Goal: Information Seeking & Learning: Compare options

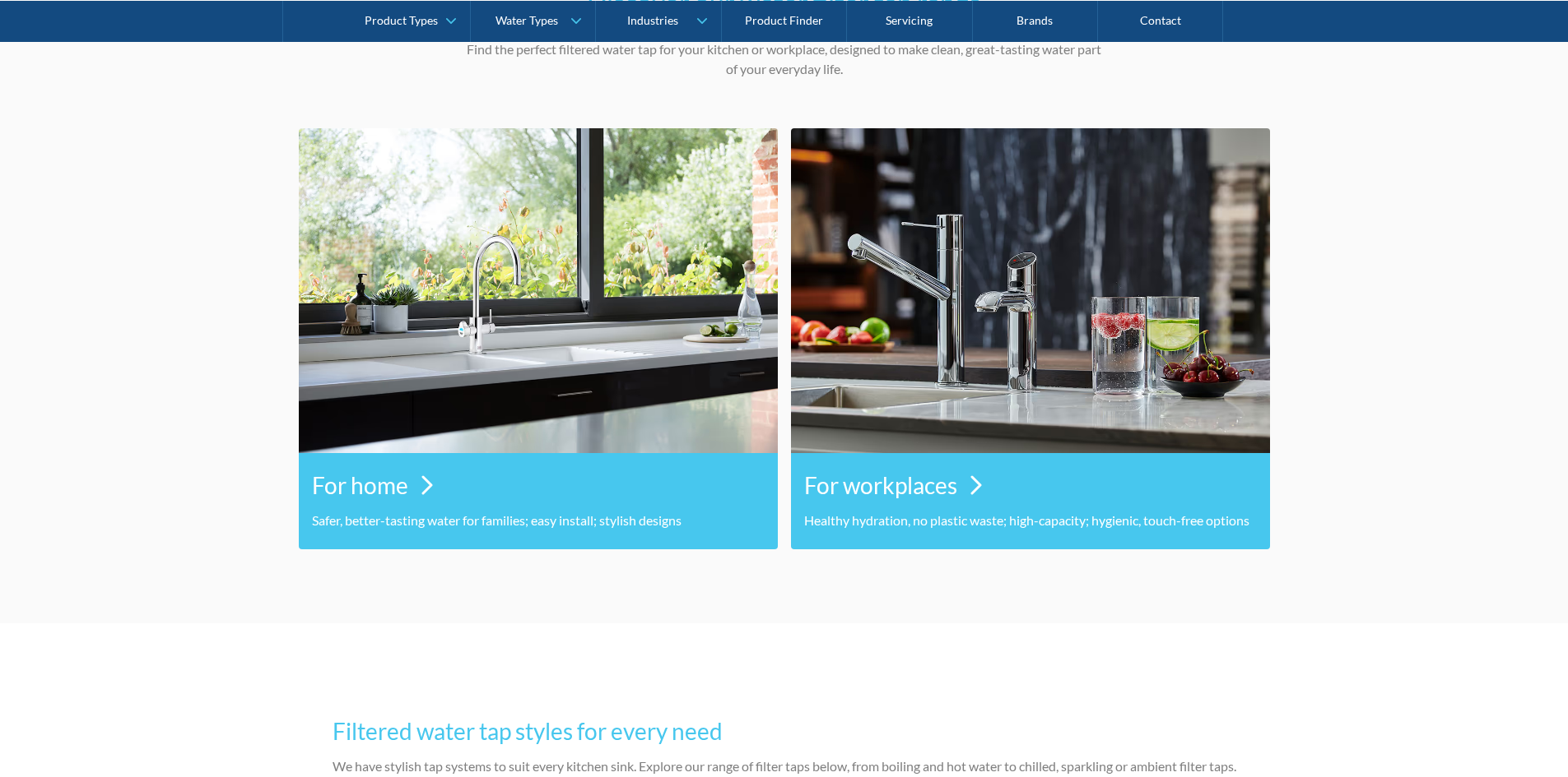
scroll to position [741, 0]
drag, startPoint x: 449, startPoint y: 361, endPoint x: 471, endPoint y: 369, distance: 23.4
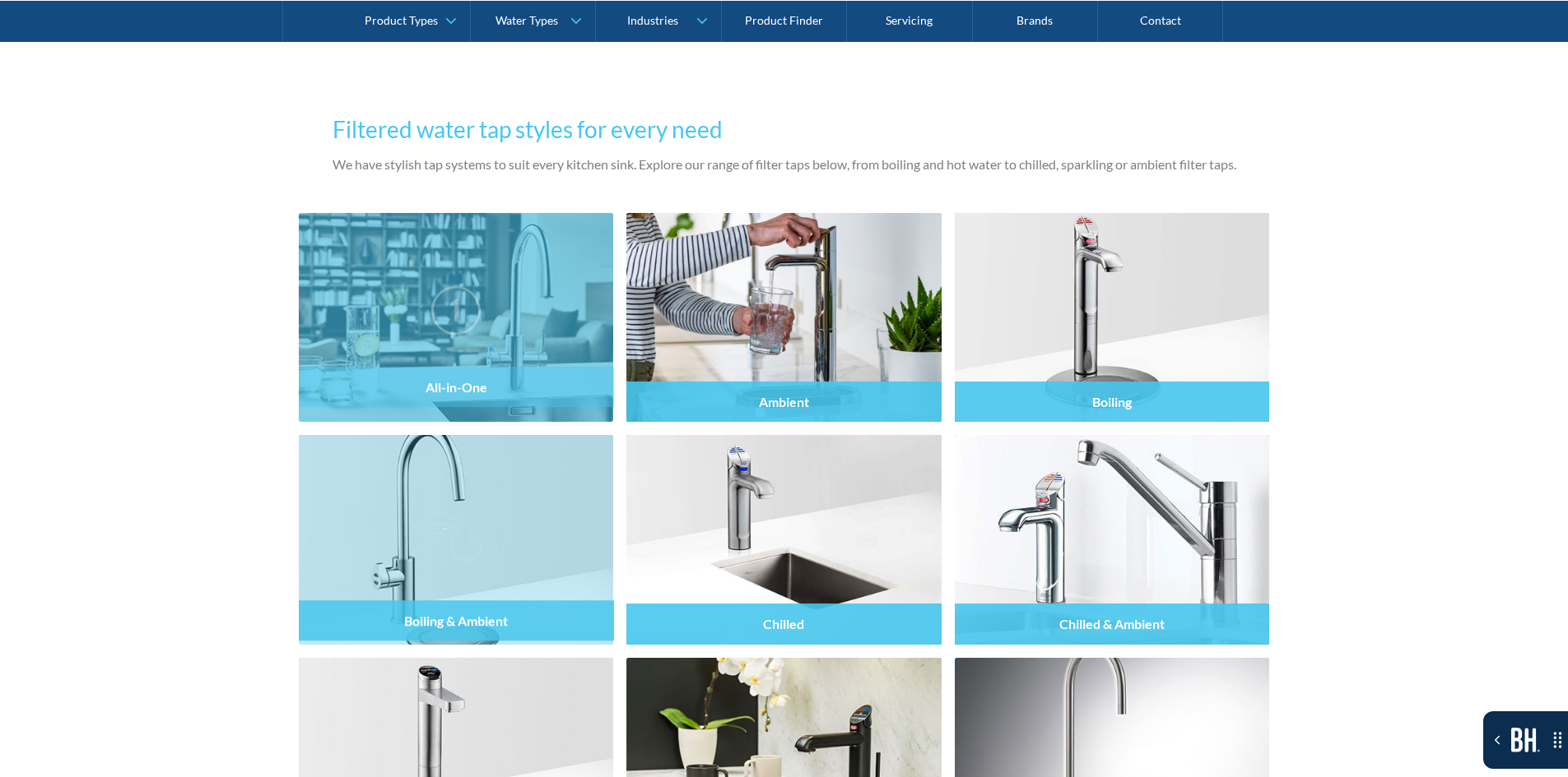
scroll to position [1563, 0]
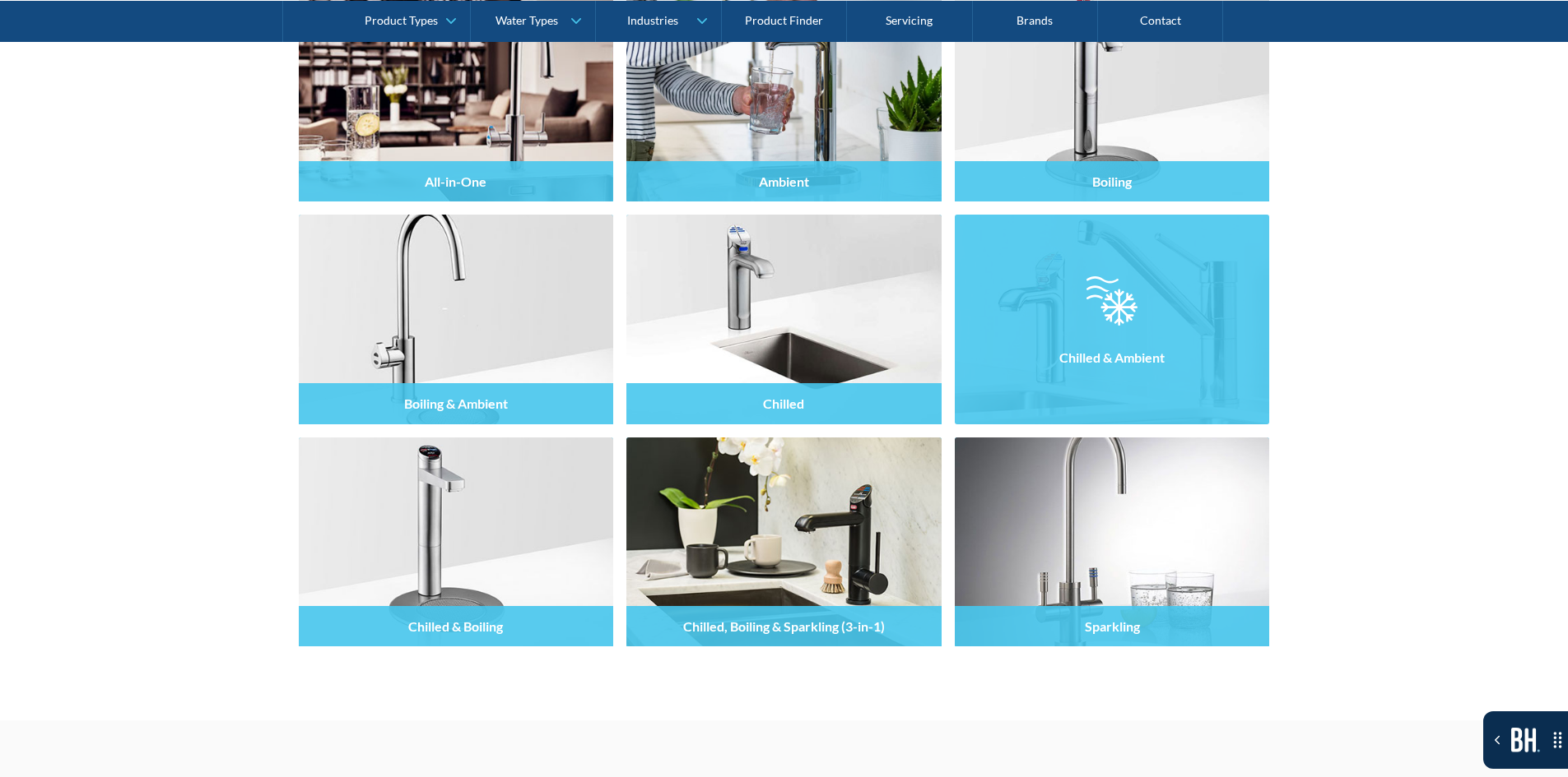
click at [1202, 480] on img at bounding box center [1112, 541] width 315 height 209
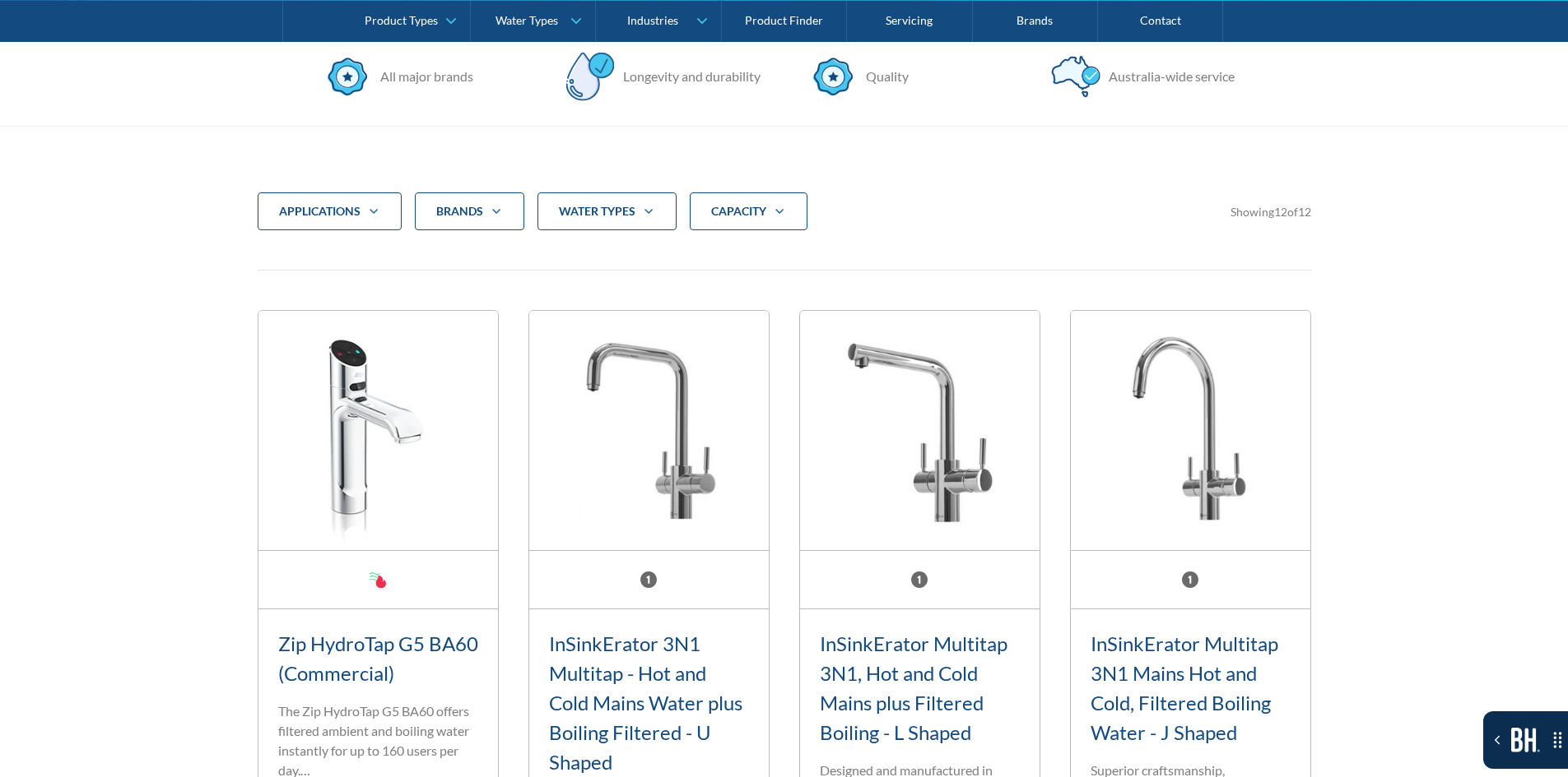
scroll to position [493, 0]
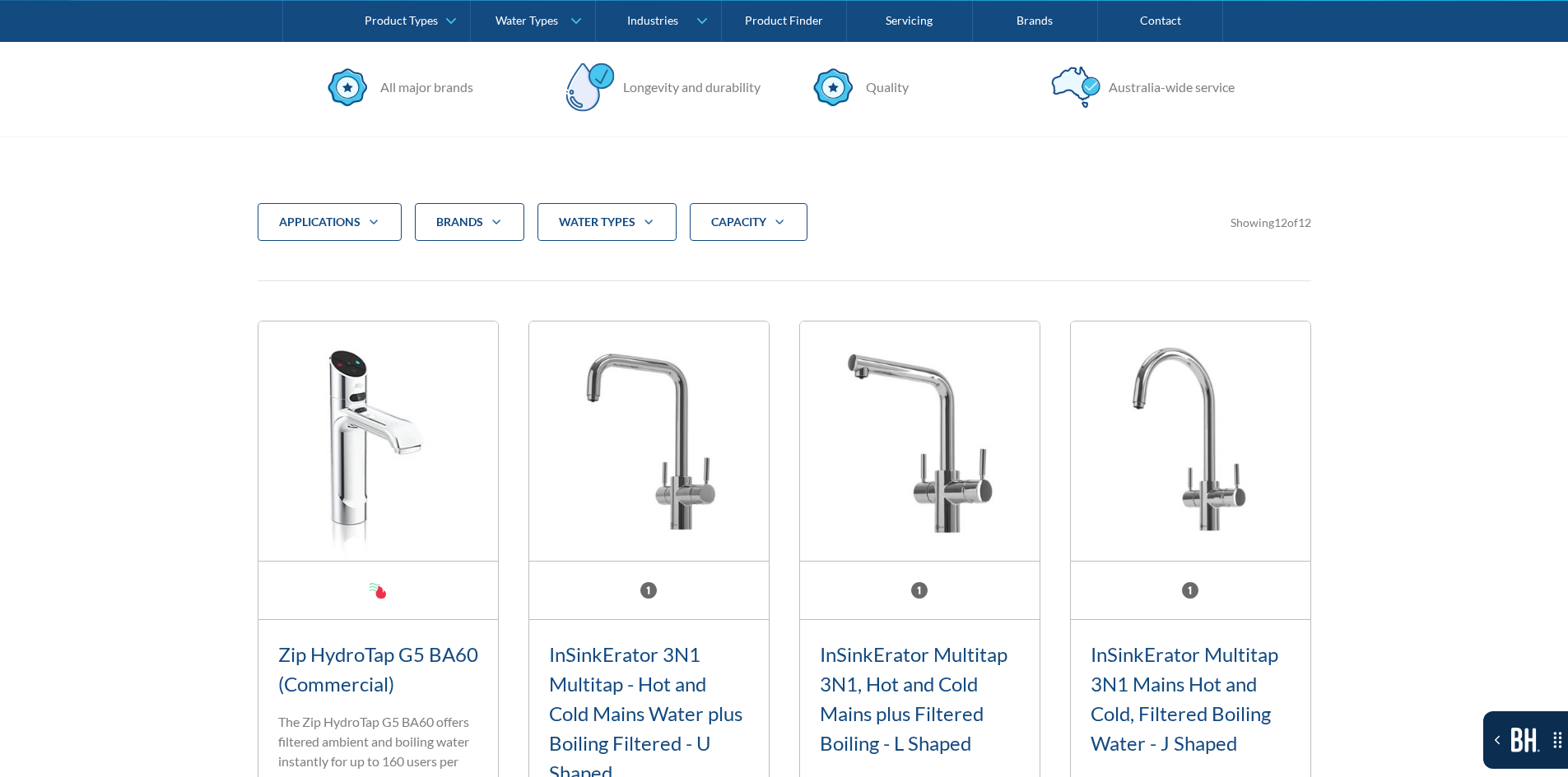
click at [347, 216] on div "applications" at bounding box center [320, 222] width 82 height 17
click at [311, 301] on span "Residential" at bounding box center [331, 298] width 63 height 20
click at [302, 299] on input "Residential" at bounding box center [297, 293] width 11 height 11
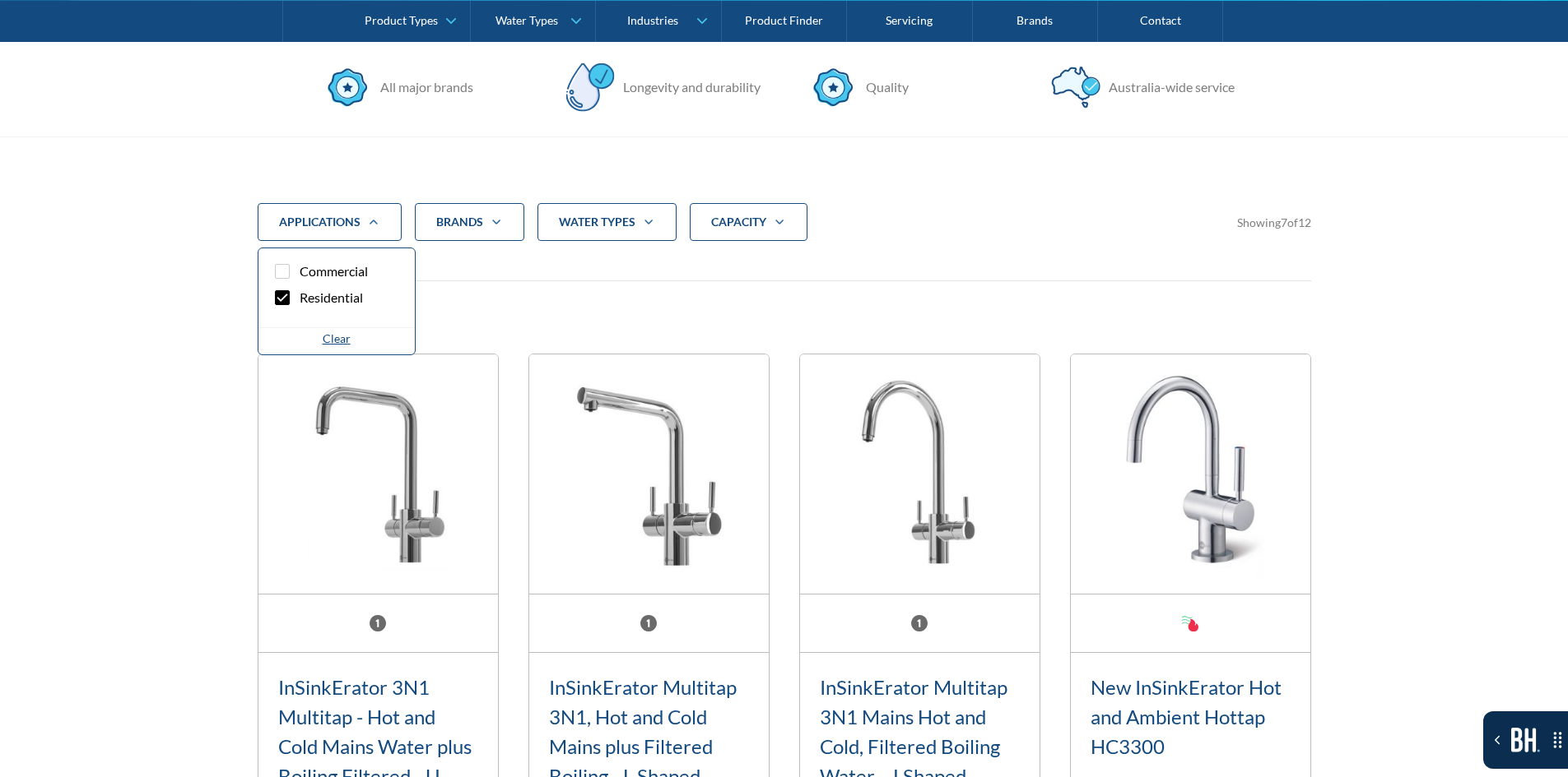
scroll to position [630, 0]
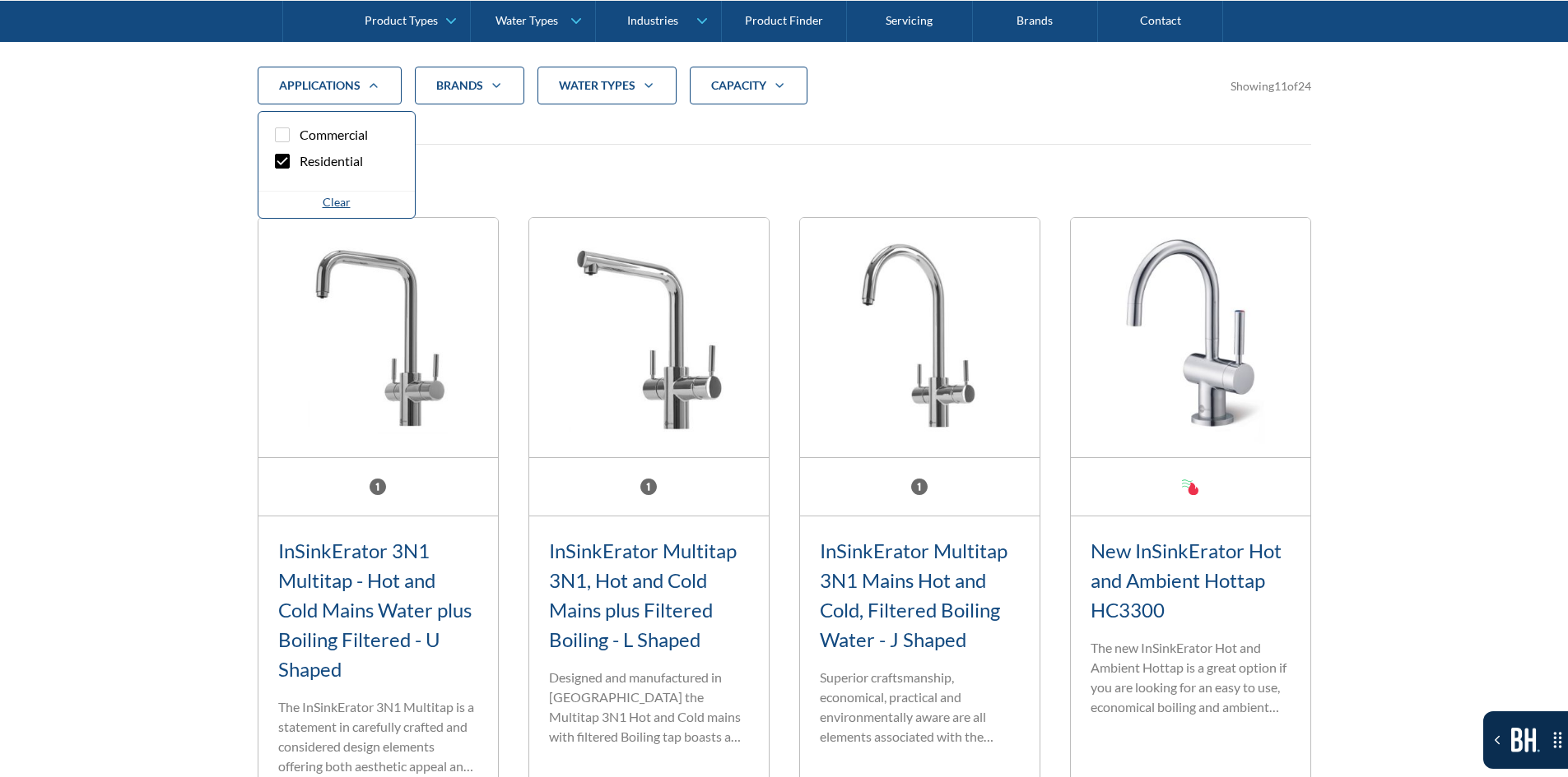
click at [348, 159] on span "Residential" at bounding box center [331, 161] width 63 height 20
click at [302, 159] on input "Residential" at bounding box center [297, 156] width 11 height 11
checkbox input "false"
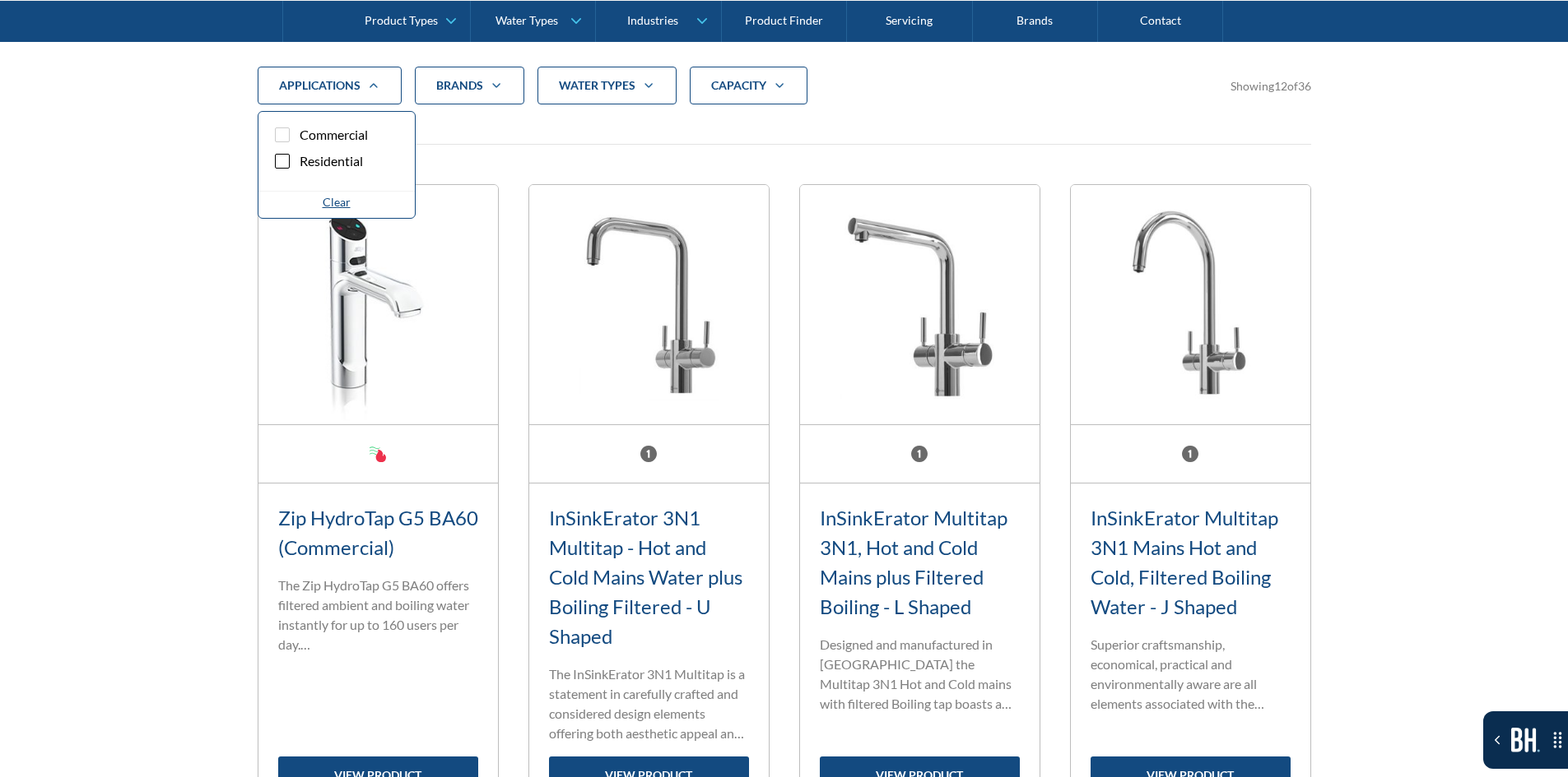
click at [731, 104] on div "CAPACITY" at bounding box center [748, 85] width 117 height 38
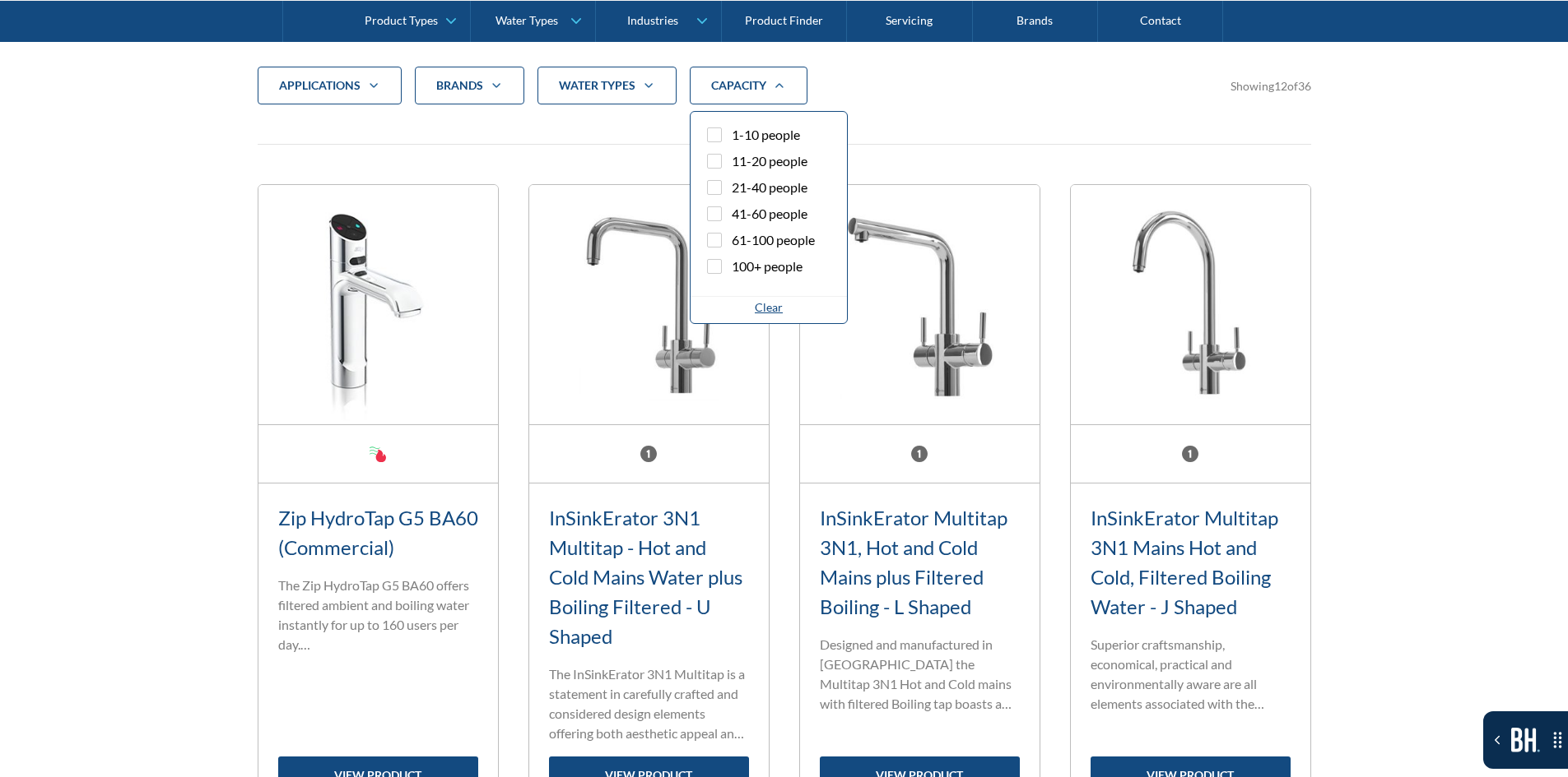
click at [725, 146] on label "1-10 people" at bounding box center [768, 139] width 130 height 27
click at [725, 136] on input "1-10 people" at bounding box center [728, 131] width 11 height 11
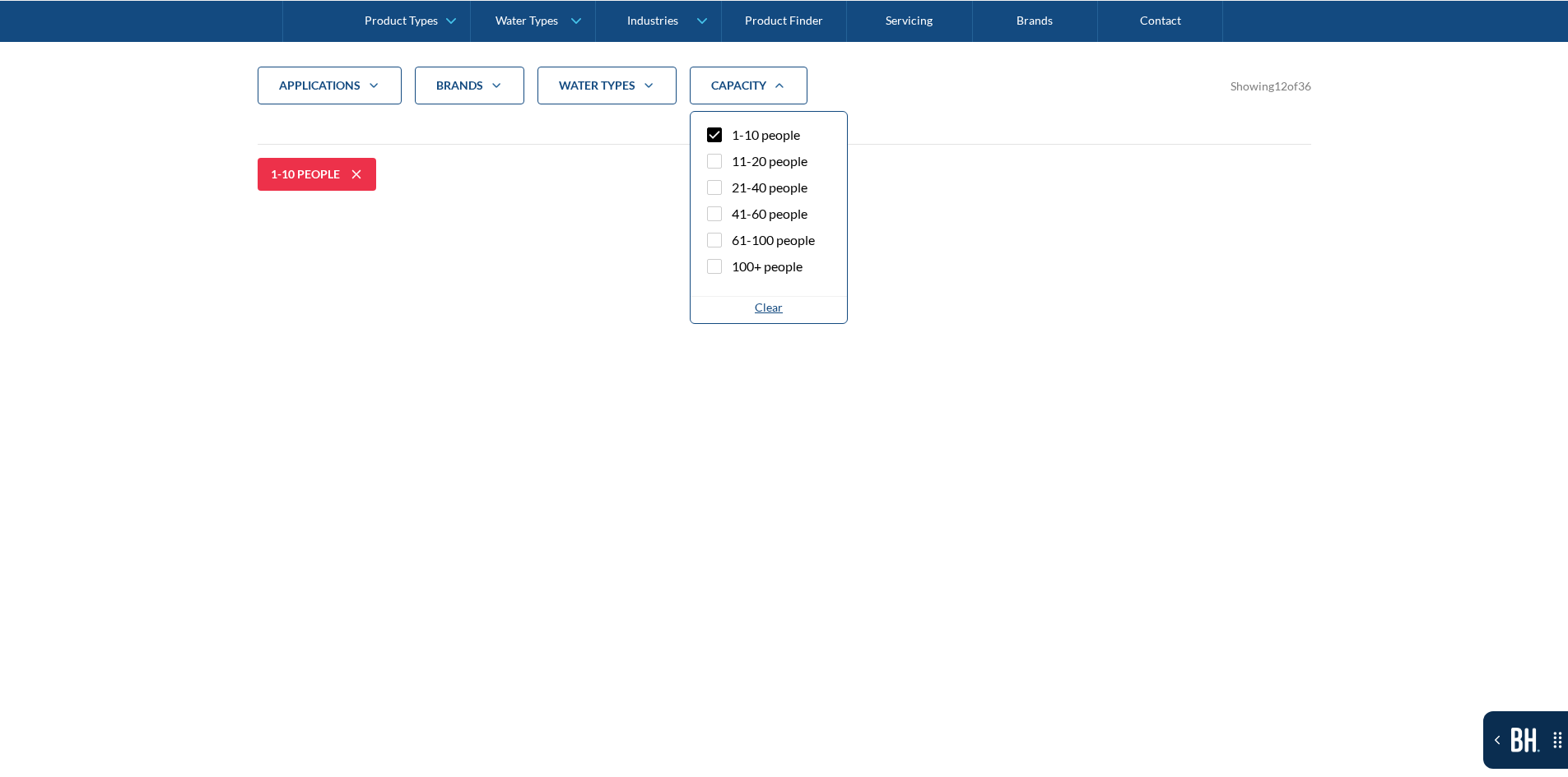
click at [735, 139] on span "1-10 people" at bounding box center [766, 135] width 68 height 20
click at [734, 136] on input "1-10 people" at bounding box center [728, 131] width 11 height 11
checkbox input "false"
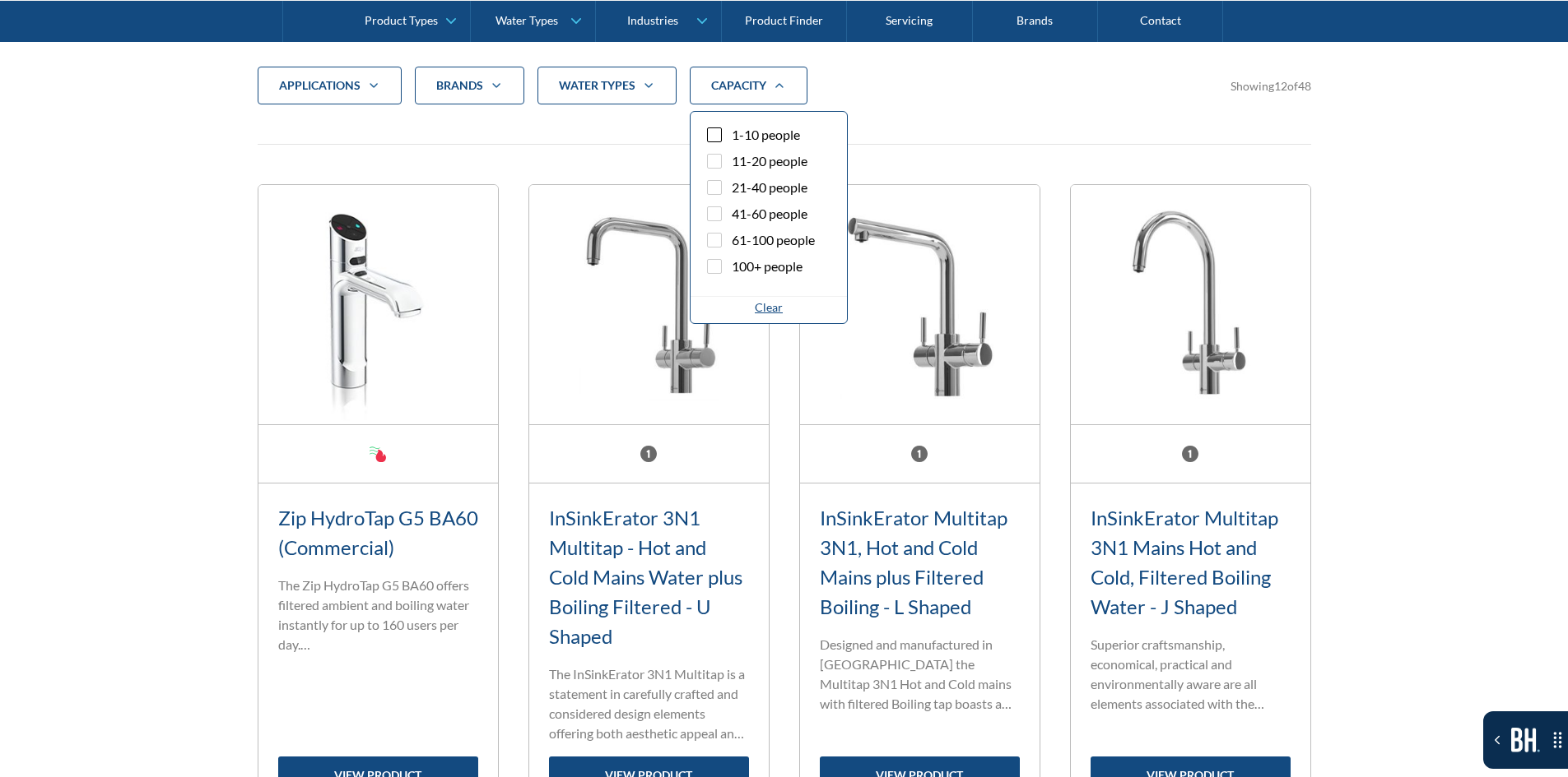
click at [588, 96] on div "water Types" at bounding box center [607, 85] width 139 height 38
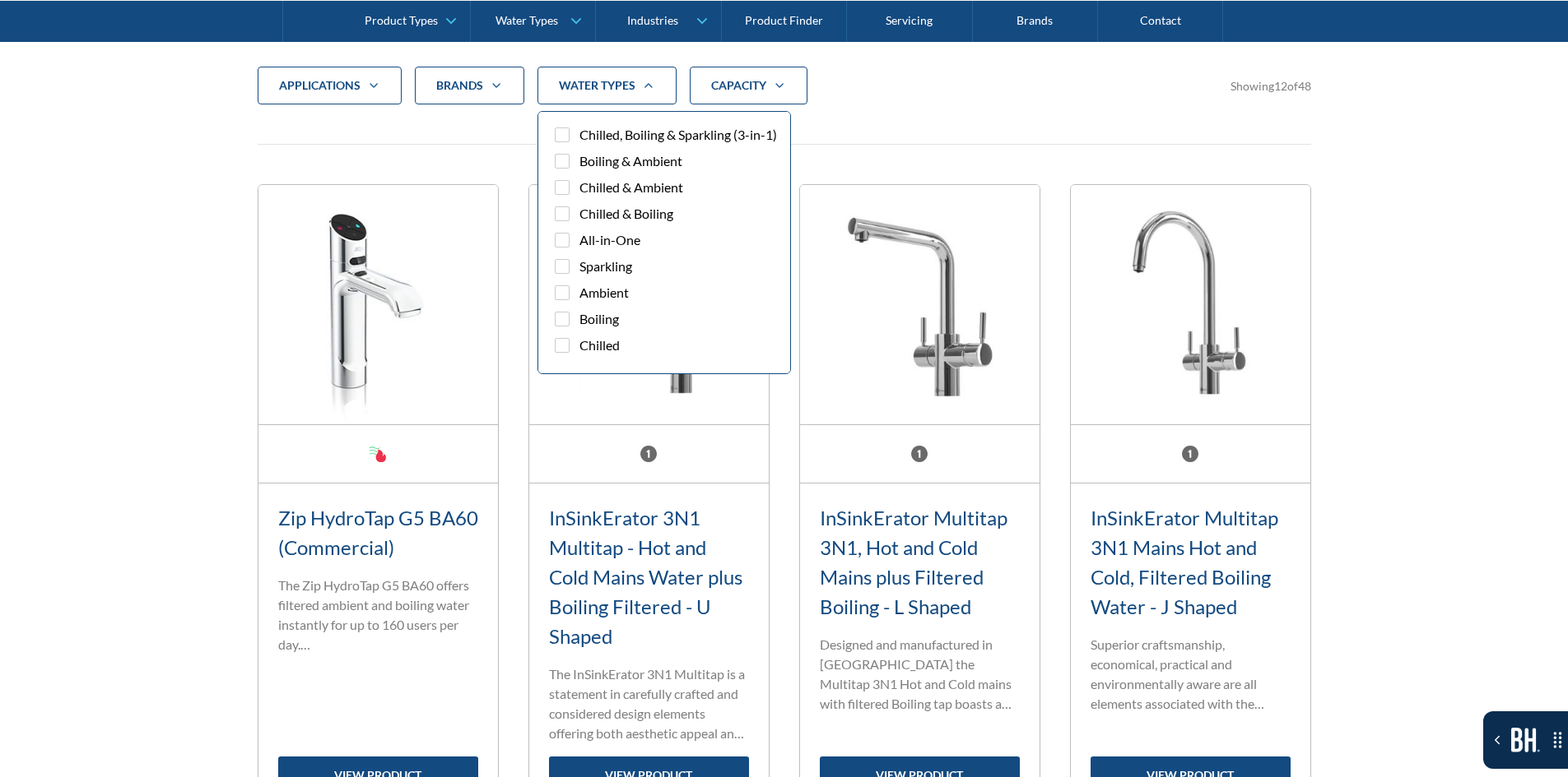
click at [566, 142] on div "Filter 5" at bounding box center [562, 134] width 15 height 15
click at [571, 136] on input "Chilled, Boiling & Sparkling (3-in-1)" at bounding box center [576, 131] width 11 height 11
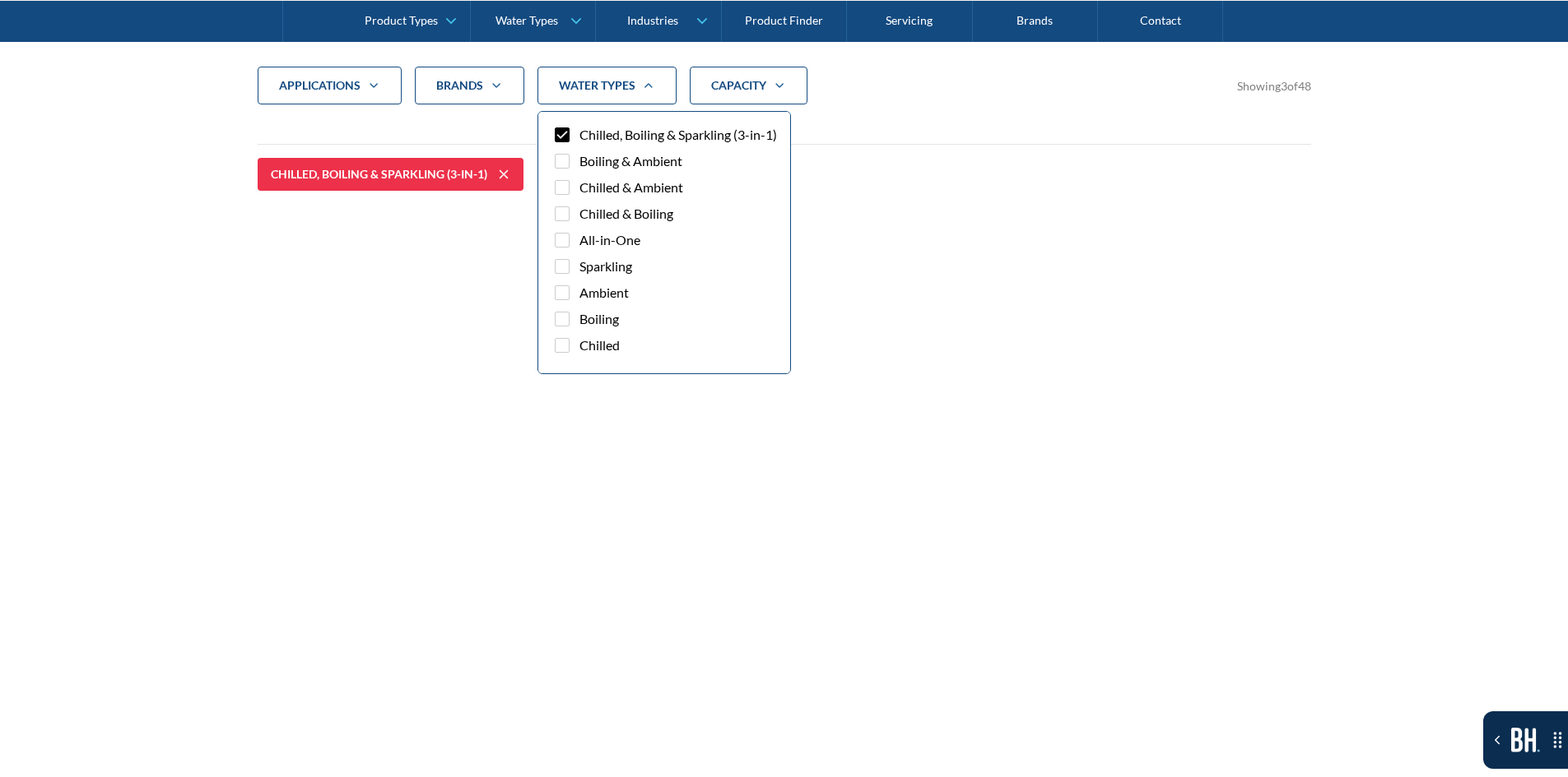
click at [566, 142] on div "Filter 5" at bounding box center [562, 134] width 15 height 15
click at [571, 136] on input "Chilled, Boiling & Sparkling (3-in-1)" at bounding box center [576, 131] width 11 height 11
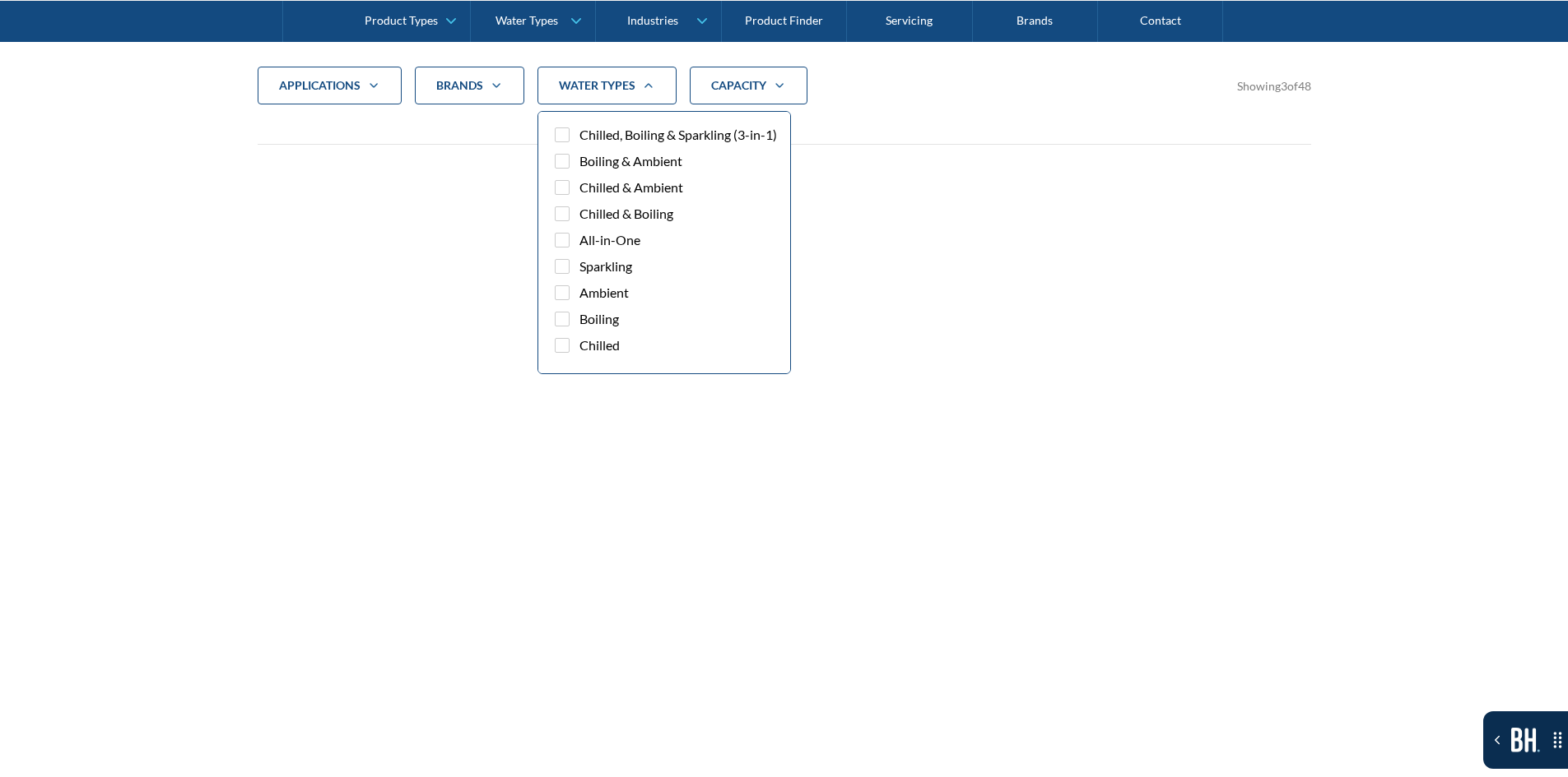
click at [566, 142] on div "Filter 5" at bounding box center [562, 134] width 15 height 15
click at [571, 136] on input "Chilled, Boiling & Sparkling (3-in-1)" at bounding box center [576, 131] width 11 height 11
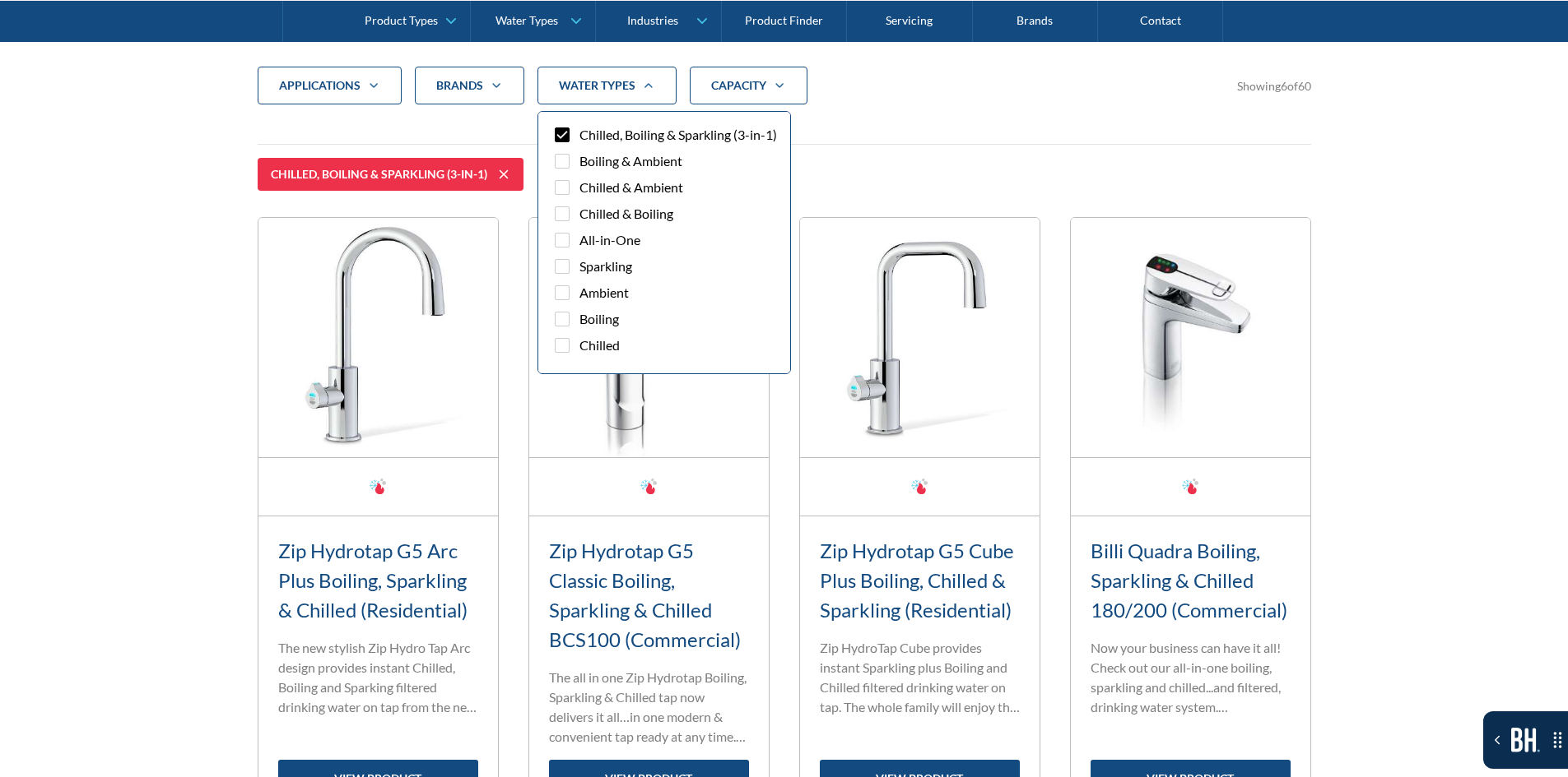
click at [502, 173] on icon at bounding box center [503, 174] width 20 height 20
checkbox input "false"
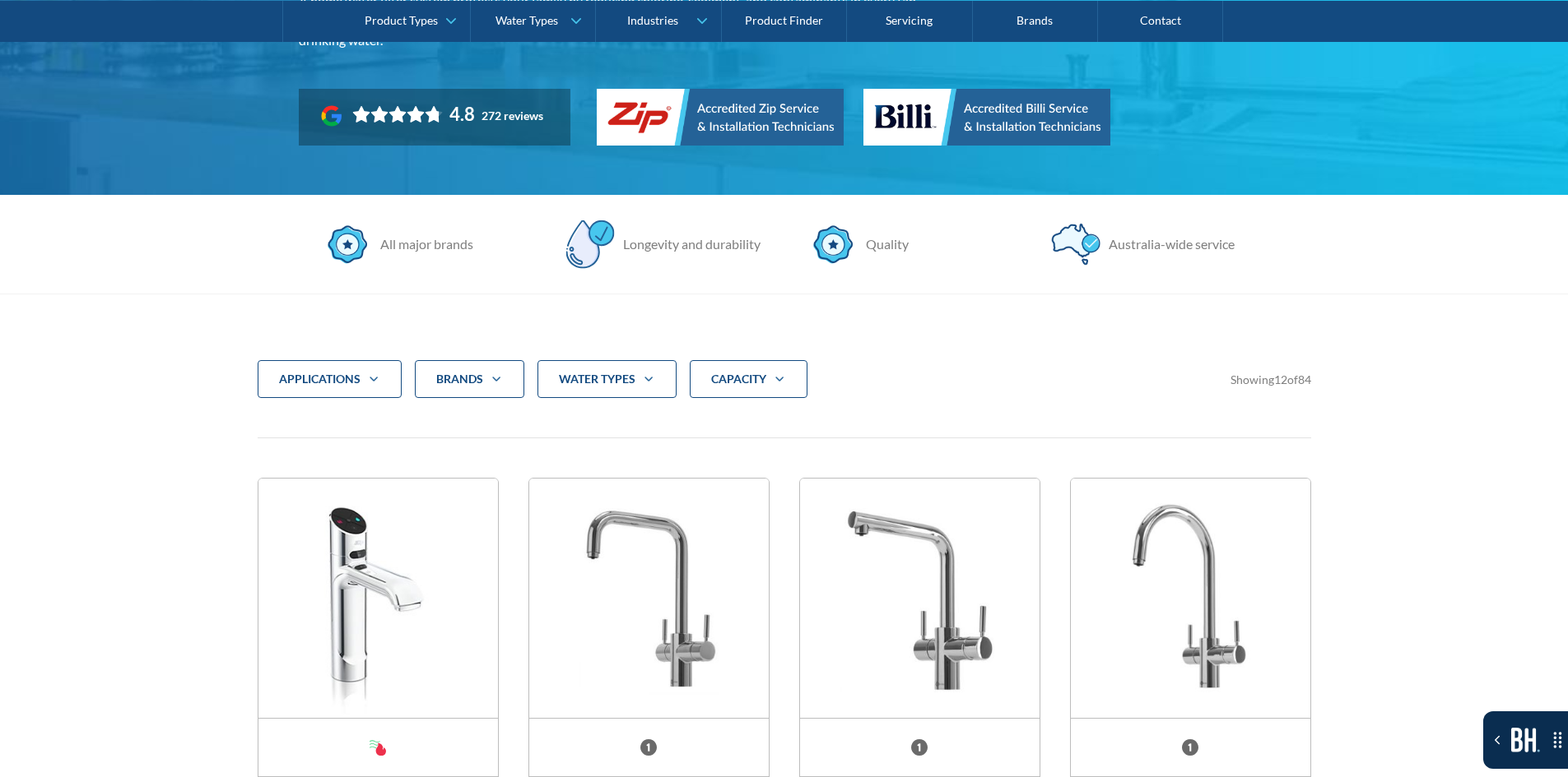
scroll to position [383, 0]
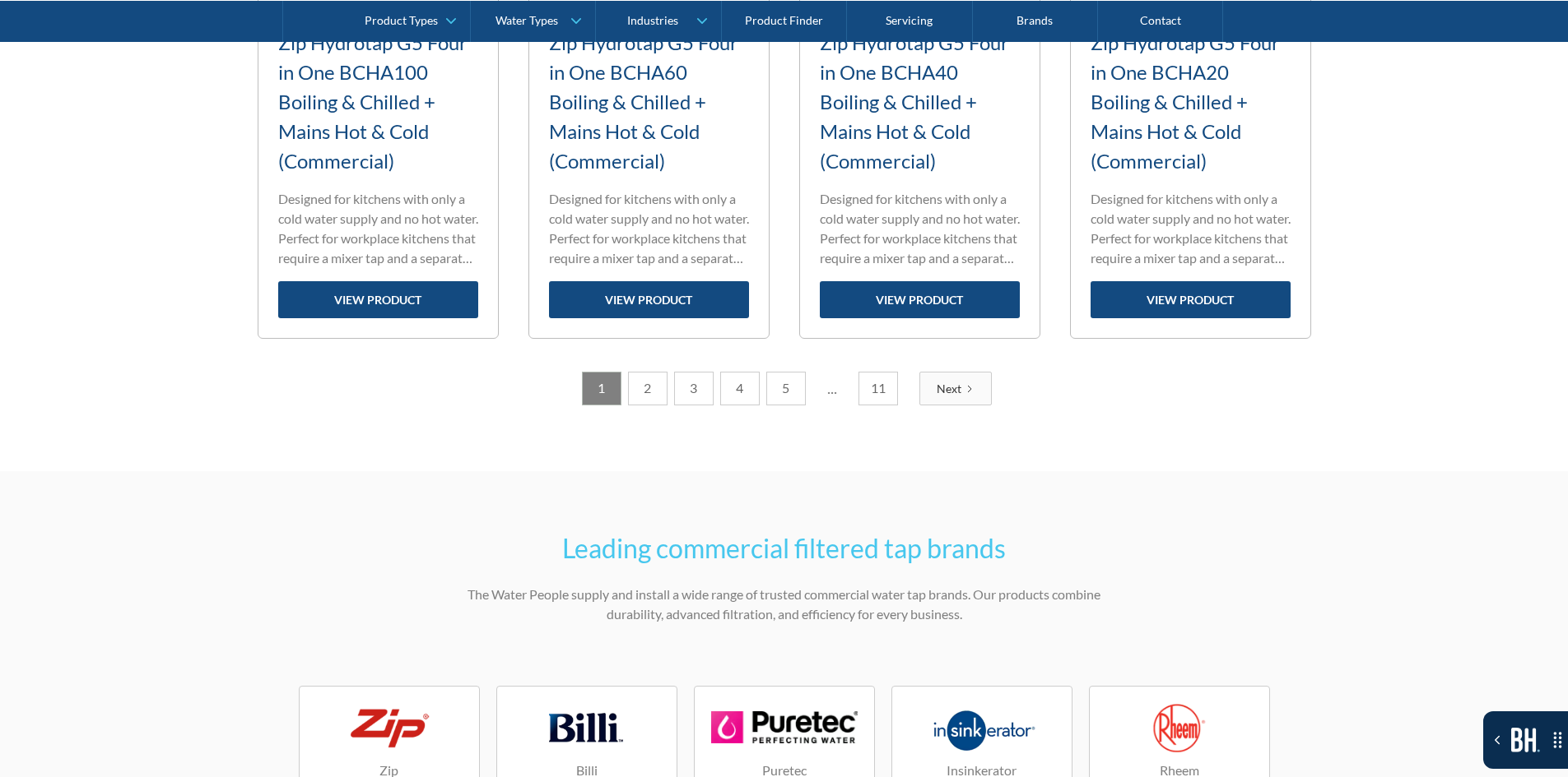
scroll to position [2715, 0]
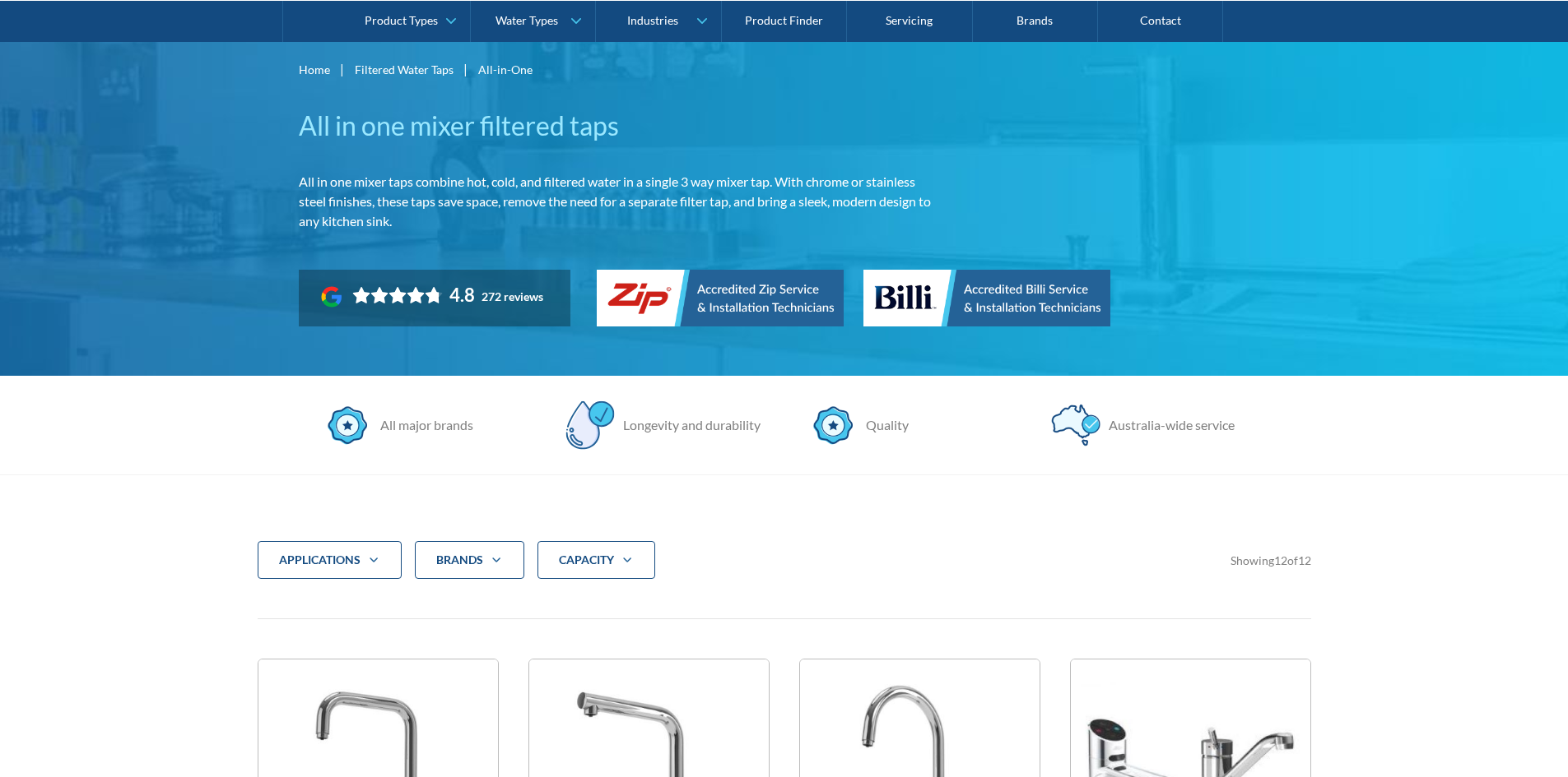
scroll to position [412, 0]
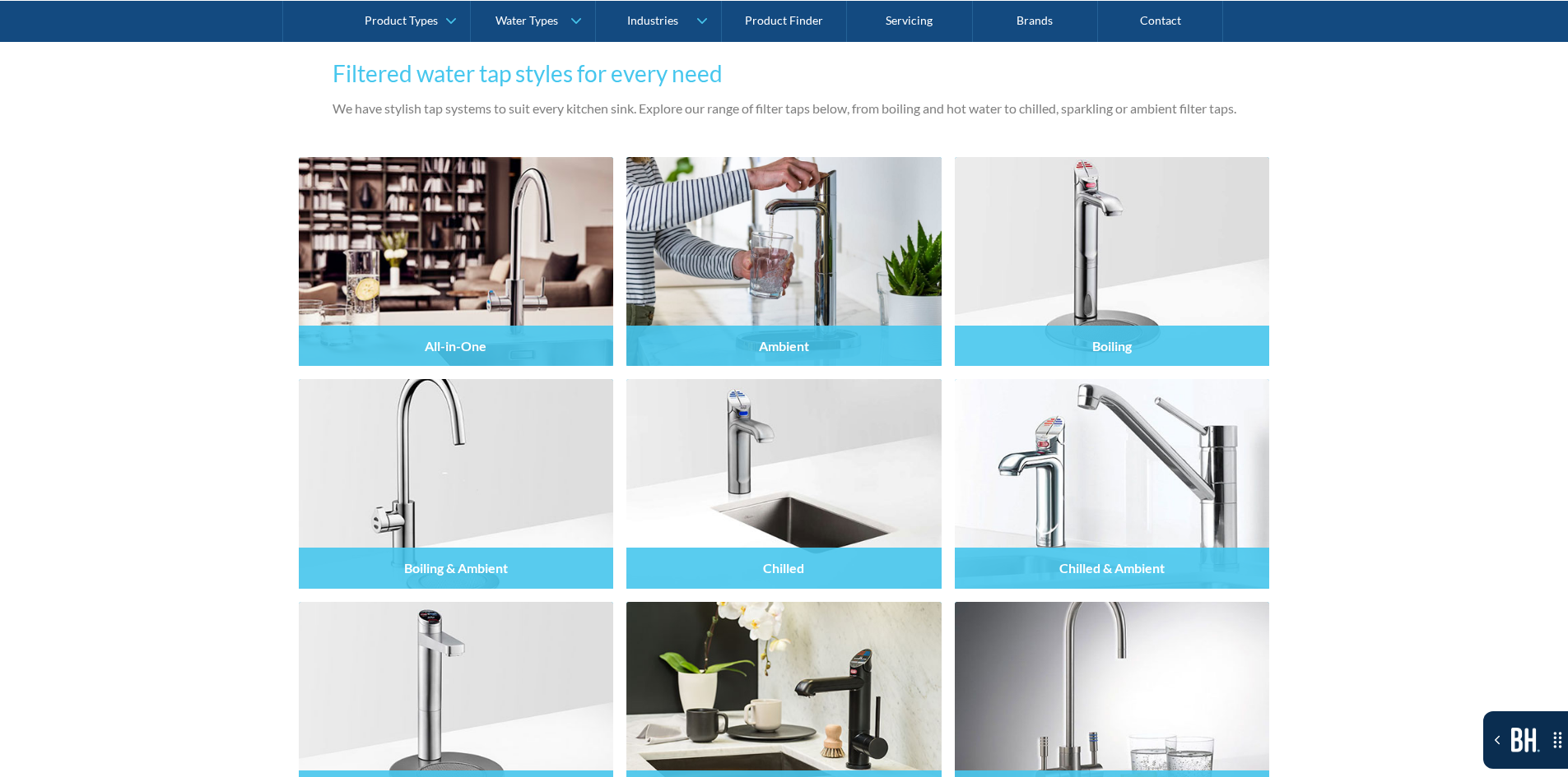
scroll to position [1810, 0]
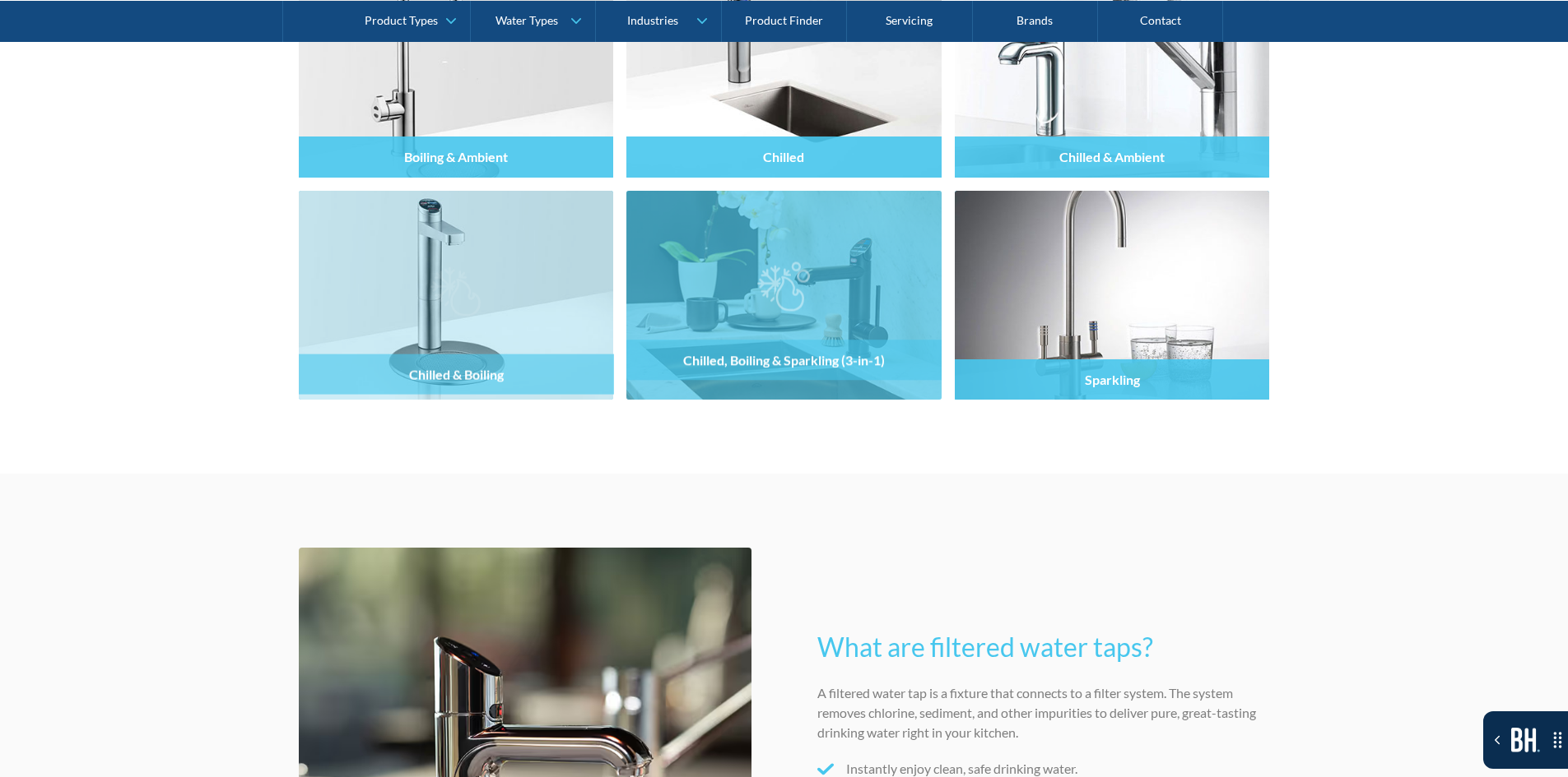
click at [837, 269] on div at bounding box center [784, 309] width 315 height 99
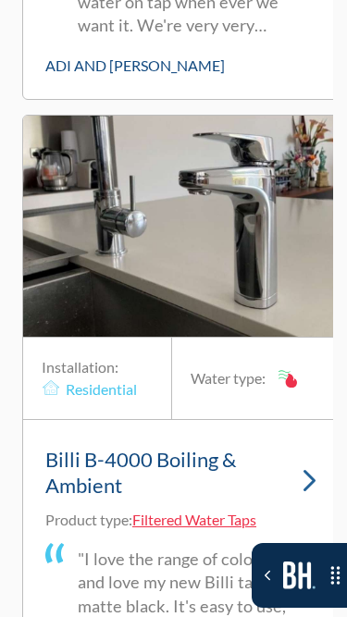
scroll to position [15597, 0]
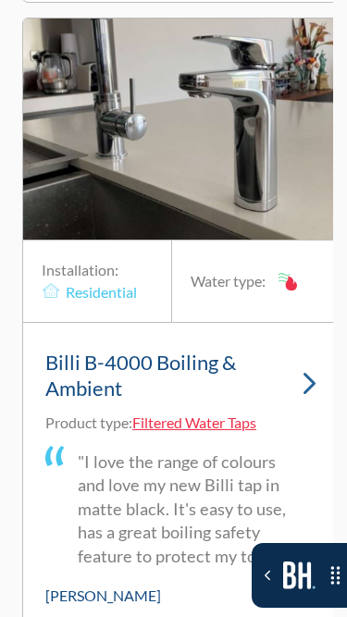
scroll to position [15689, 0]
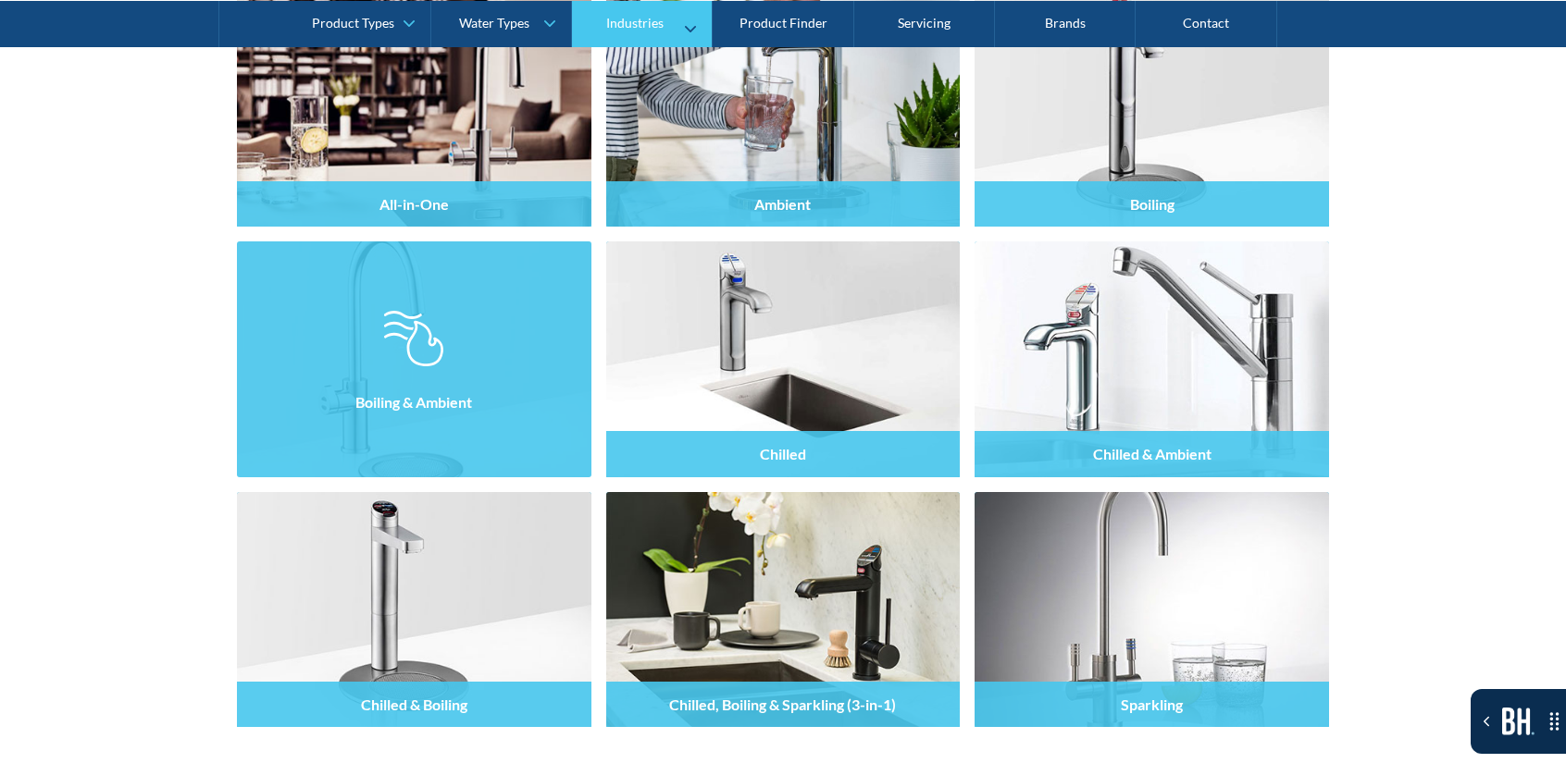
scroll to position [1943, 0]
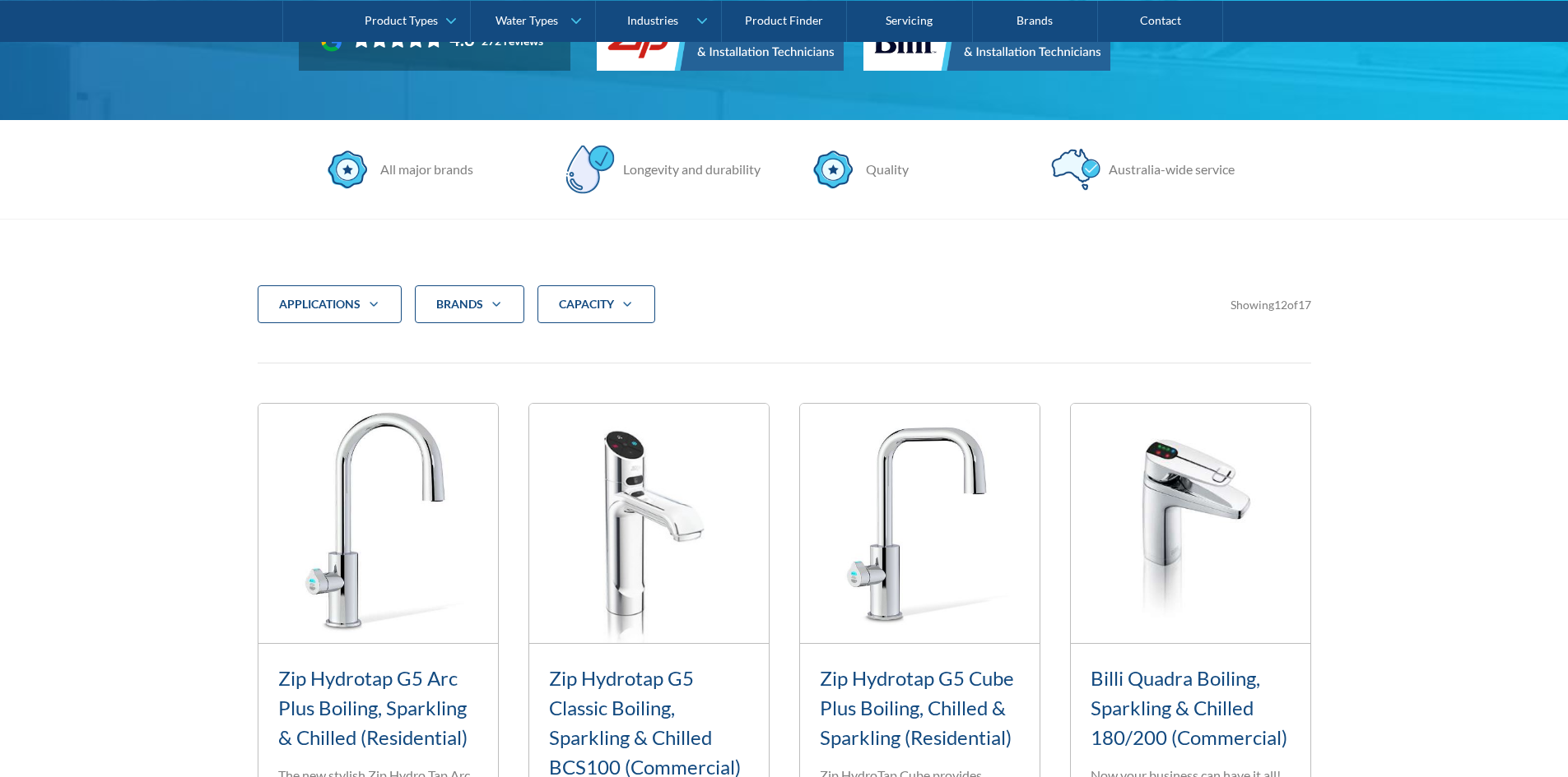
click at [557, 299] on div "CAPACITY" at bounding box center [596, 304] width 117 height 38
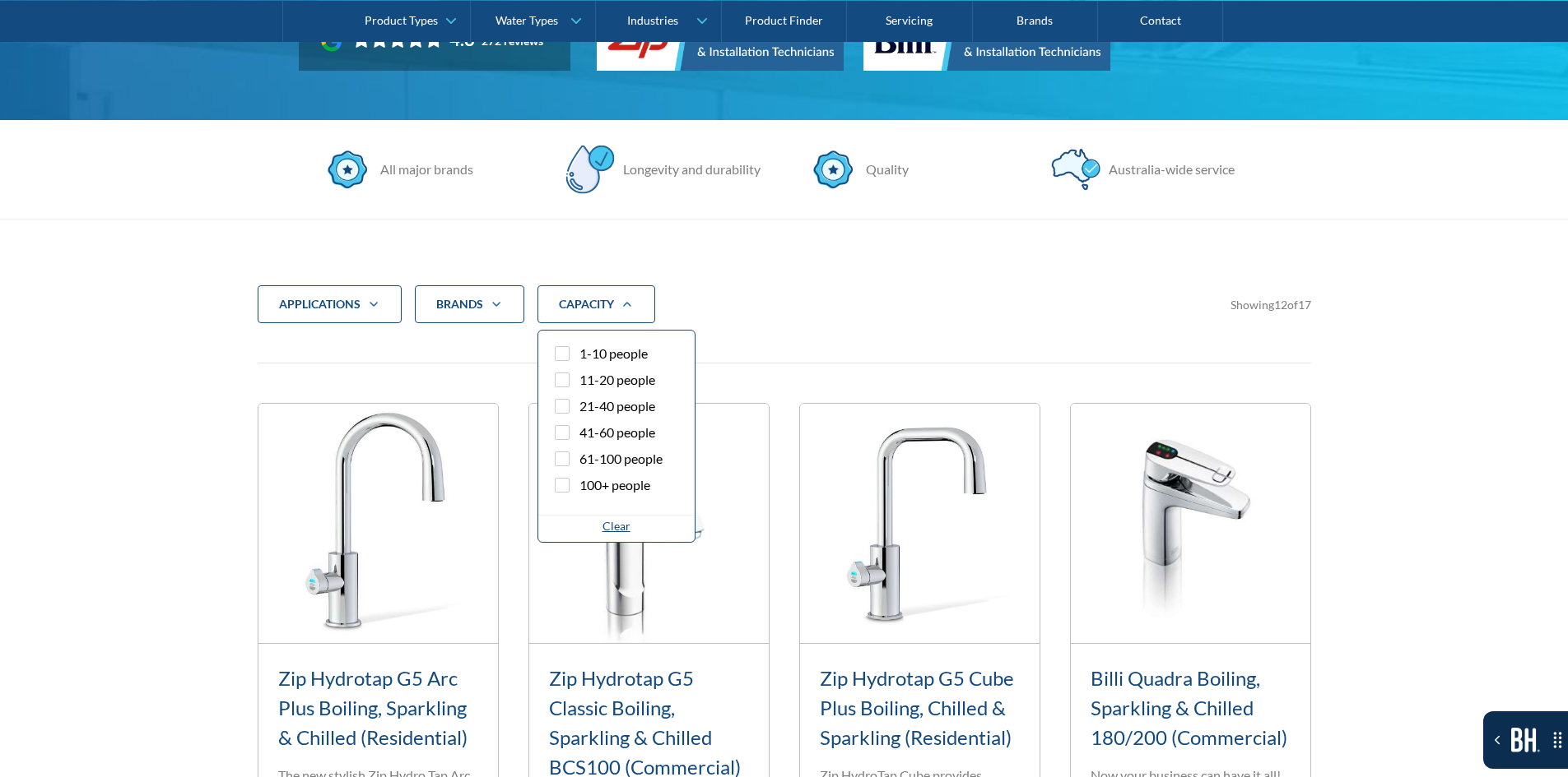
click at [592, 474] on label "61-100 people" at bounding box center [616, 462] width 130 height 27
click at [582, 460] on input "61-100 people" at bounding box center [576, 454] width 11 height 11
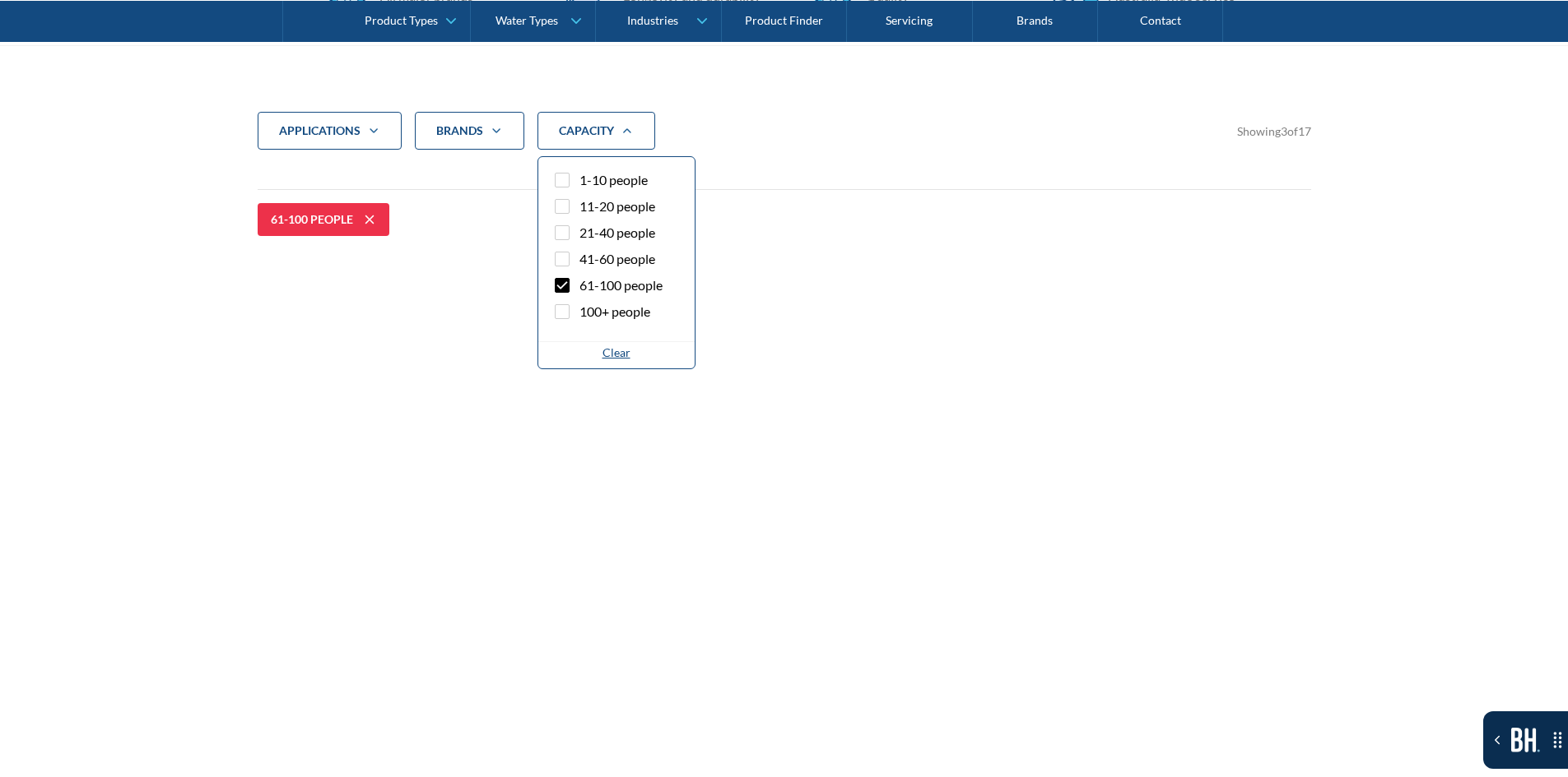
scroll to position [630, 0]
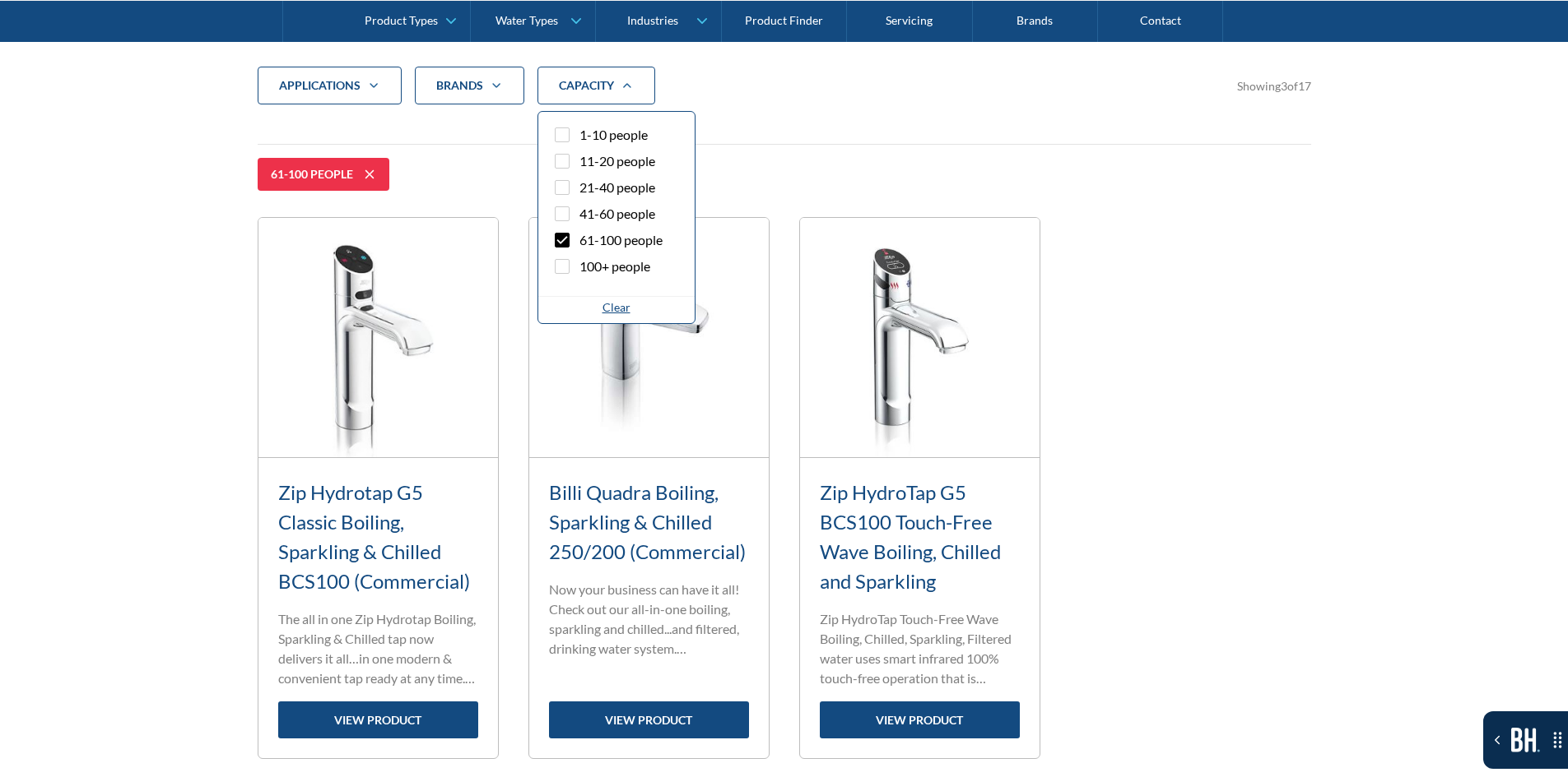
click at [620, 248] on span "61-100 people" at bounding box center [620, 240] width 83 height 20
click at [582, 241] on input "61-100 people" at bounding box center [576, 236] width 11 height 11
checkbox input "false"
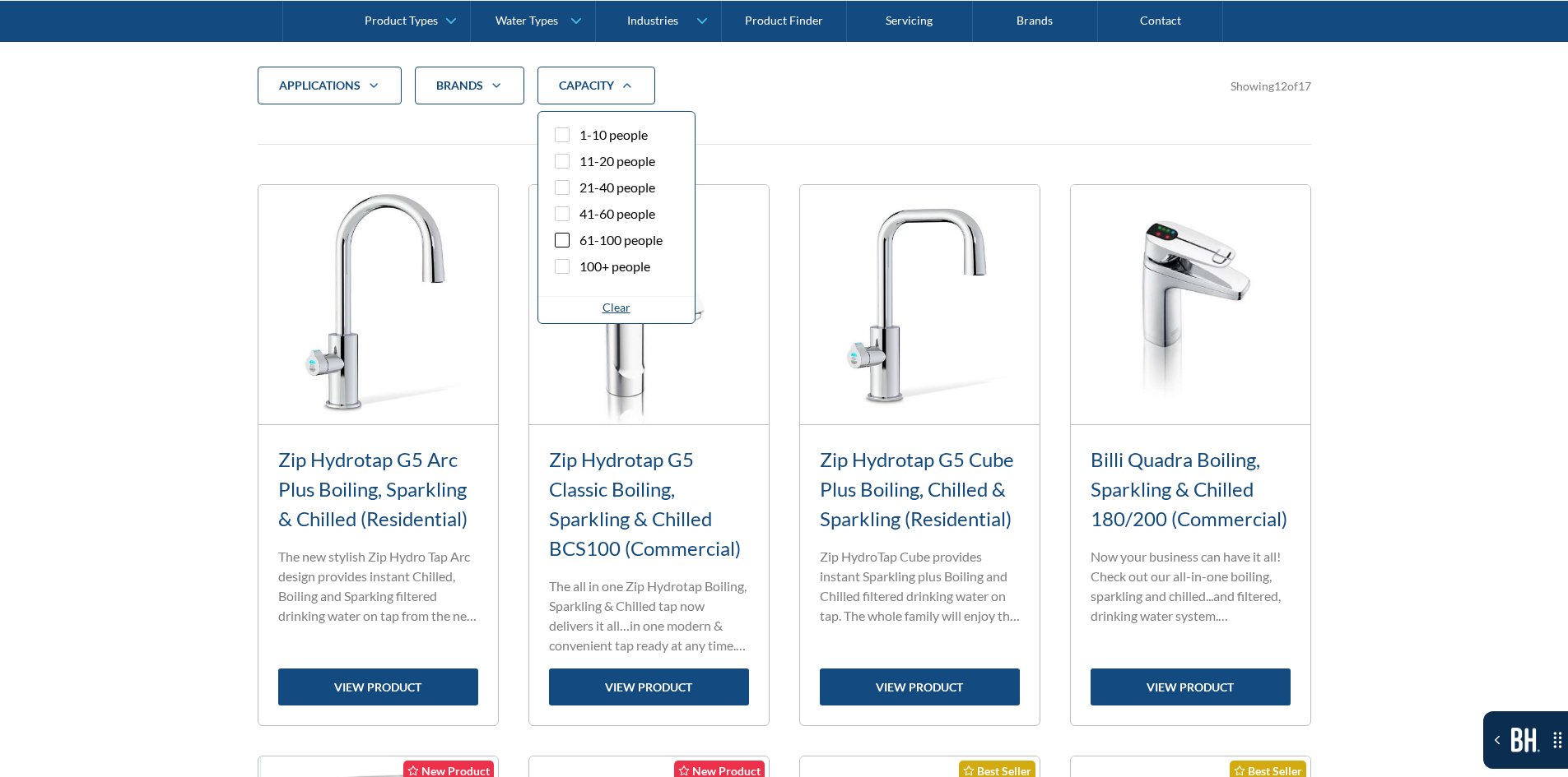
click at [616, 266] on span "100+ people" at bounding box center [615, 267] width 71 height 20
click at [582, 266] on input "100+ people" at bounding box center [576, 262] width 11 height 11
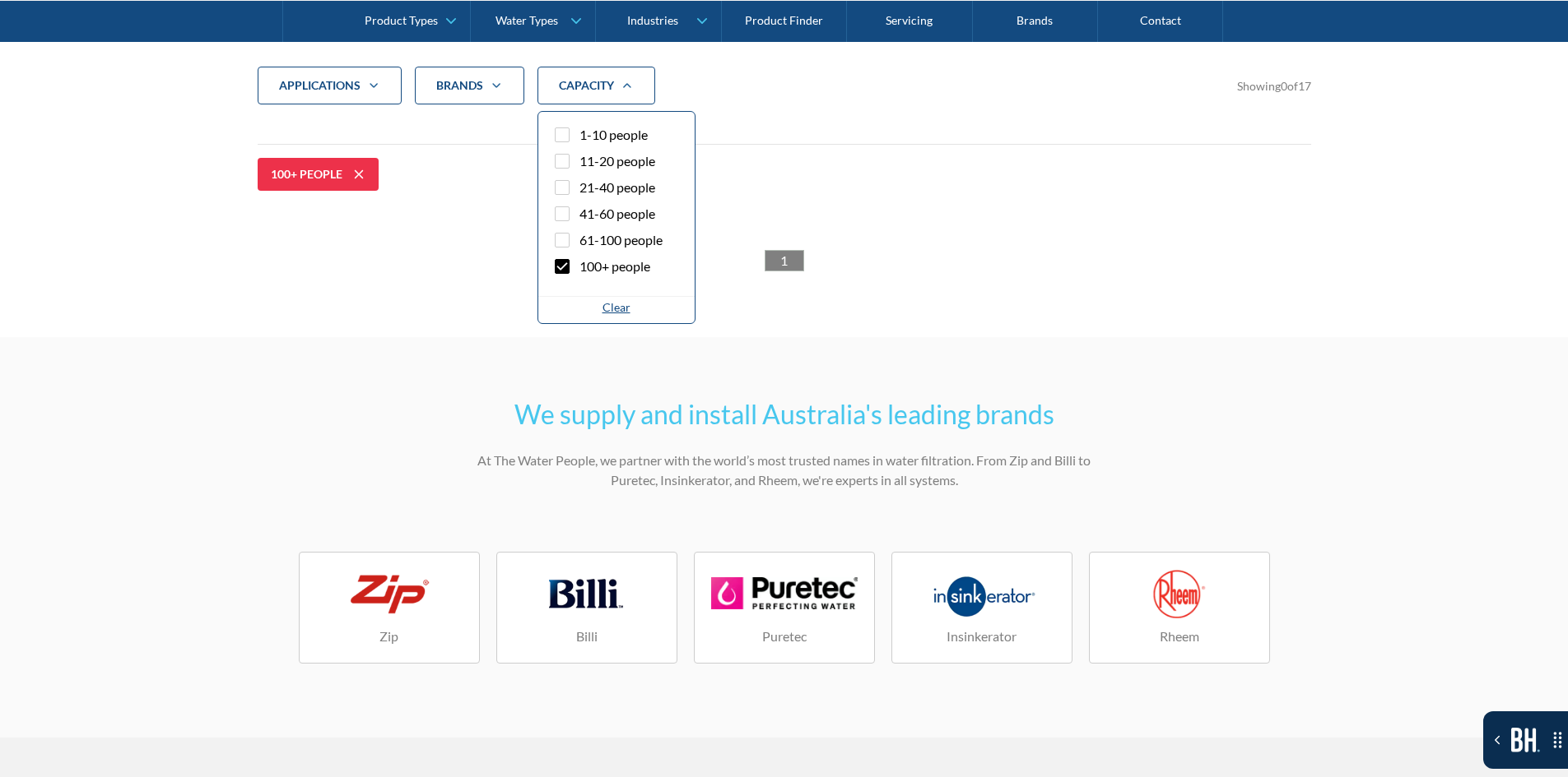
click at [620, 260] on span "100+ people" at bounding box center [615, 267] width 71 height 20
click at [582, 260] on input "100+ people" at bounding box center [576, 262] width 11 height 11
checkbox input "false"
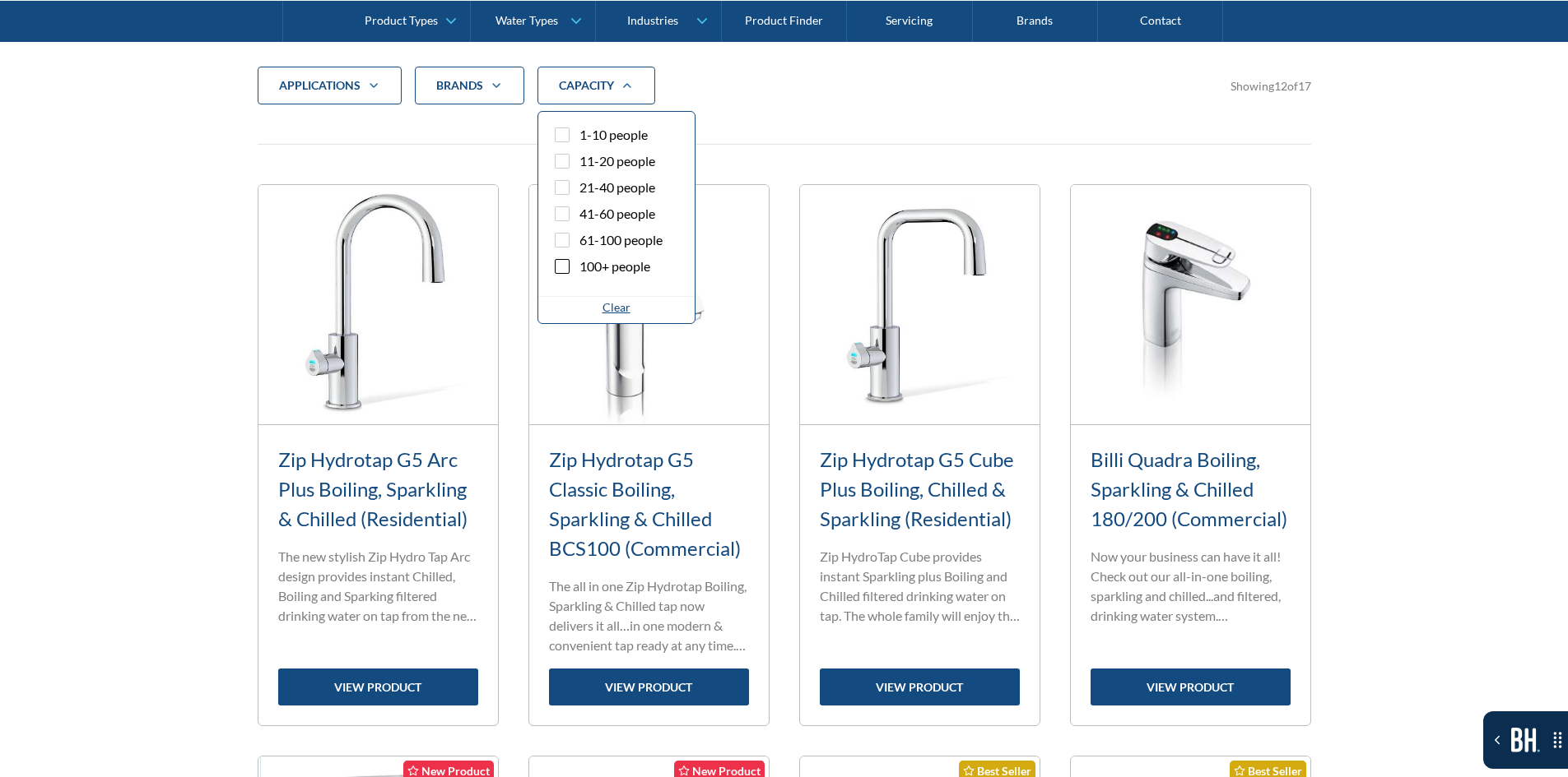
click at [619, 228] on label "41-60 people" at bounding box center [616, 217] width 130 height 27
click at [582, 215] on input "41-60 people" at bounding box center [576, 209] width 11 height 11
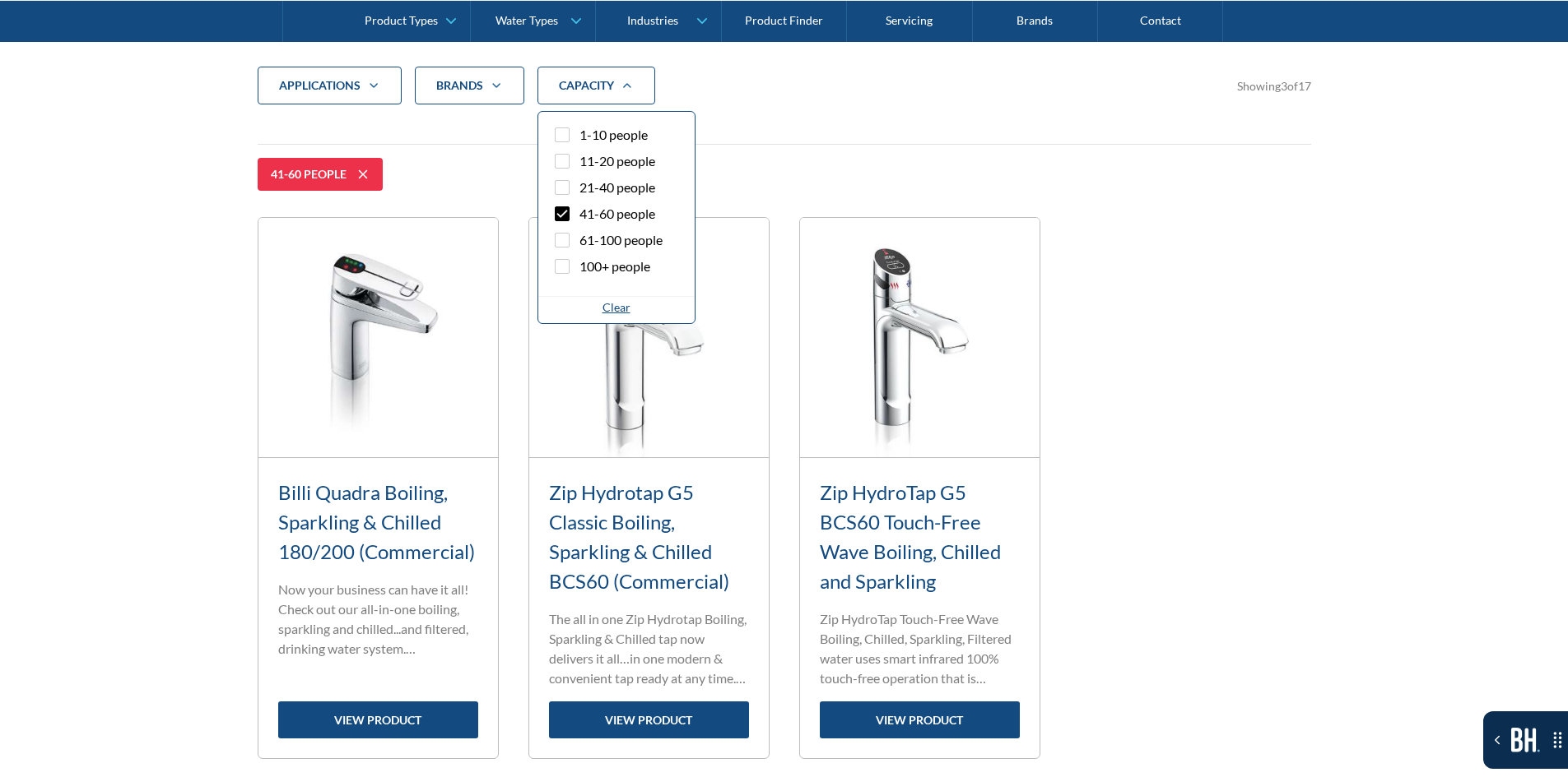
click at [623, 219] on span "41-60 people" at bounding box center [616, 213] width 76 height 20
click at [582, 215] on input "41-60 people" at bounding box center [576, 209] width 11 height 11
checkbox input "false"
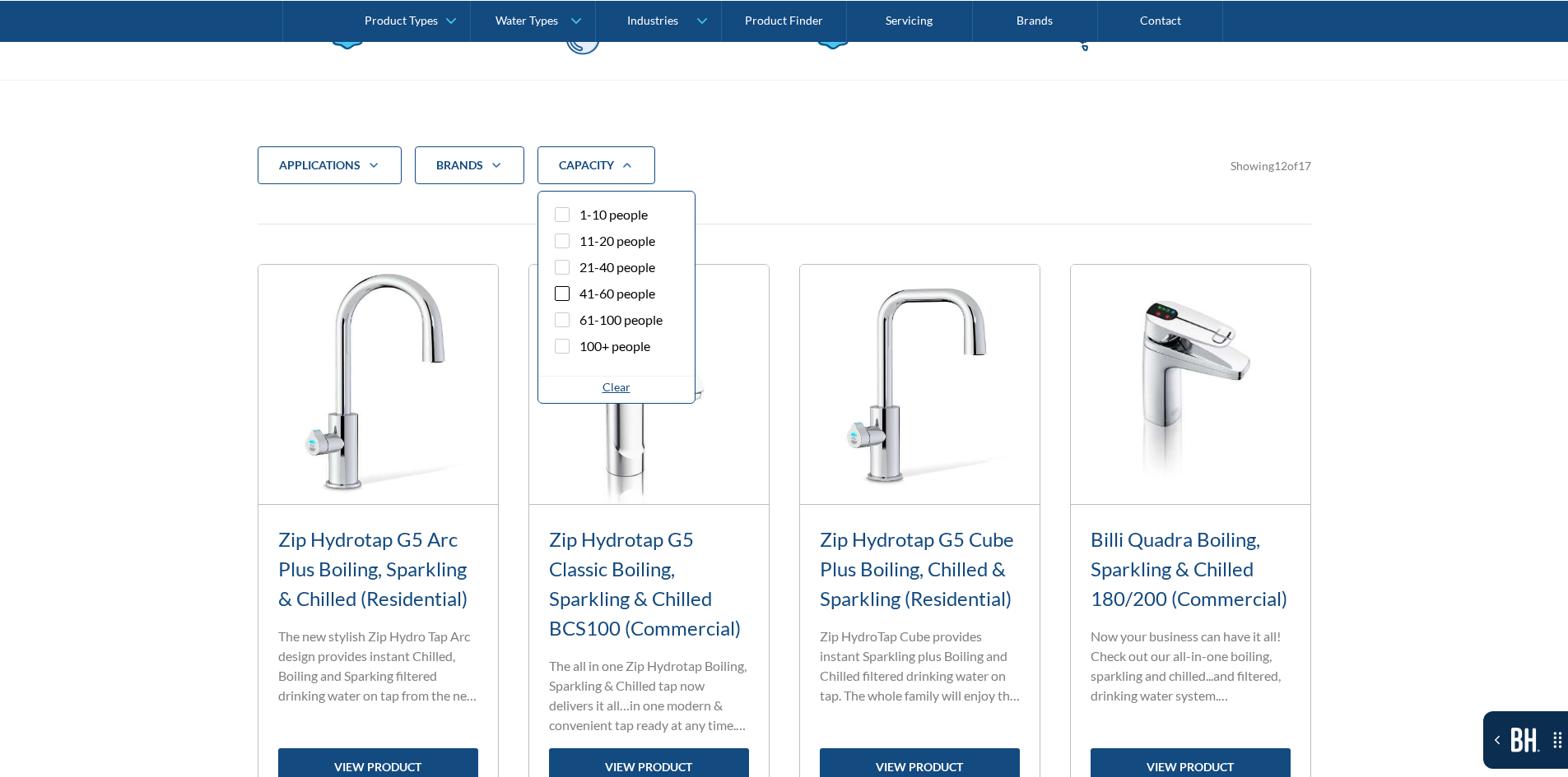
scroll to position [548, 0]
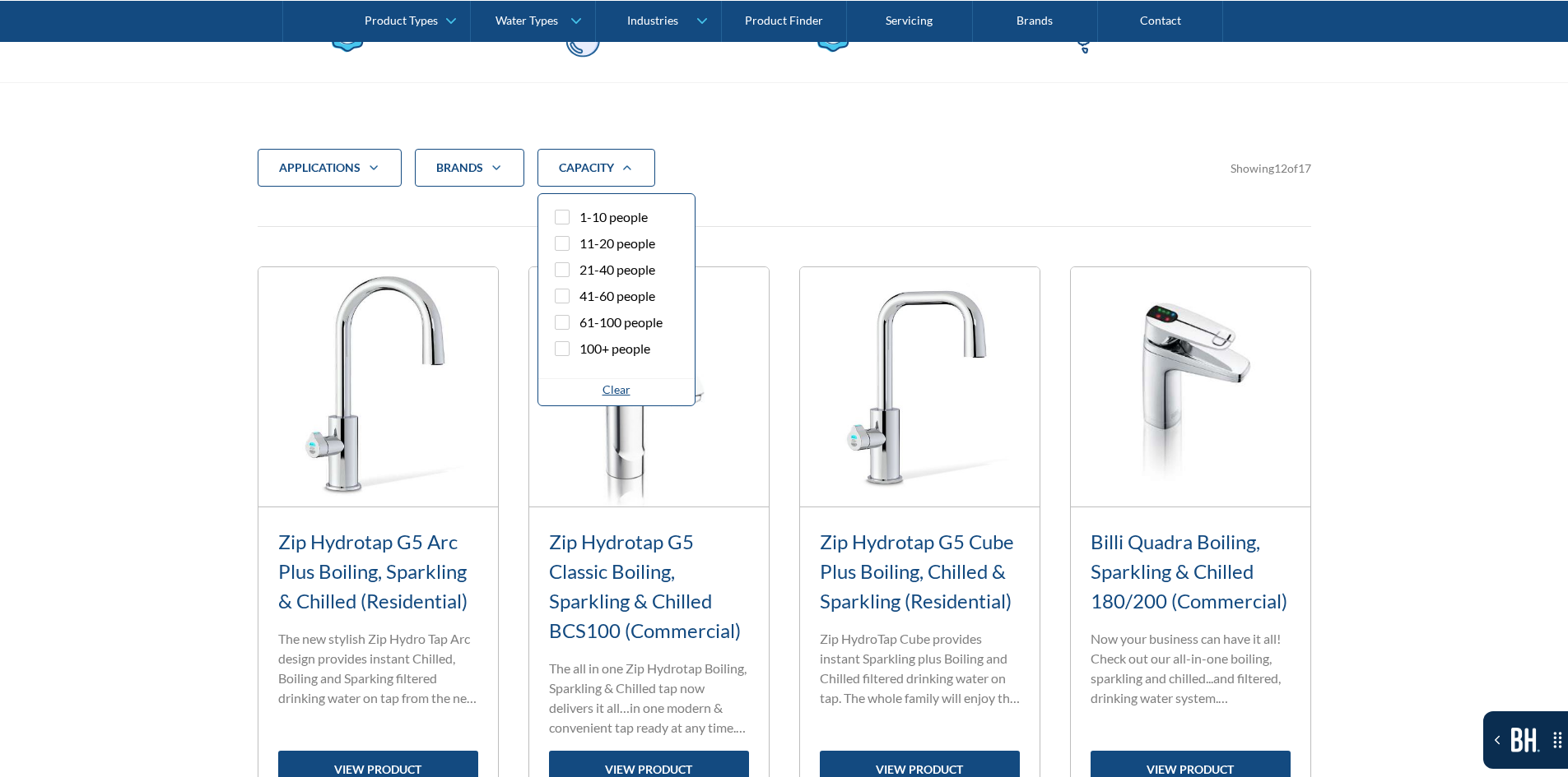
click at [369, 167] on icon "Filter 5" at bounding box center [374, 167] width 20 height 13
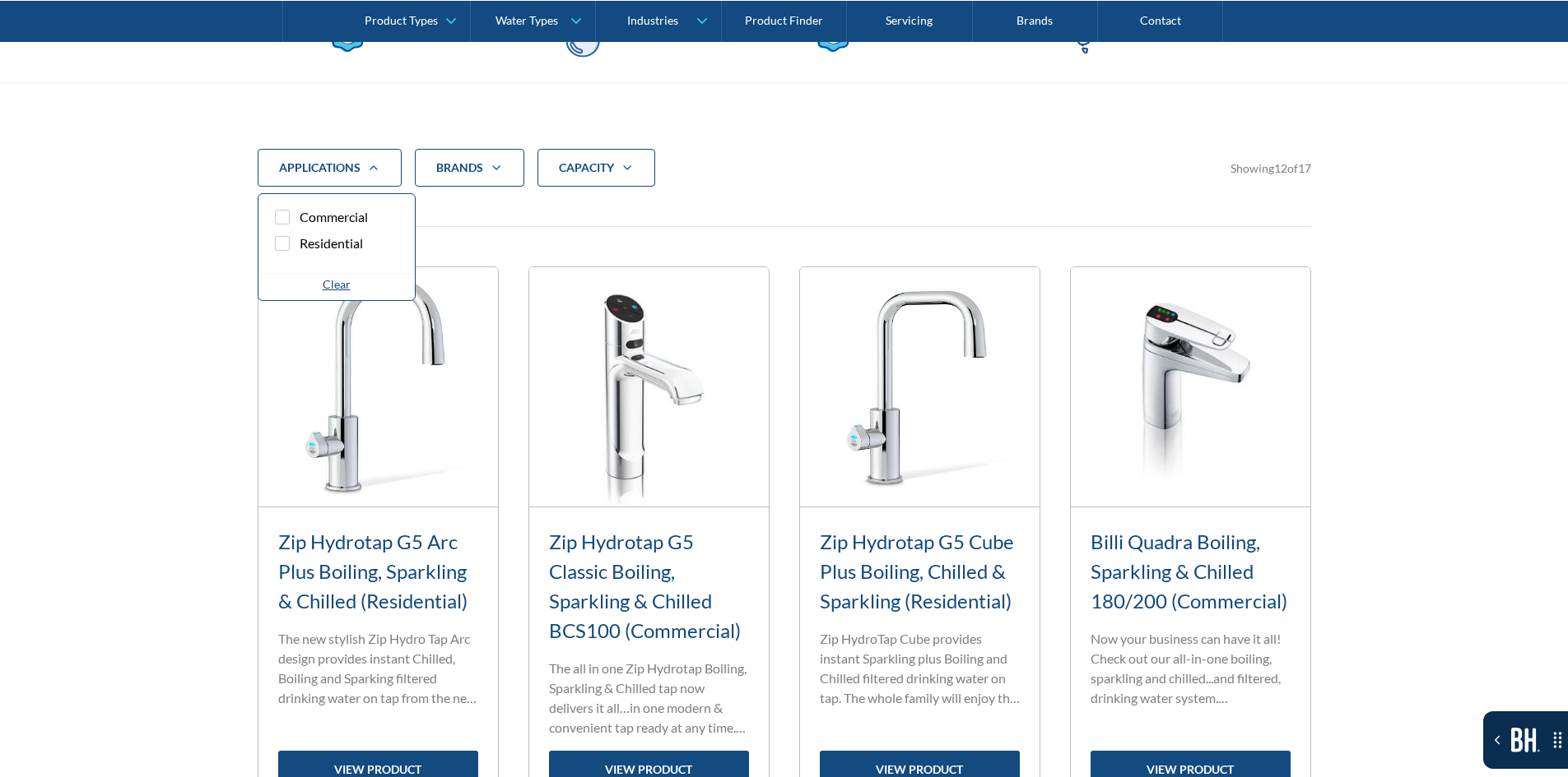
click at [360, 216] on span "Commercial" at bounding box center [334, 217] width 68 height 20
click at [302, 216] on input "Commercial" at bounding box center [297, 212] width 11 height 11
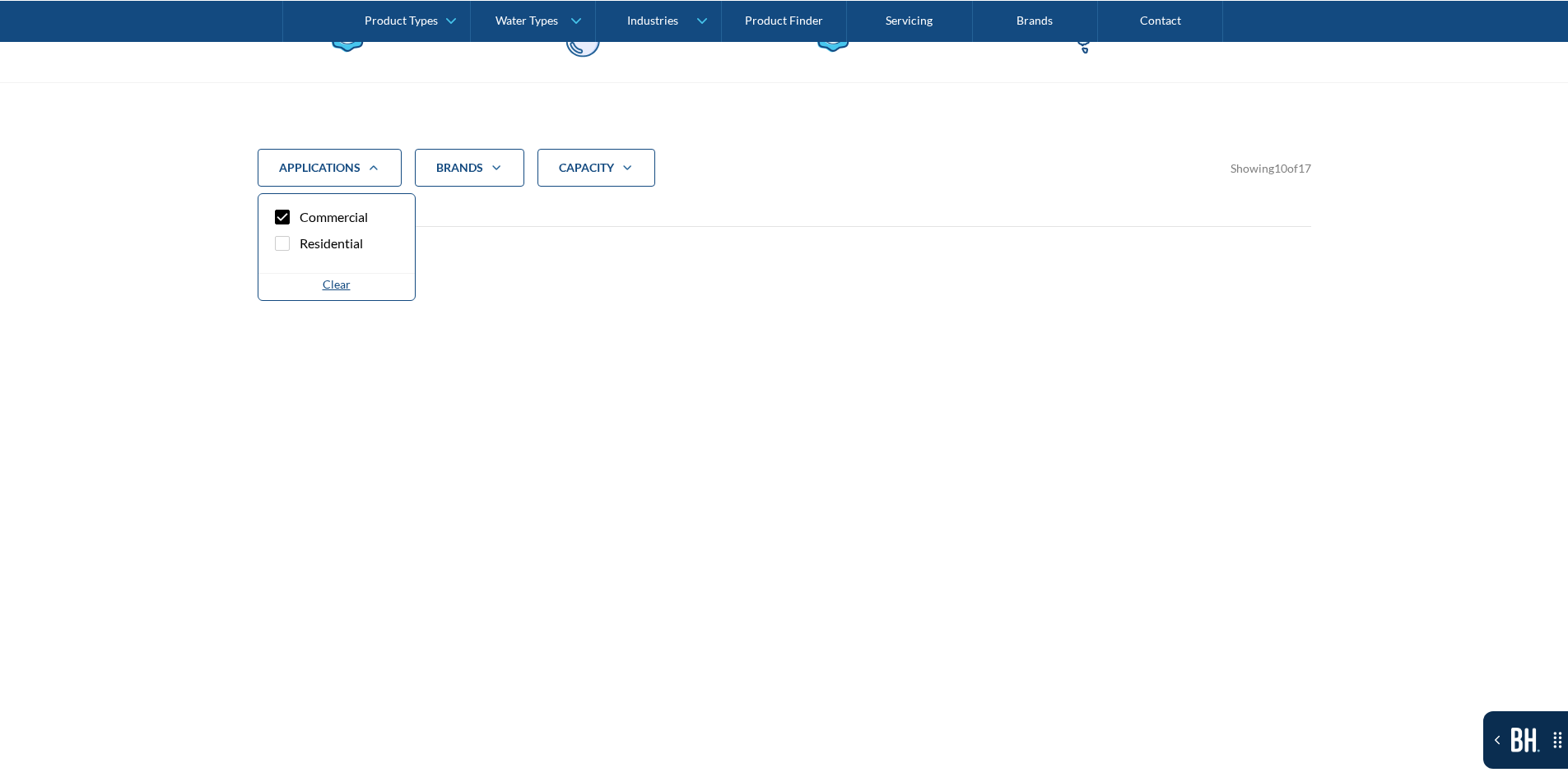
scroll to position [630, 0]
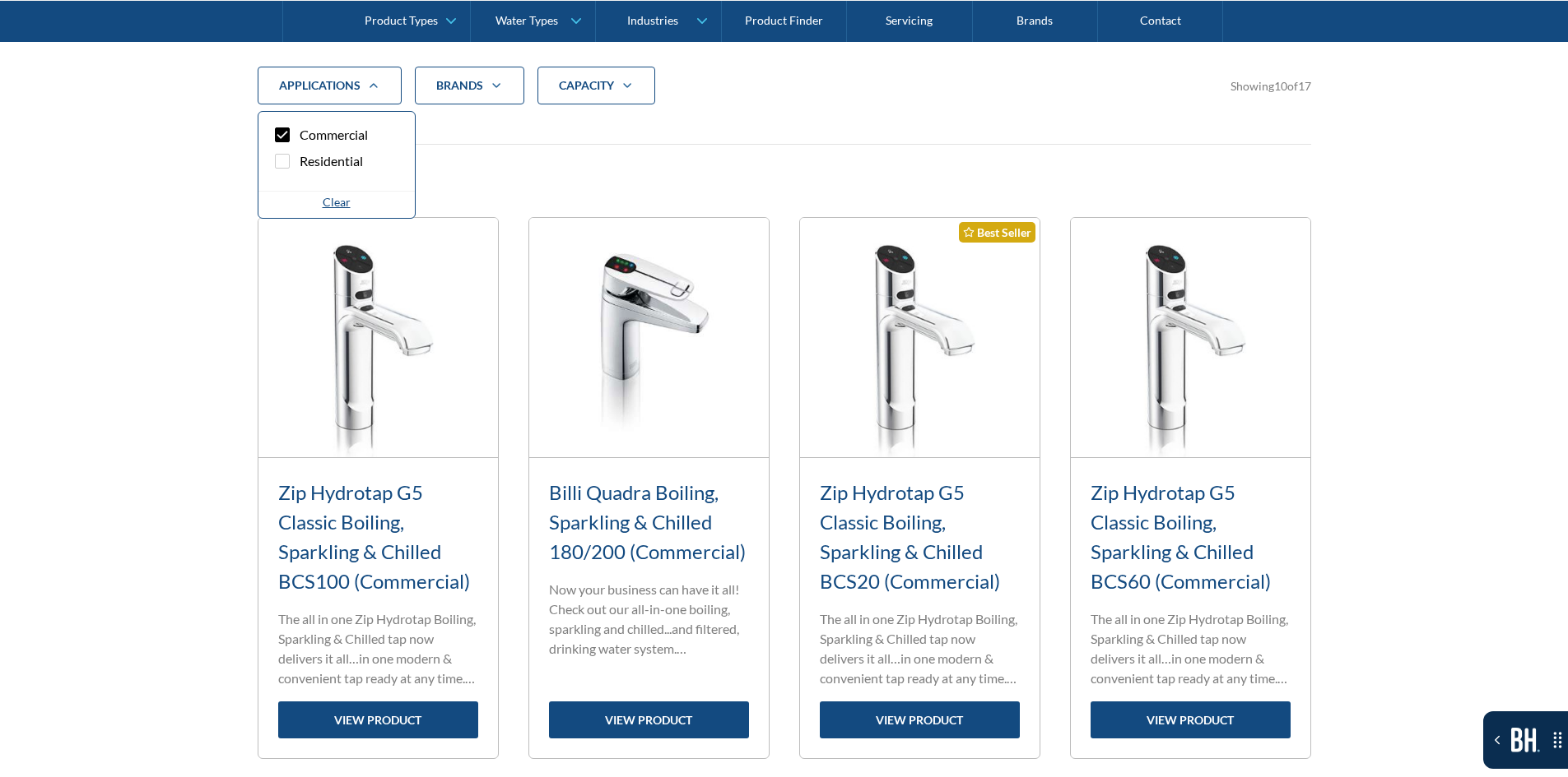
click at [359, 217] on div "Clear" at bounding box center [337, 204] width 157 height 28
click at [314, 137] on span "Commercial" at bounding box center [334, 135] width 68 height 20
click at [302, 136] on input "Commercial" at bounding box center [297, 131] width 11 height 11
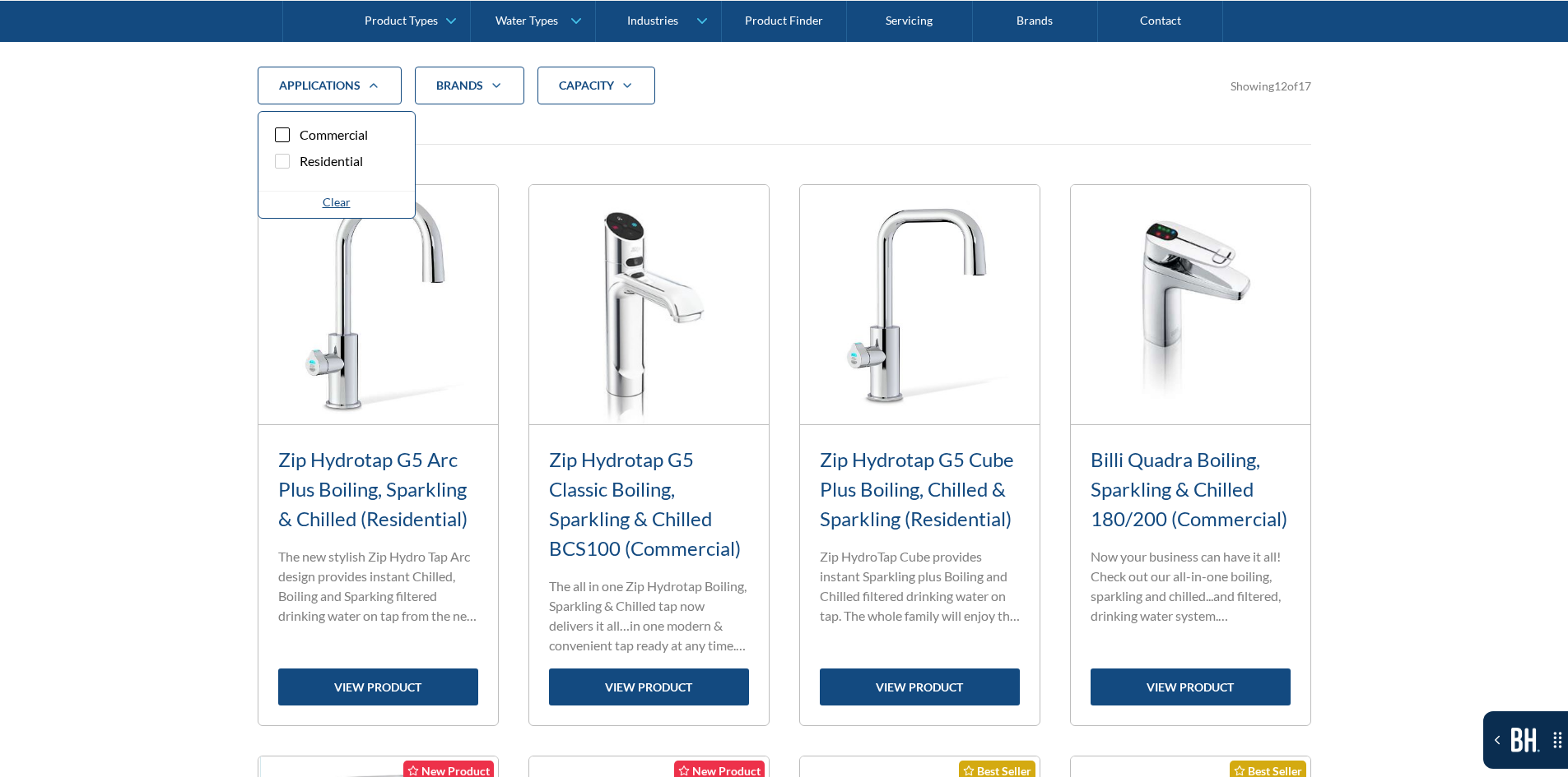
click at [358, 140] on span "Commercial" at bounding box center [334, 135] width 68 height 20
click at [302, 136] on input "Commercial" at bounding box center [297, 131] width 11 height 11
checkbox input "true"
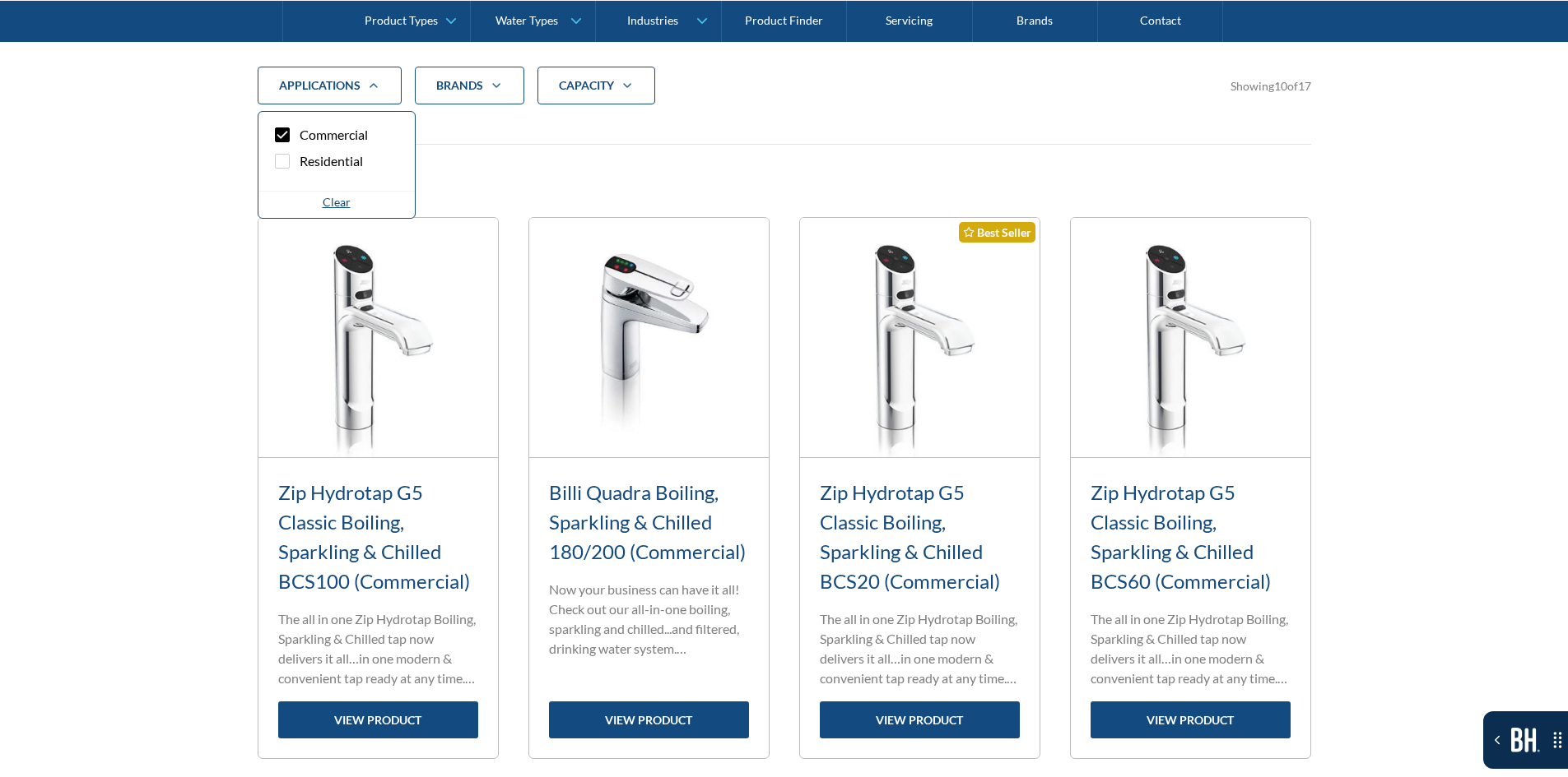
click at [343, 151] on span "Residential" at bounding box center [331, 161] width 63 height 20
click at [302, 151] on input "Residential" at bounding box center [297, 156] width 11 height 11
checkbox input "true"
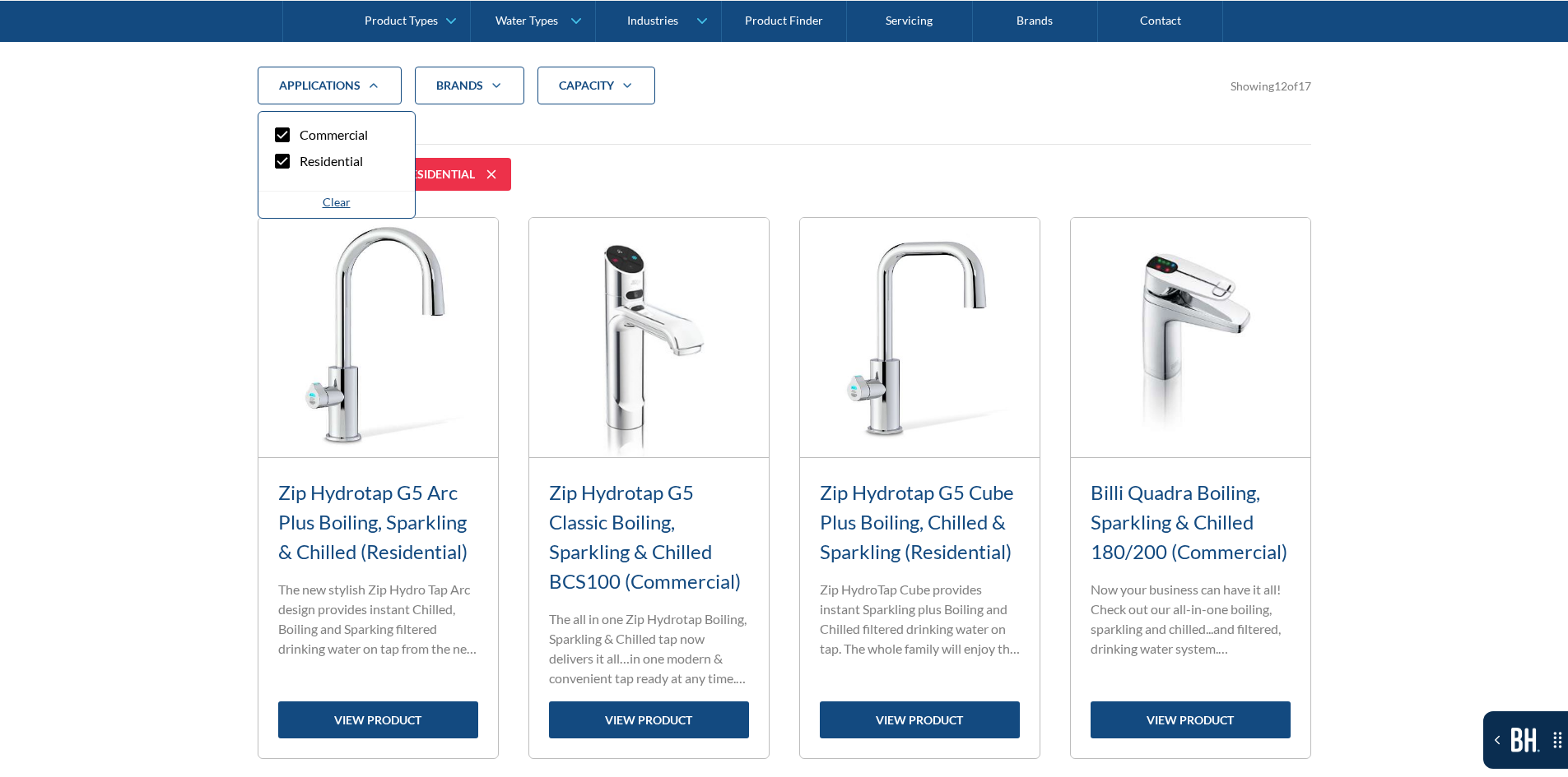
click at [352, 140] on span "Commercial" at bounding box center [334, 135] width 68 height 20
click at [302, 136] on input "Commercial" at bounding box center [297, 131] width 11 height 11
checkbox input "false"
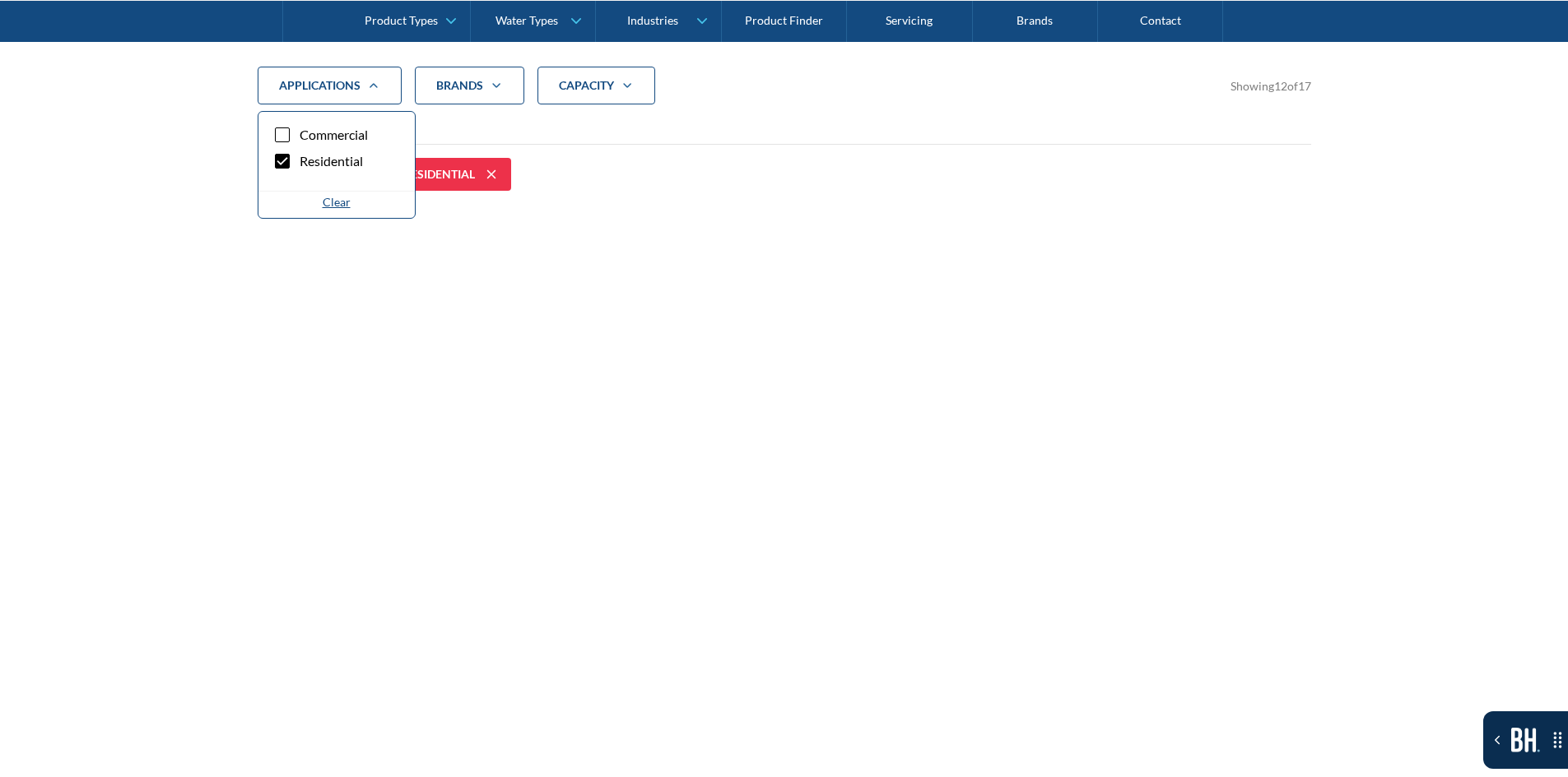
click at [353, 163] on span "Residential" at bounding box center [331, 161] width 63 height 20
click at [302, 162] on input "Residential" at bounding box center [297, 156] width 11 height 11
checkbox input "false"
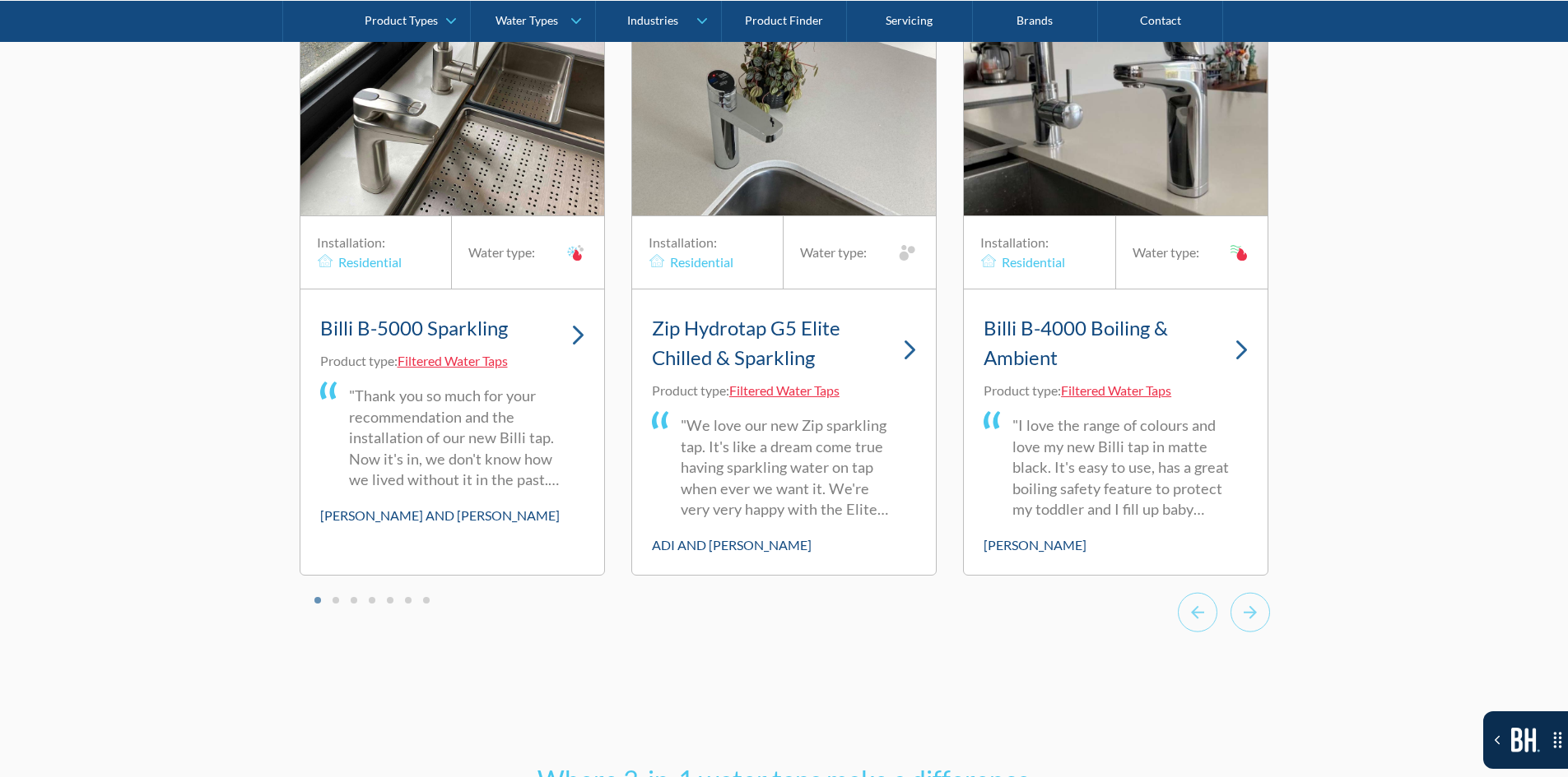
scroll to position [5073, 0]
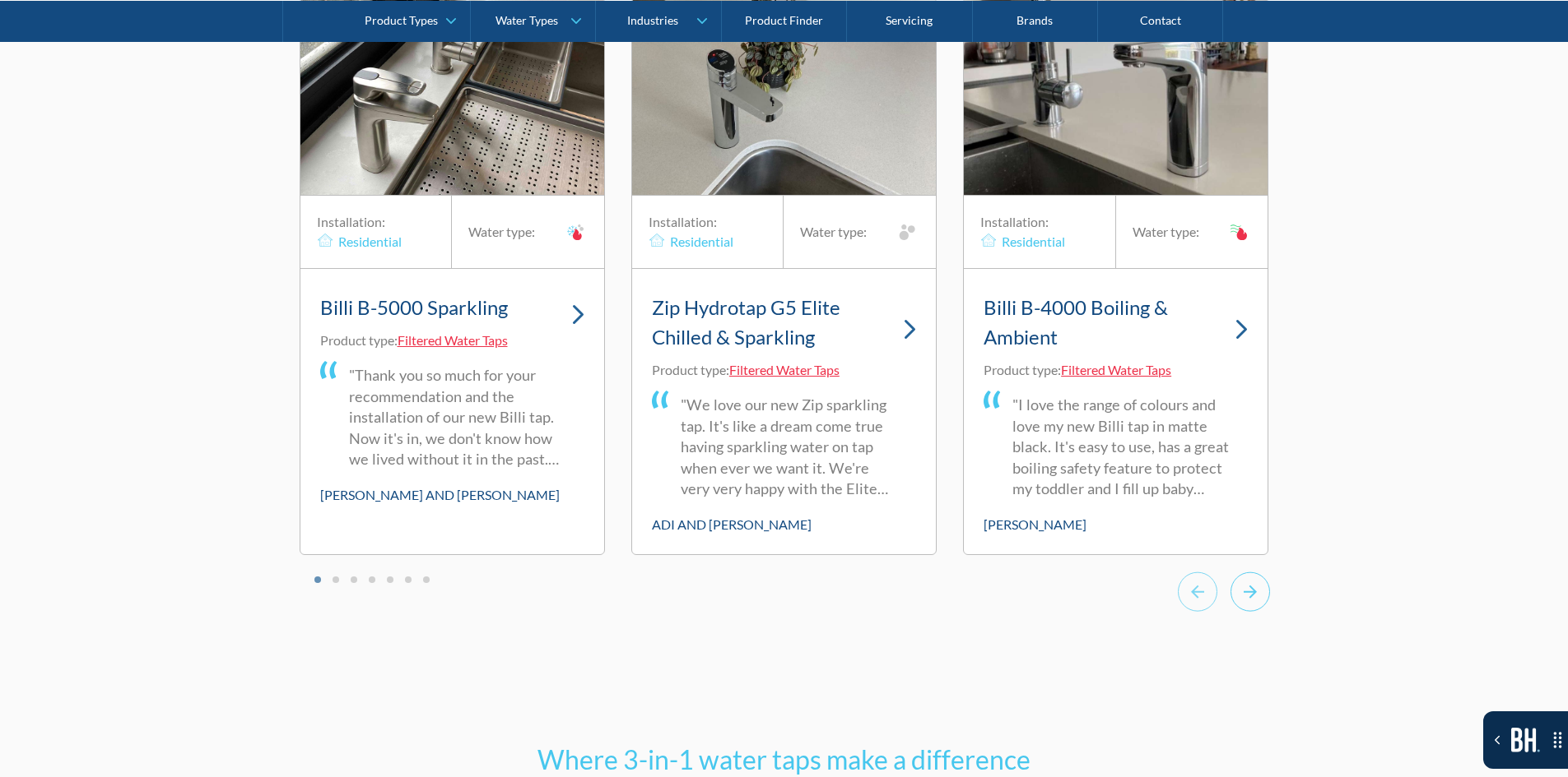
click at [1230, 599] on icon "Next slide" at bounding box center [1250, 591] width 39 height 40
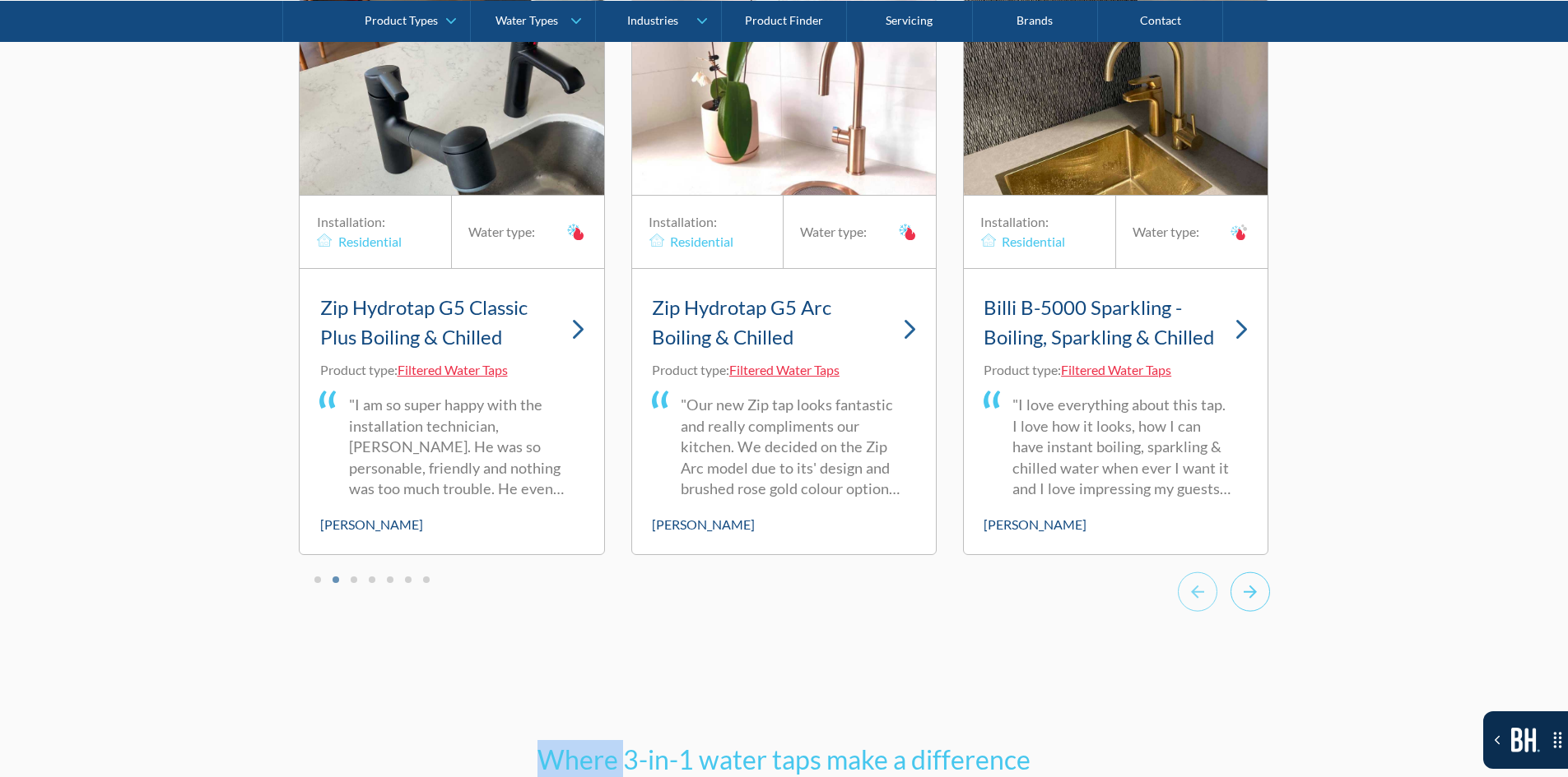
click at [1230, 599] on icon "Next slide" at bounding box center [1250, 591] width 39 height 40
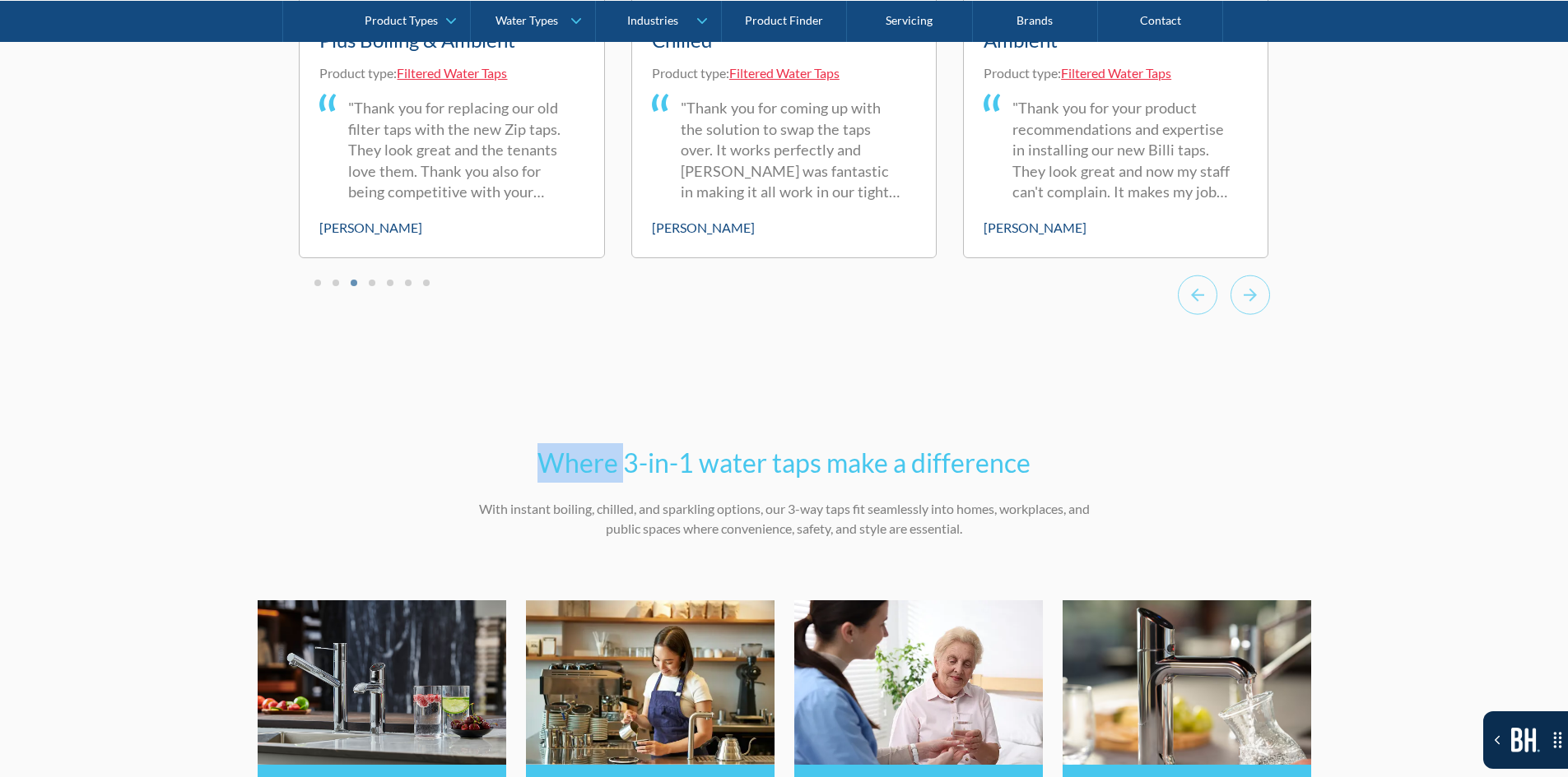
scroll to position [5402, 0]
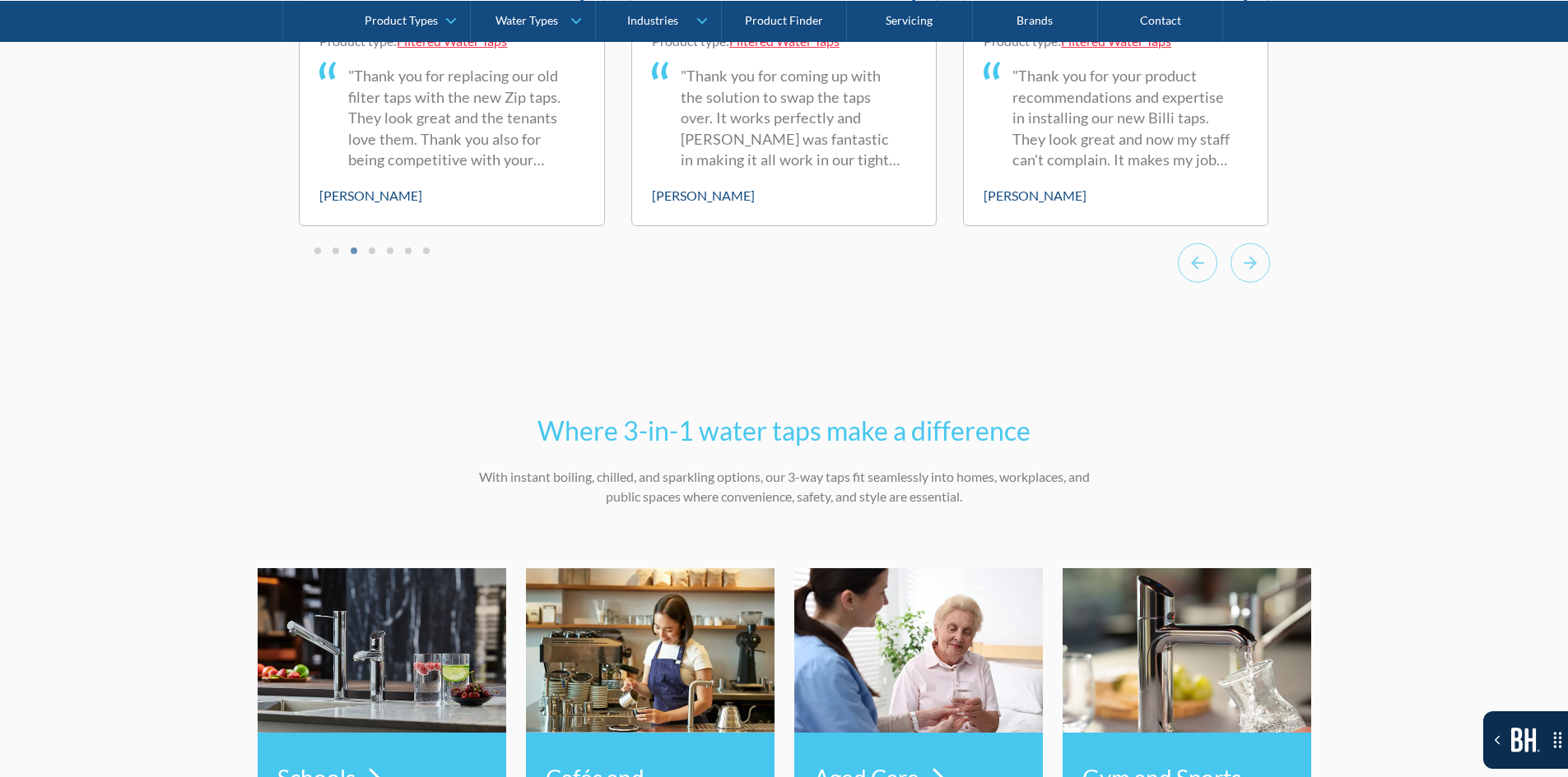
click at [1099, 433] on h2 "Where 3-in-1 water taps make a difference" at bounding box center [784, 431] width 642 height 39
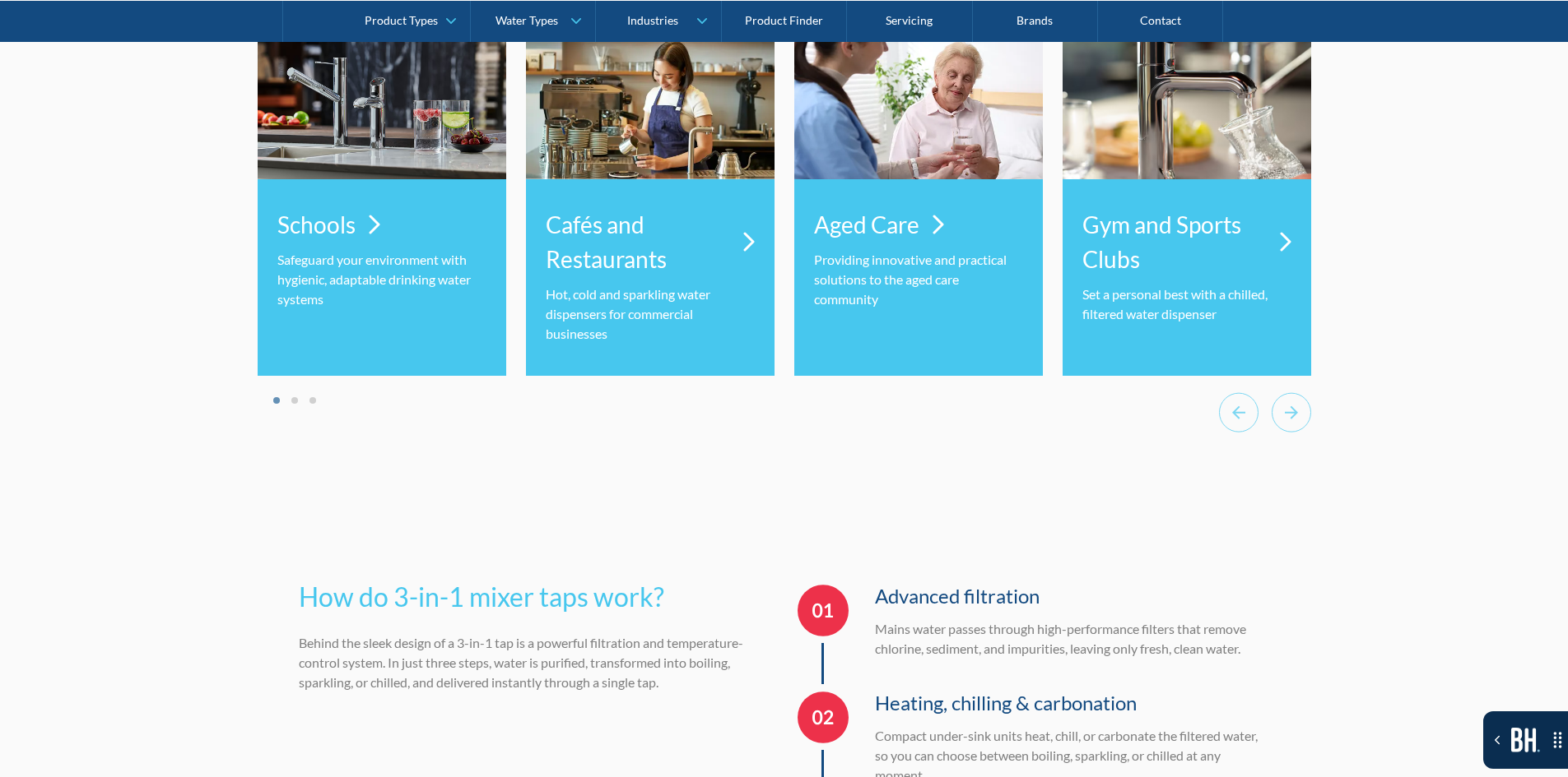
scroll to position [6060, 0]
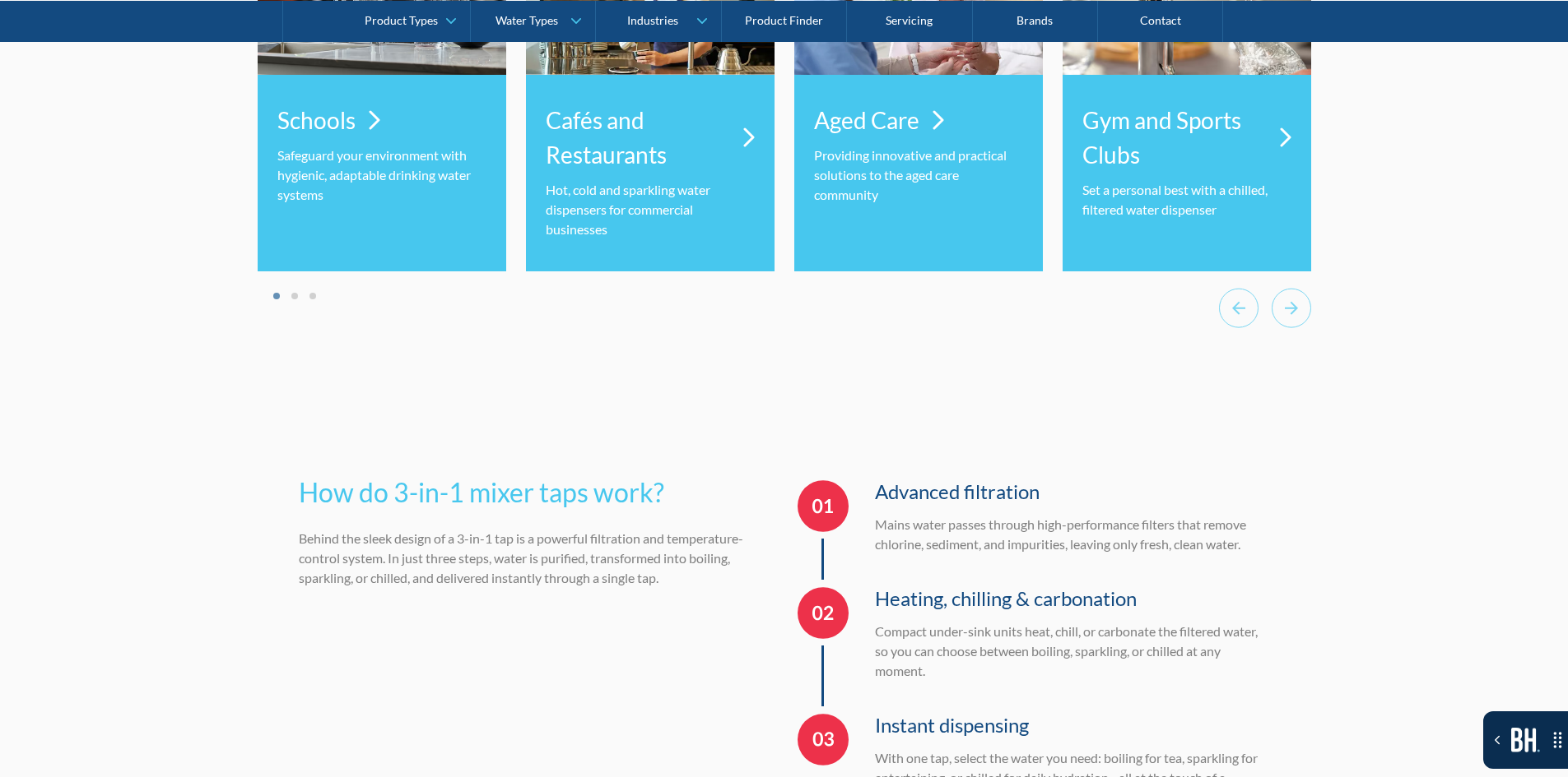
click at [1276, 353] on div "Where 3-in-1 water taps make a difference With instant boiling, chilled, and sp…" at bounding box center [784, 52] width 1053 height 695
click at [1293, 328] on icon "Next slide" at bounding box center [1291, 308] width 39 height 40
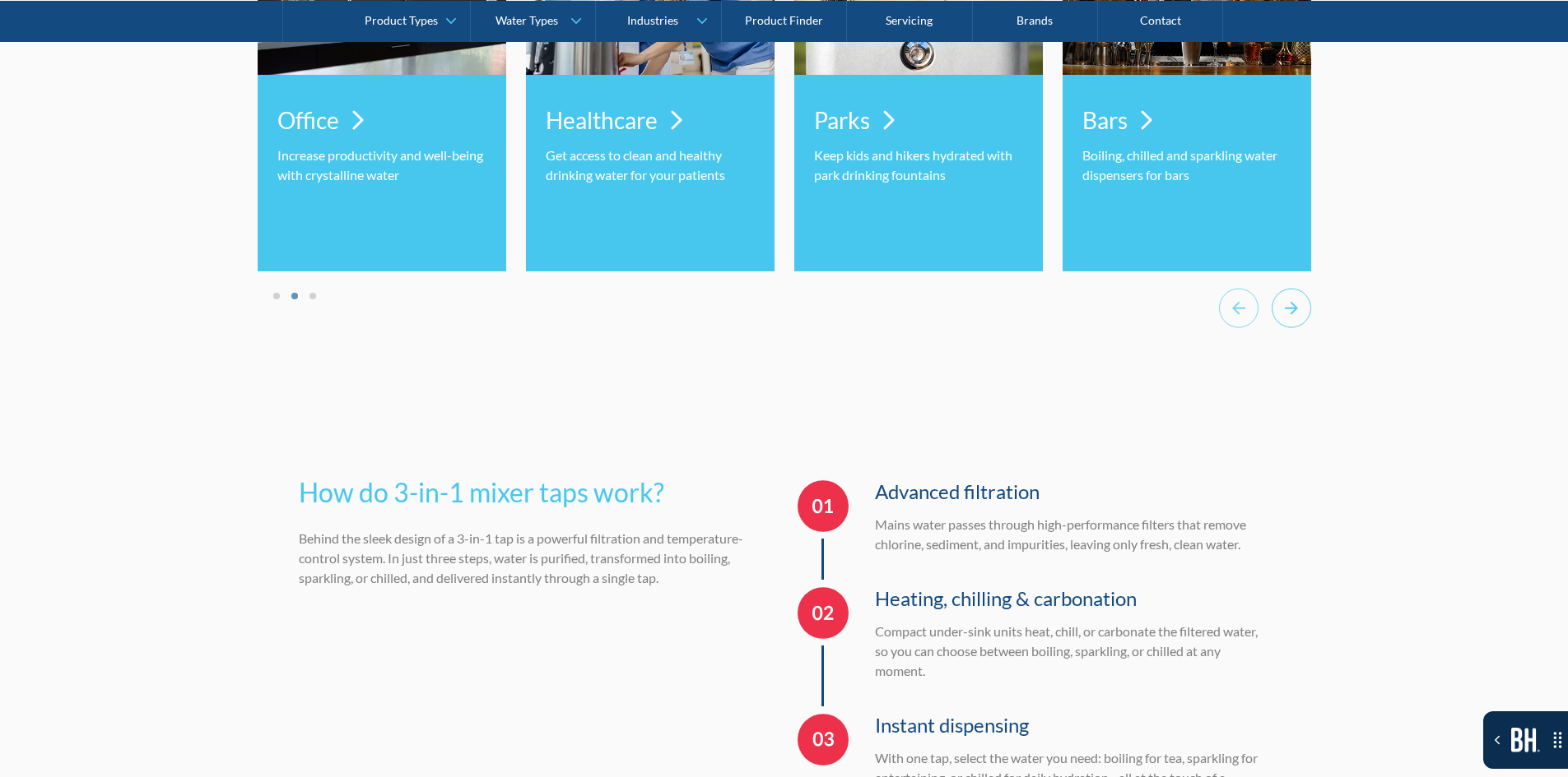
click at [1293, 328] on icon "Next slide" at bounding box center [1291, 308] width 39 height 40
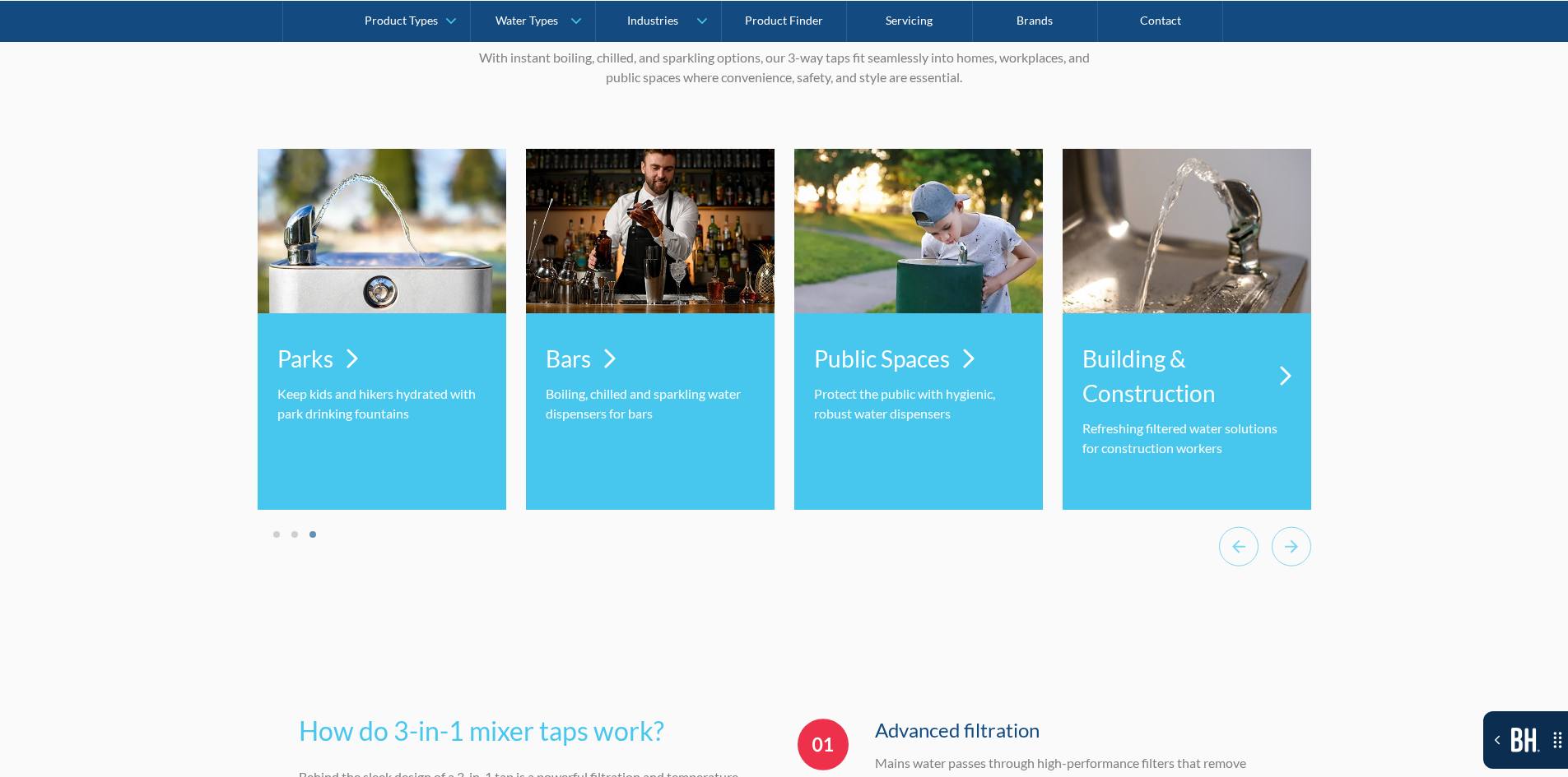
scroll to position [5812, 0]
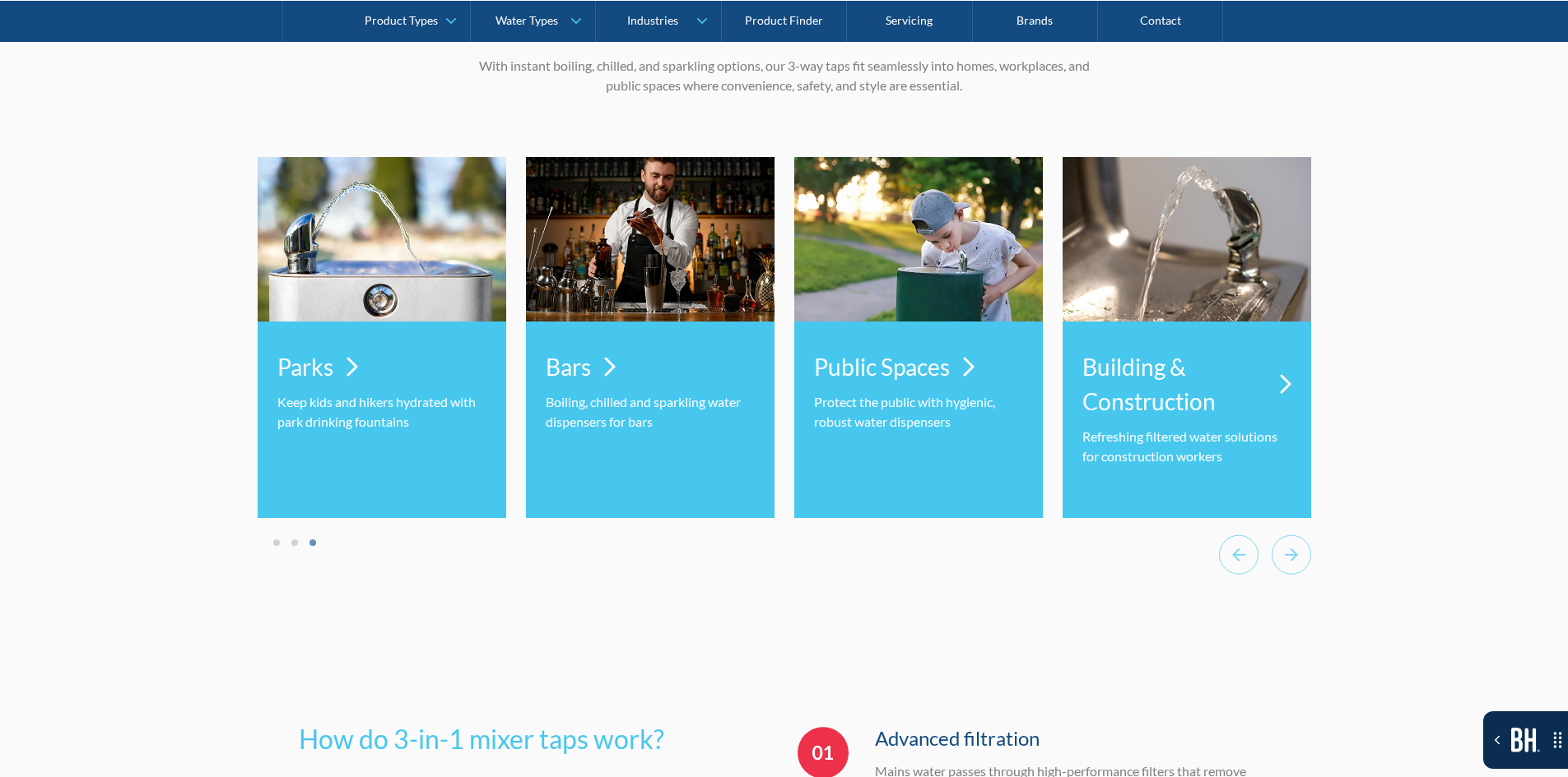
click at [1260, 580] on div at bounding box center [1265, 557] width 92 height 45
click at [1245, 575] on icon "Previous slide" at bounding box center [1238, 554] width 39 height 40
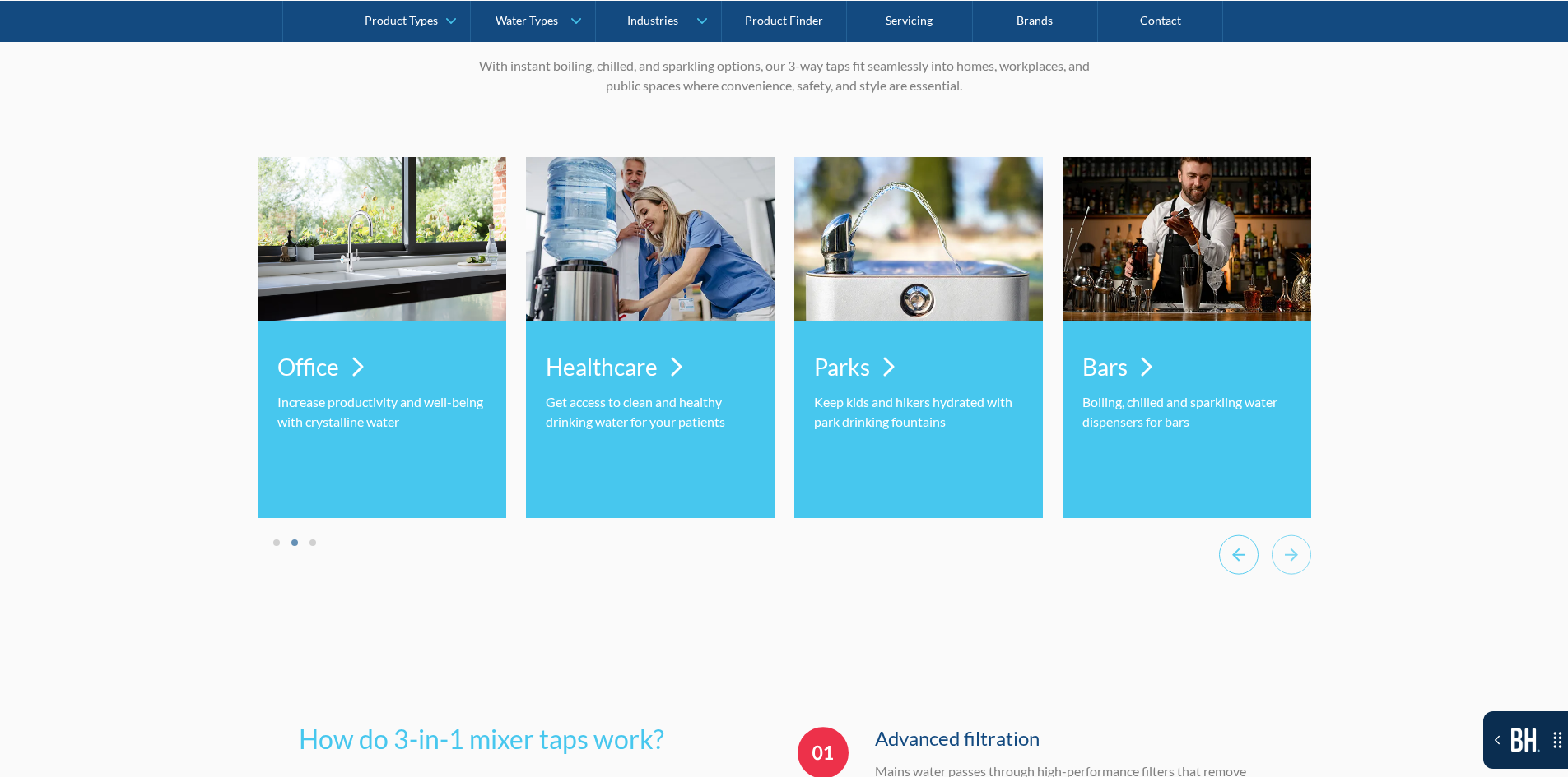
click at [1245, 575] on icon "Previous slide" at bounding box center [1238, 554] width 39 height 40
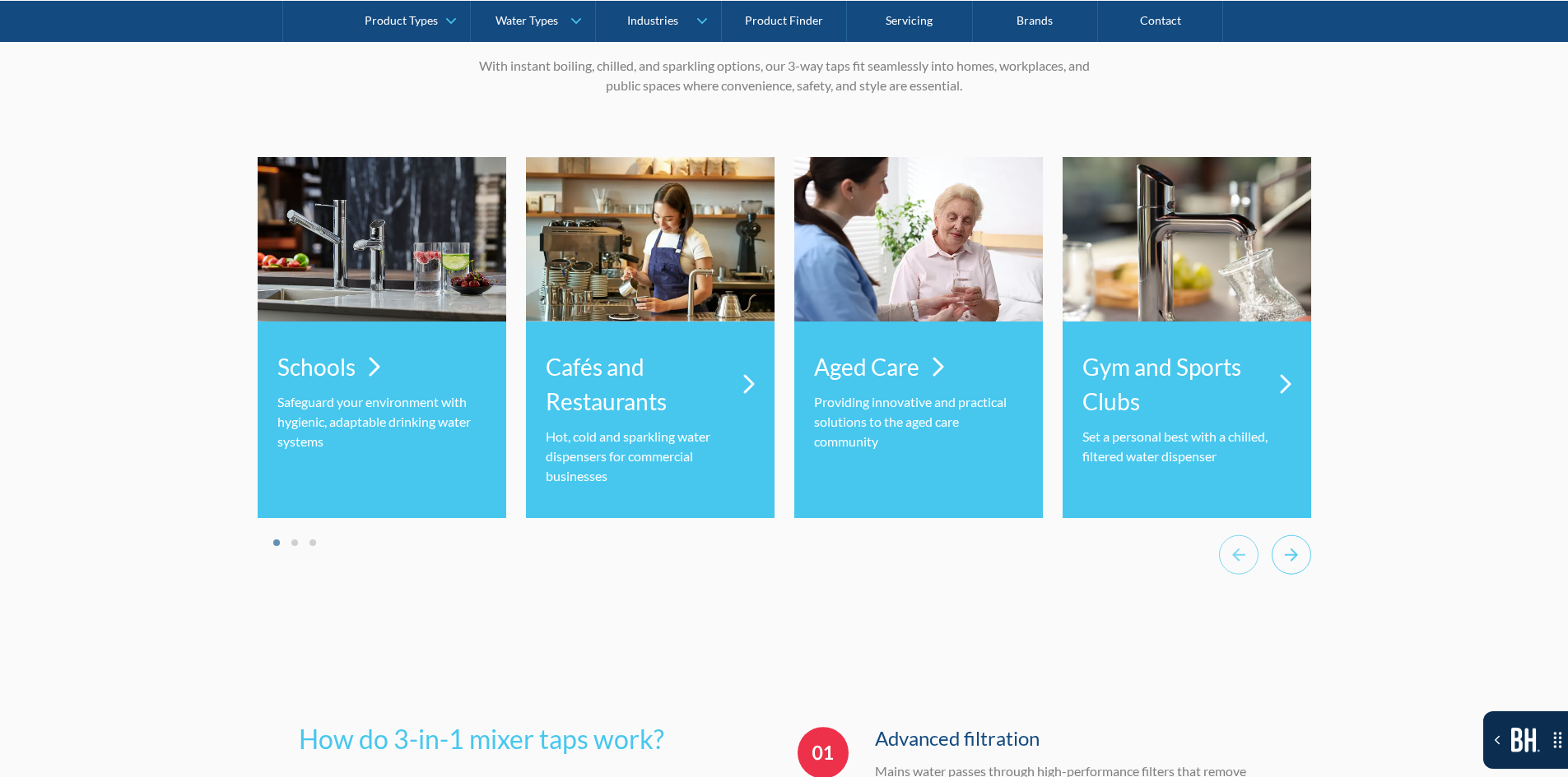
click at [1288, 565] on icon "Next slide" at bounding box center [1291, 554] width 39 height 40
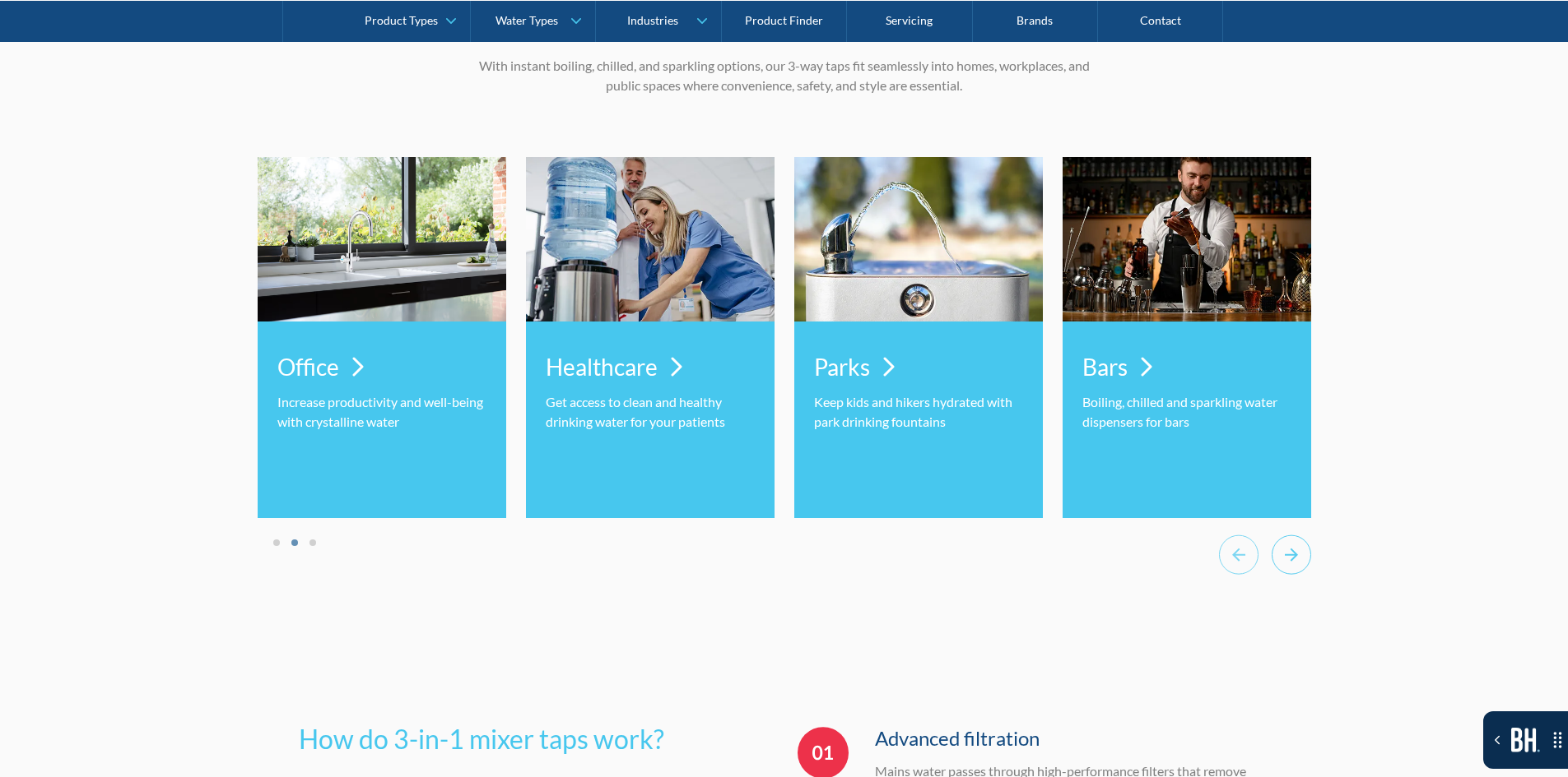
click at [1288, 565] on icon "Next slide" at bounding box center [1291, 554] width 39 height 40
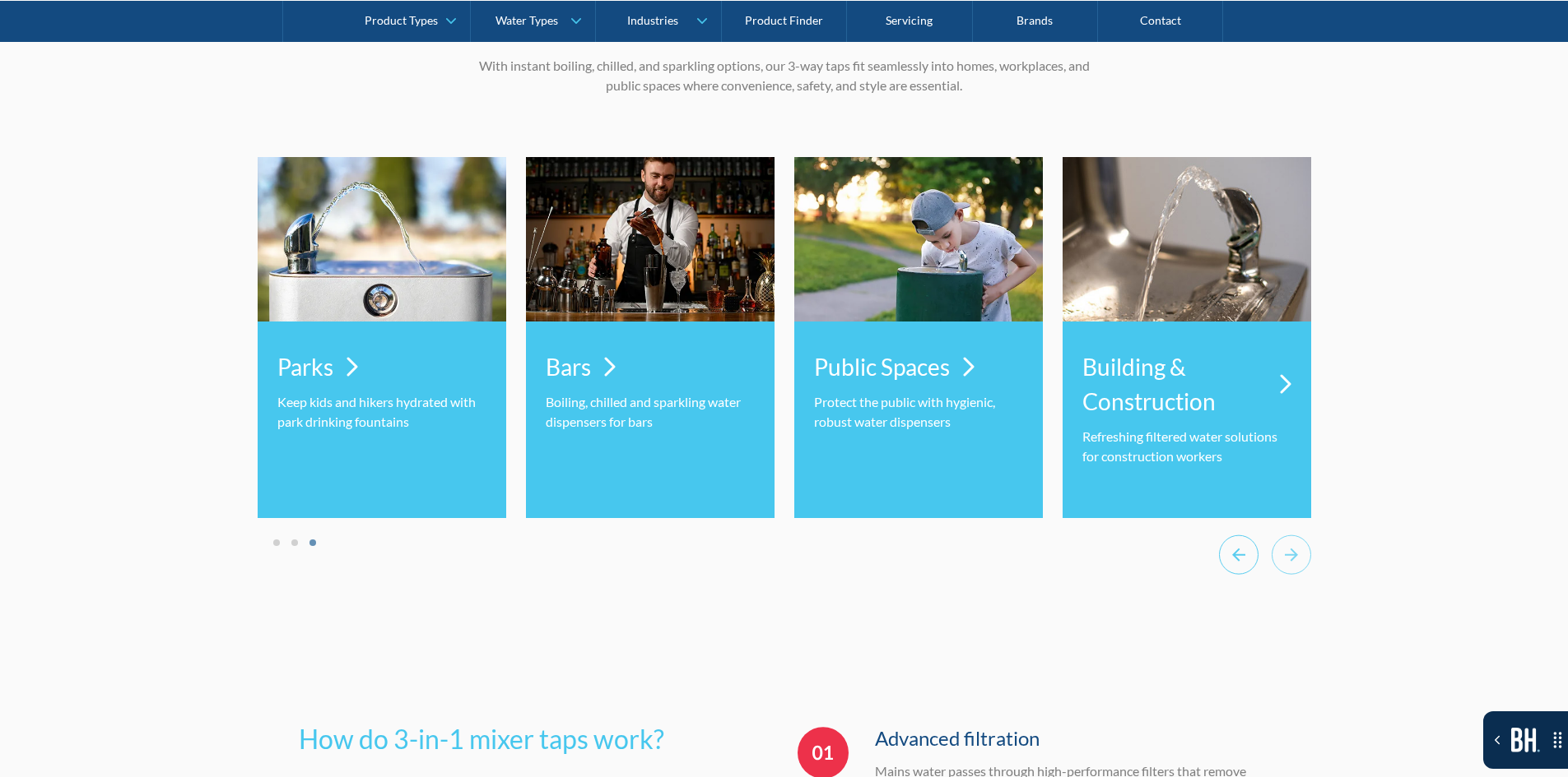
click at [1231, 575] on icon "Previous slide" at bounding box center [1238, 554] width 39 height 40
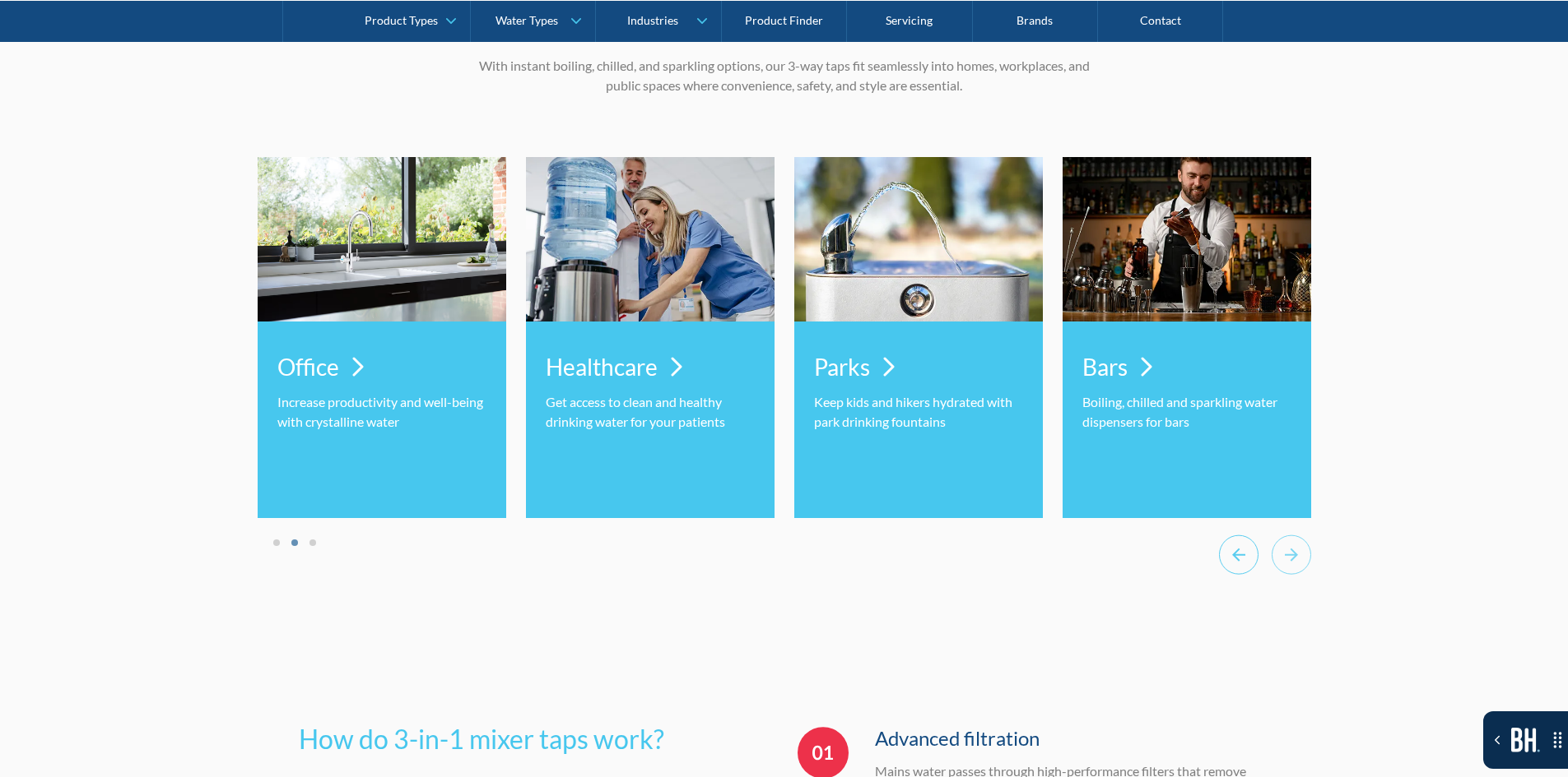
click at [1231, 575] on icon "Previous slide" at bounding box center [1238, 554] width 39 height 40
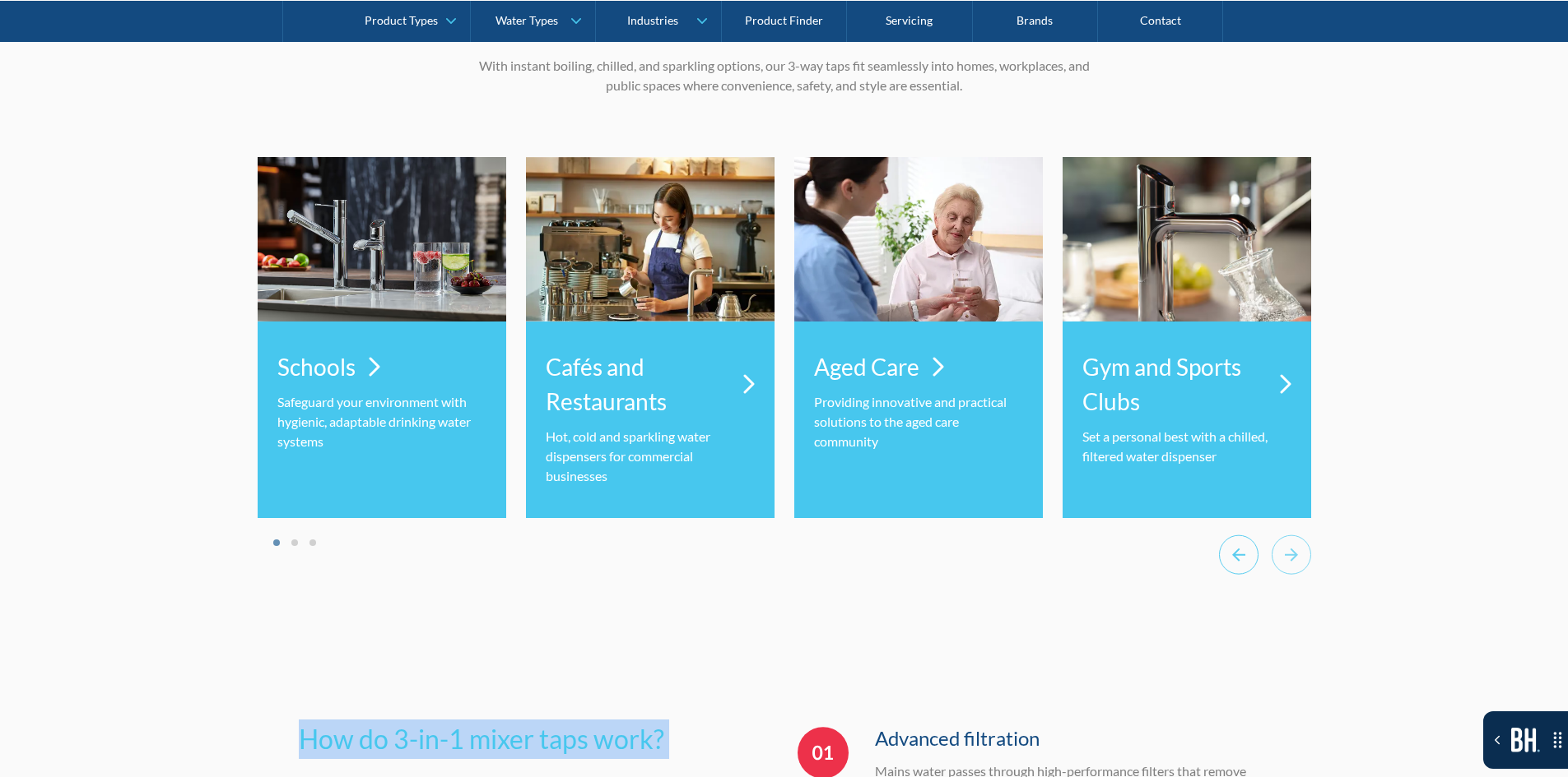
click at [1231, 575] on icon "Previous slide" at bounding box center [1238, 554] width 39 height 40
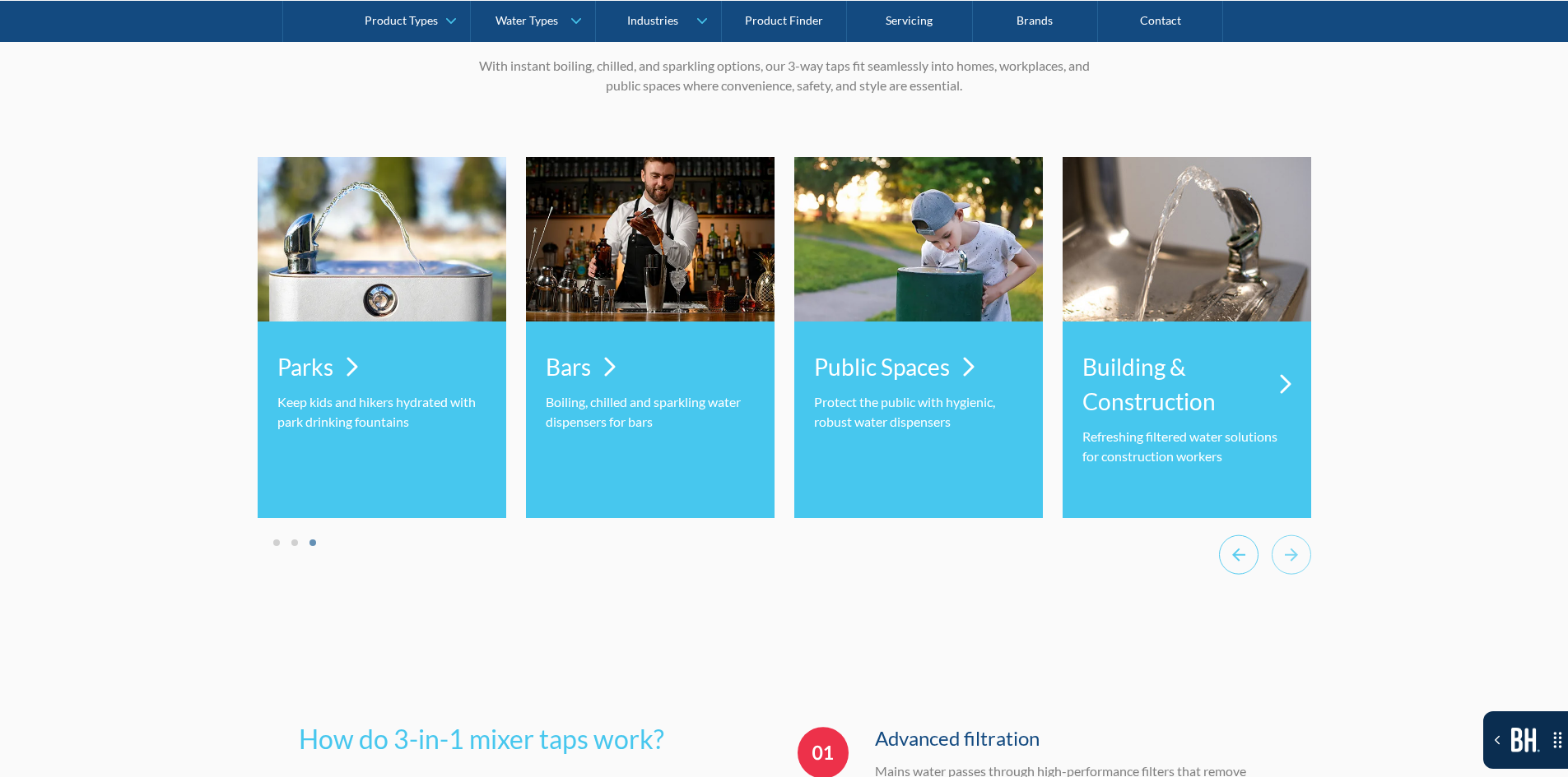
click at [1231, 575] on icon "Previous slide" at bounding box center [1238, 554] width 39 height 40
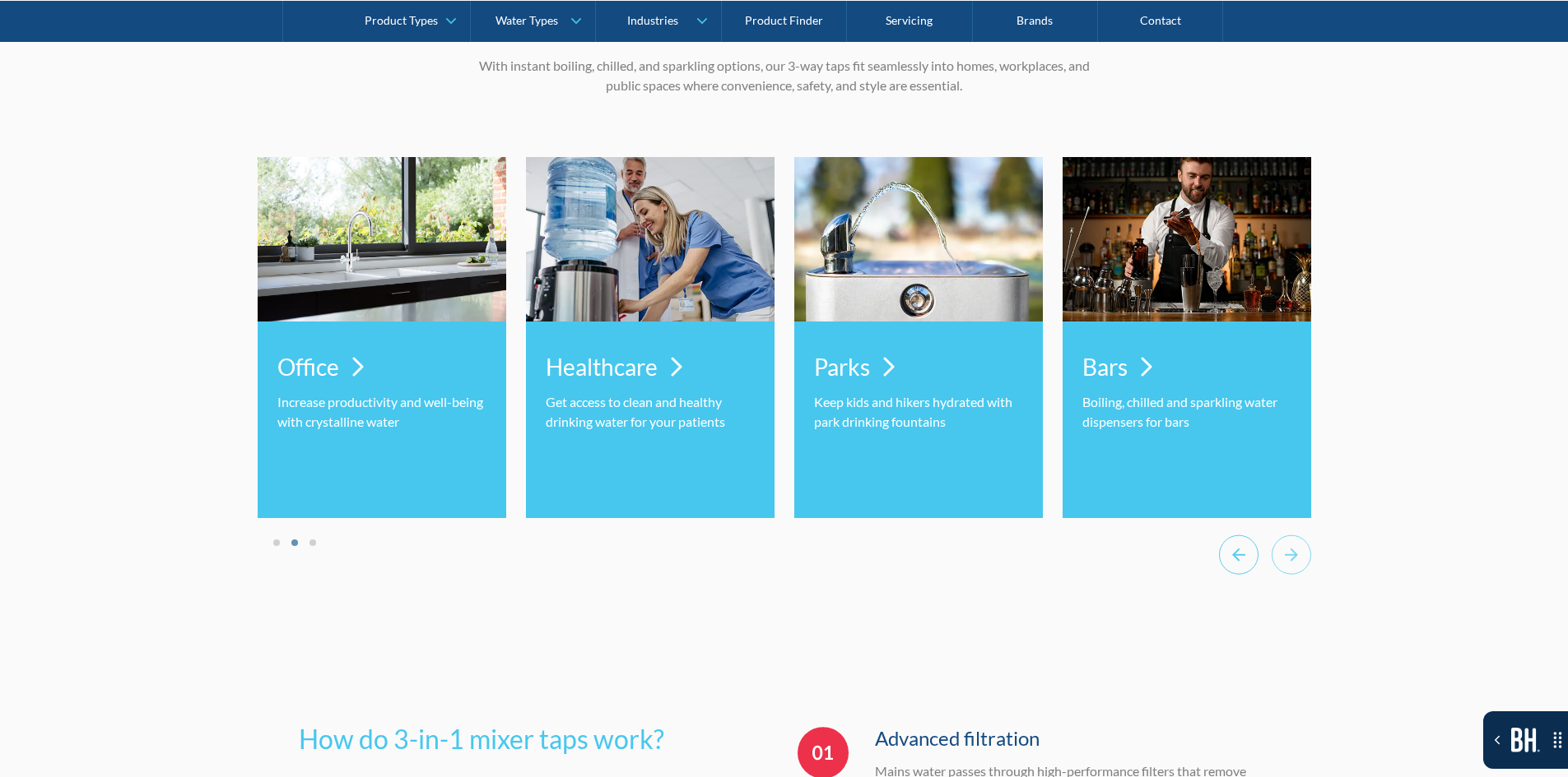
click at [1231, 575] on icon "Previous slide" at bounding box center [1238, 554] width 39 height 40
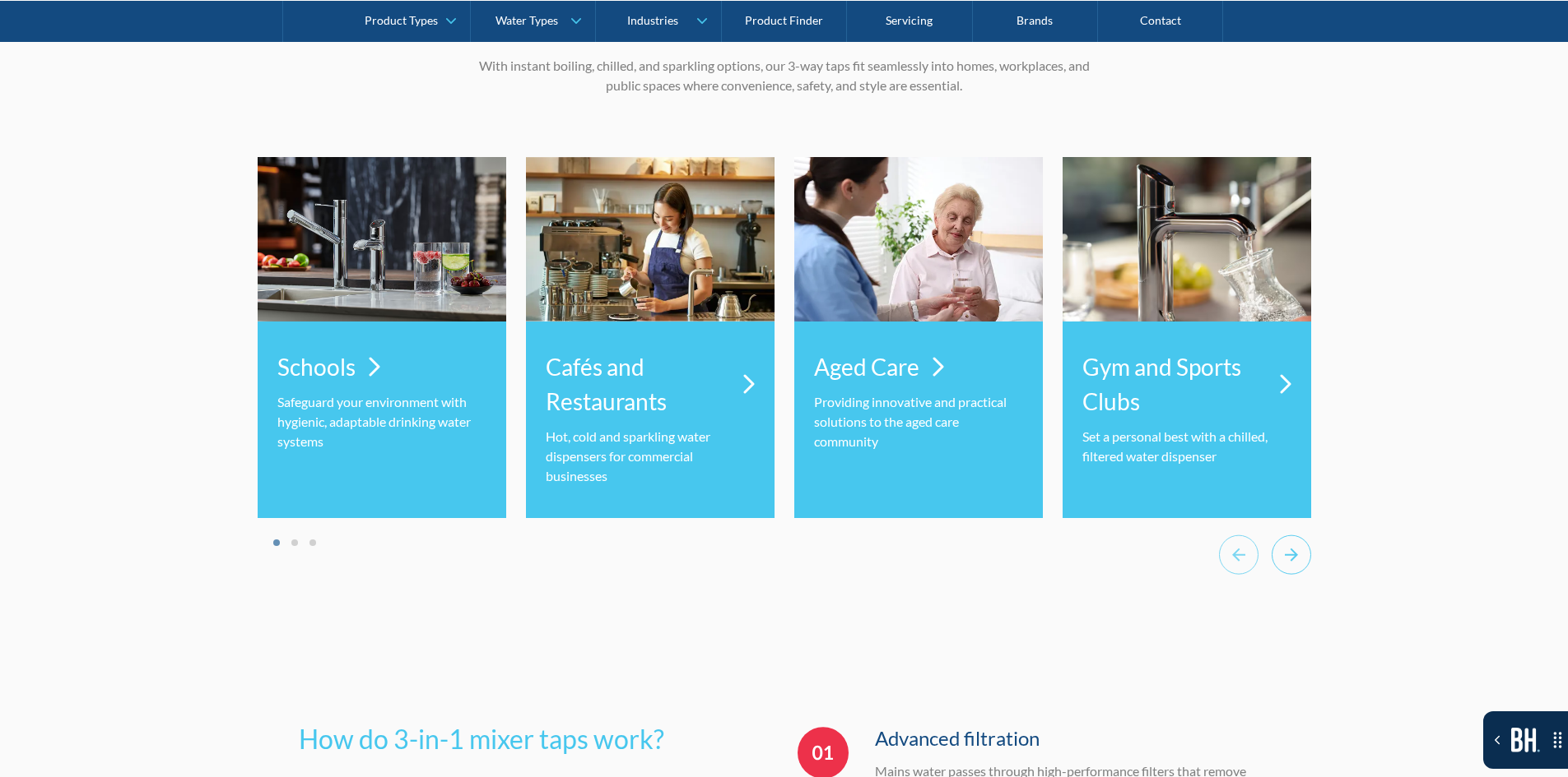
click at [1277, 575] on icon "Next slide" at bounding box center [1291, 554] width 39 height 40
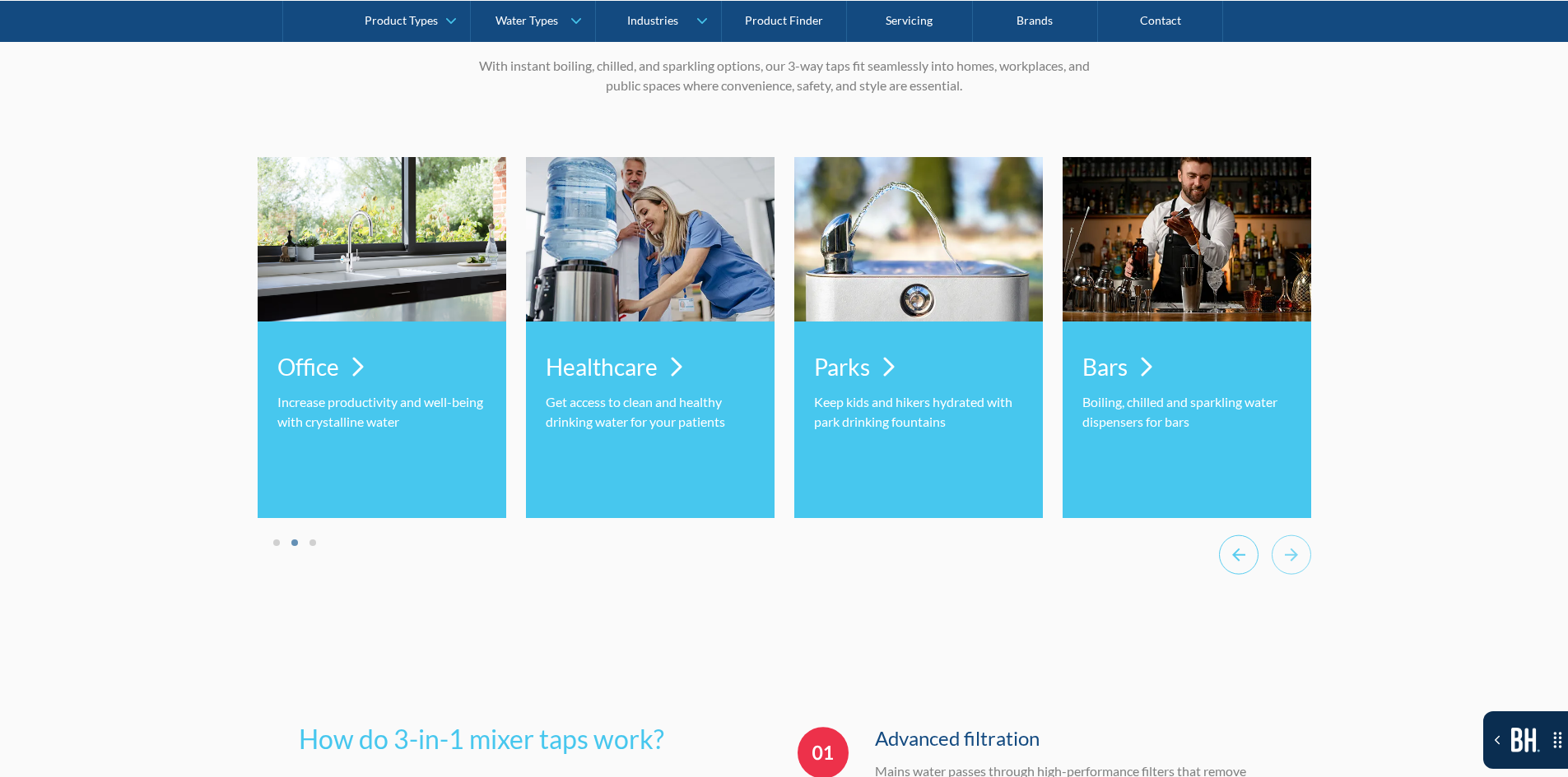
click at [1251, 575] on icon "Previous slide" at bounding box center [1238, 554] width 39 height 40
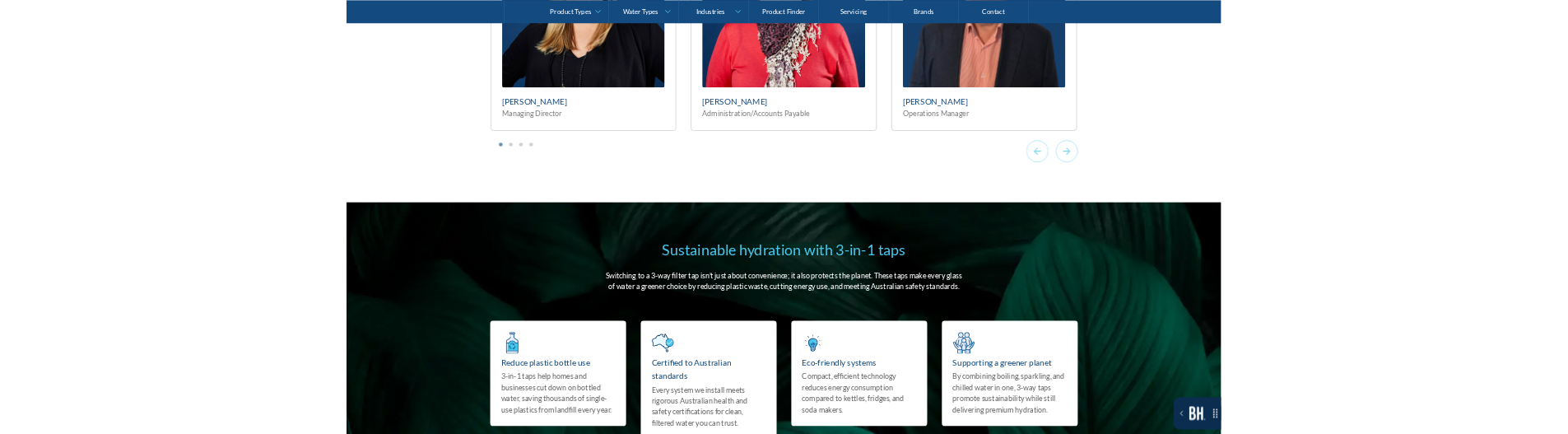
scroll to position [9436, 0]
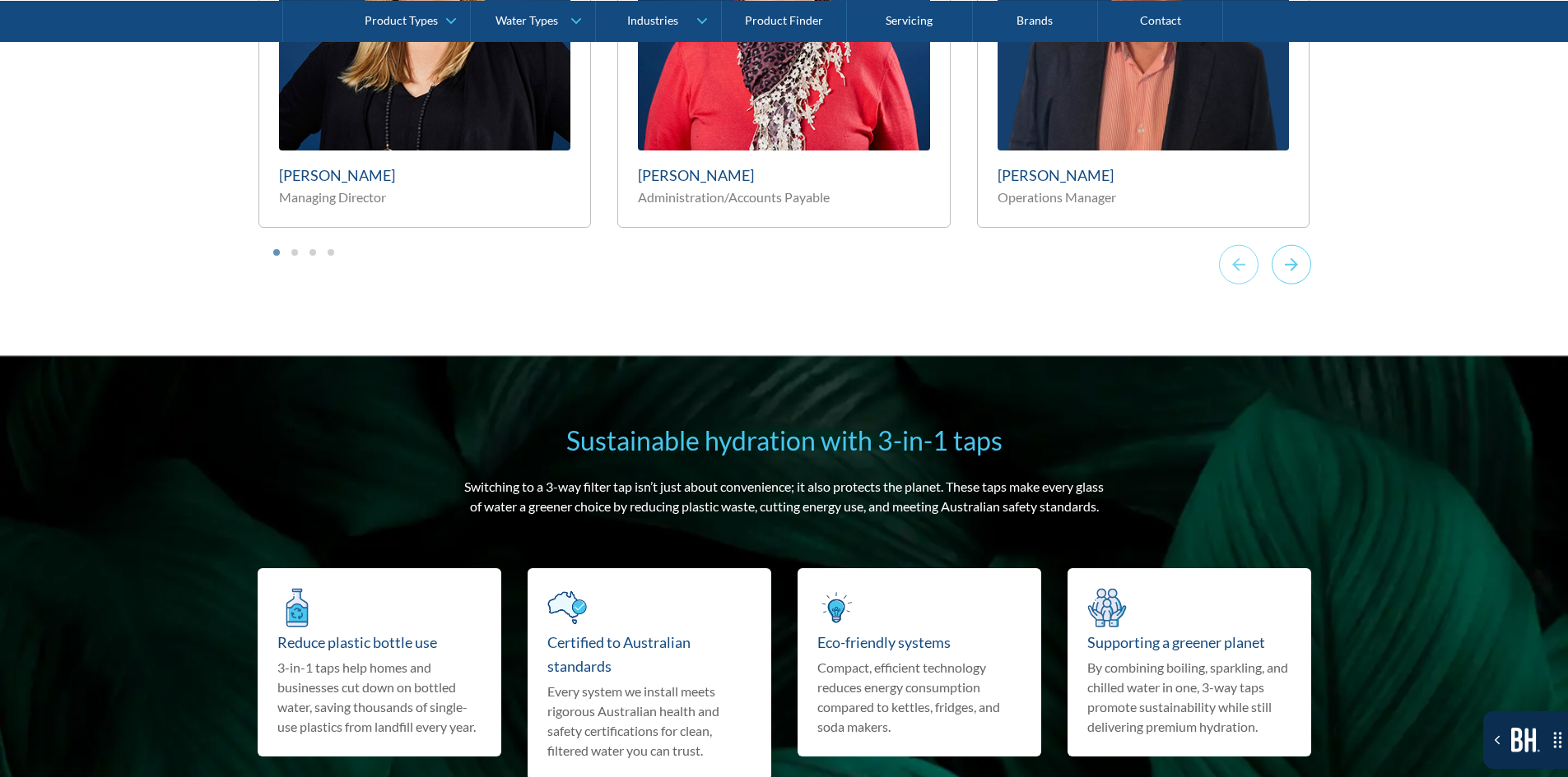
click at [1280, 281] on icon "Next slide" at bounding box center [1291, 264] width 39 height 40
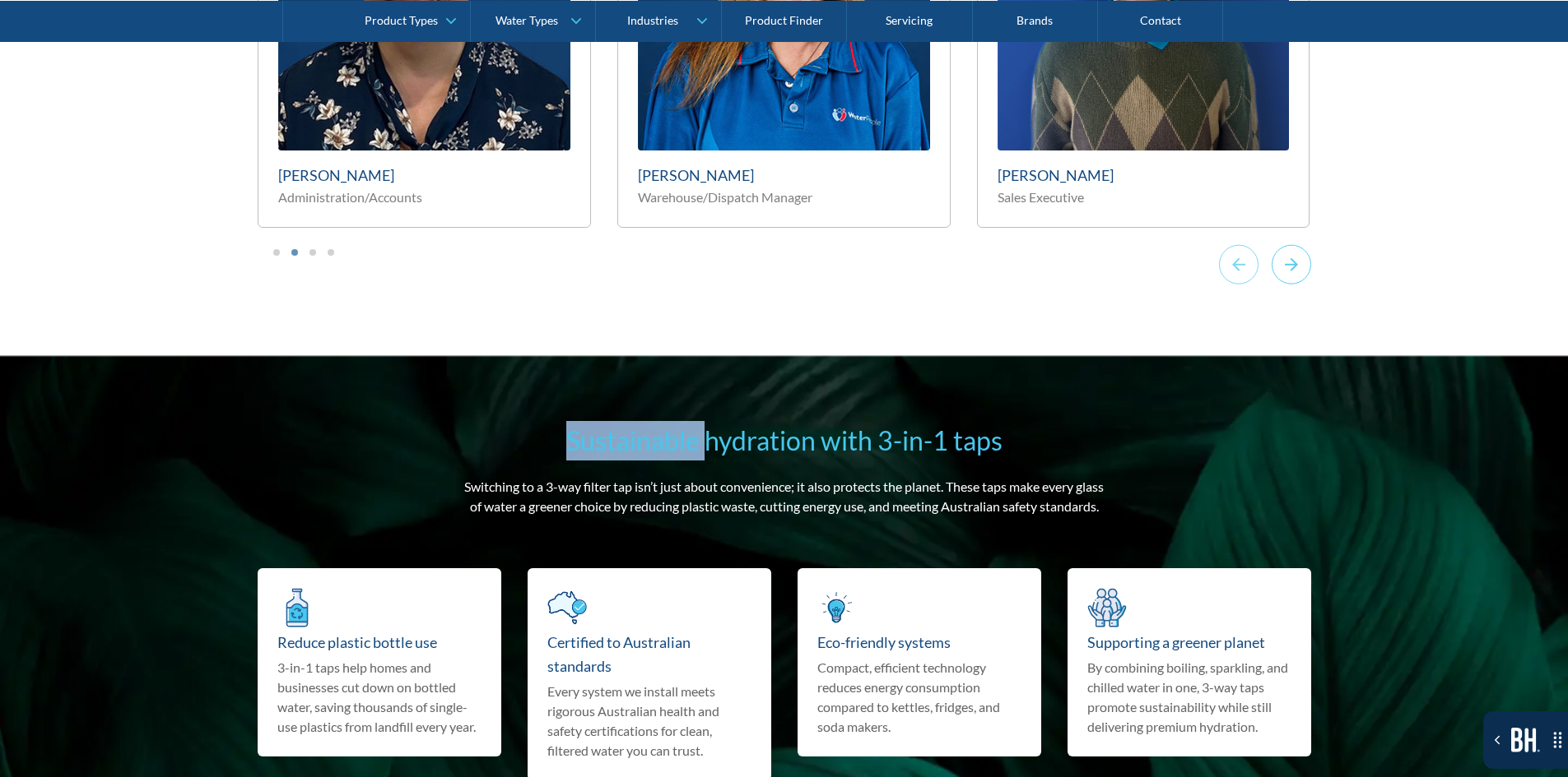
click at [1280, 281] on icon "Next slide" at bounding box center [1291, 264] width 39 height 40
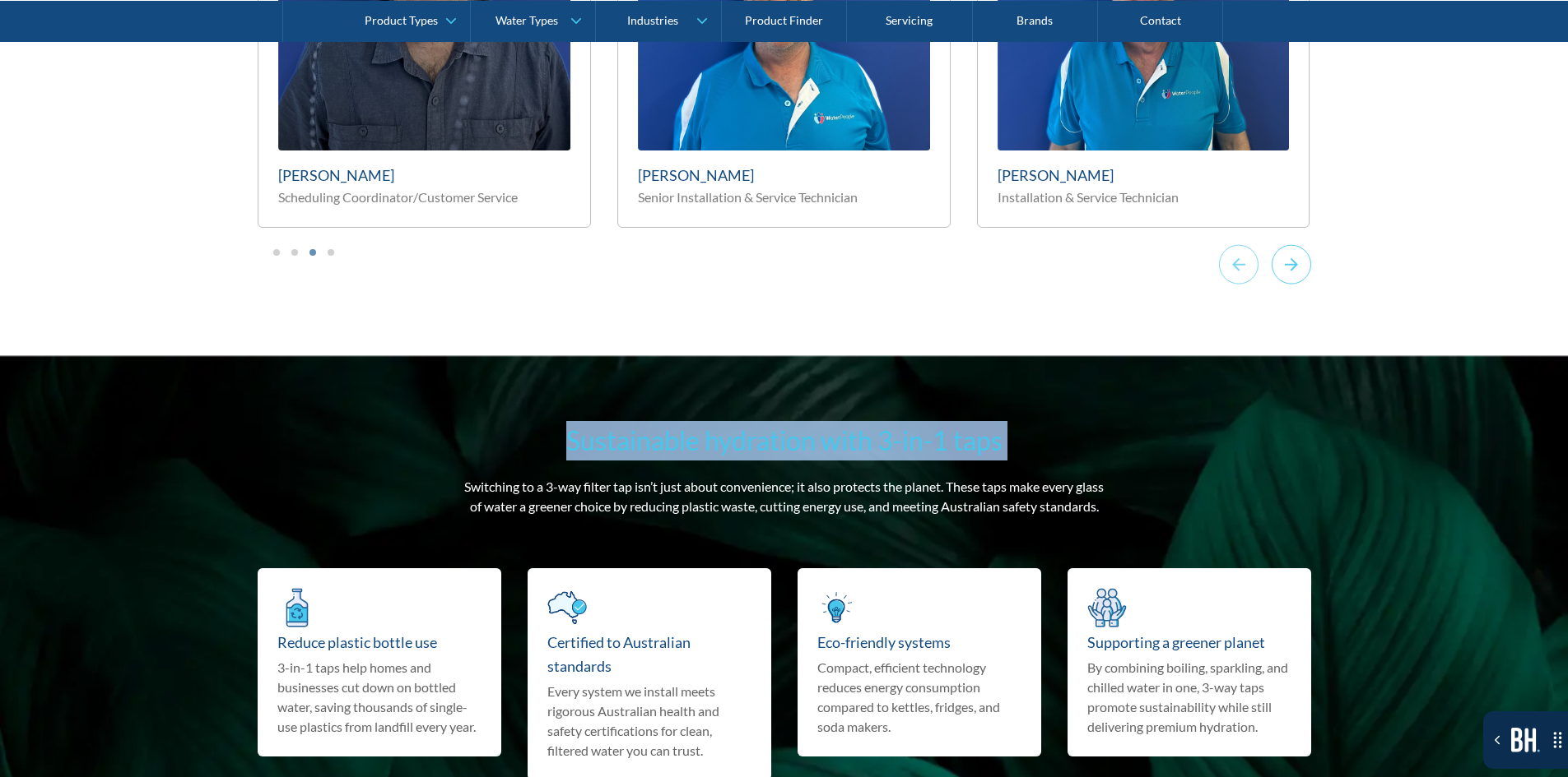
click at [1280, 281] on icon "Next slide" at bounding box center [1291, 264] width 39 height 40
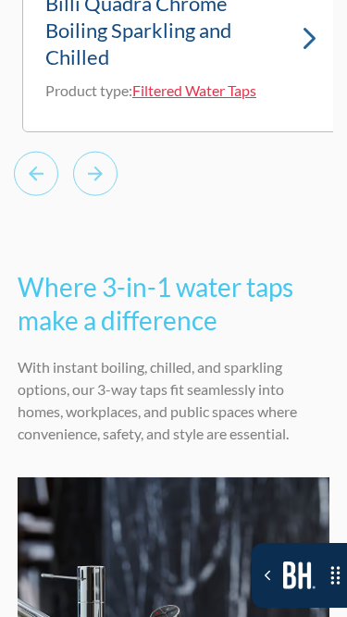
scroll to position [25159, 0]
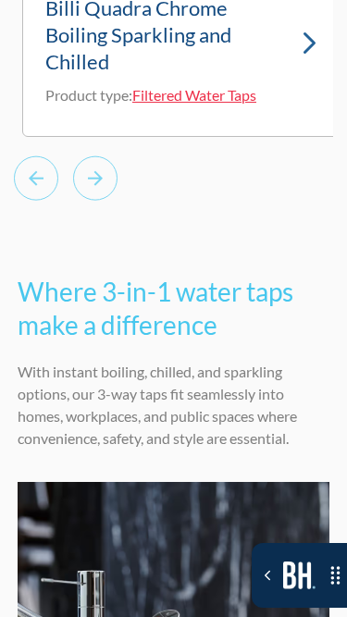
click at [113, 201] on icon "Next slide" at bounding box center [95, 177] width 44 height 45
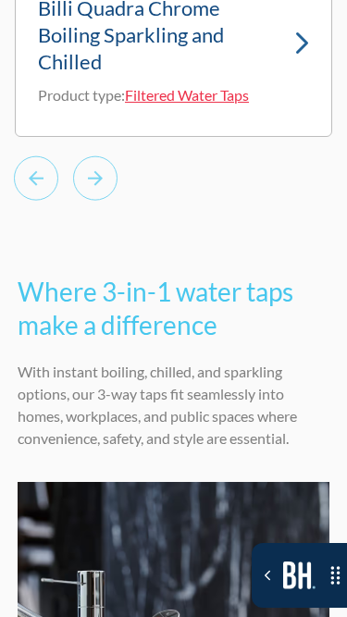
click at [94, 201] on icon "Next slide" at bounding box center [95, 177] width 44 height 45
click at [50, 201] on icon "Previous slide" at bounding box center [36, 177] width 44 height 45
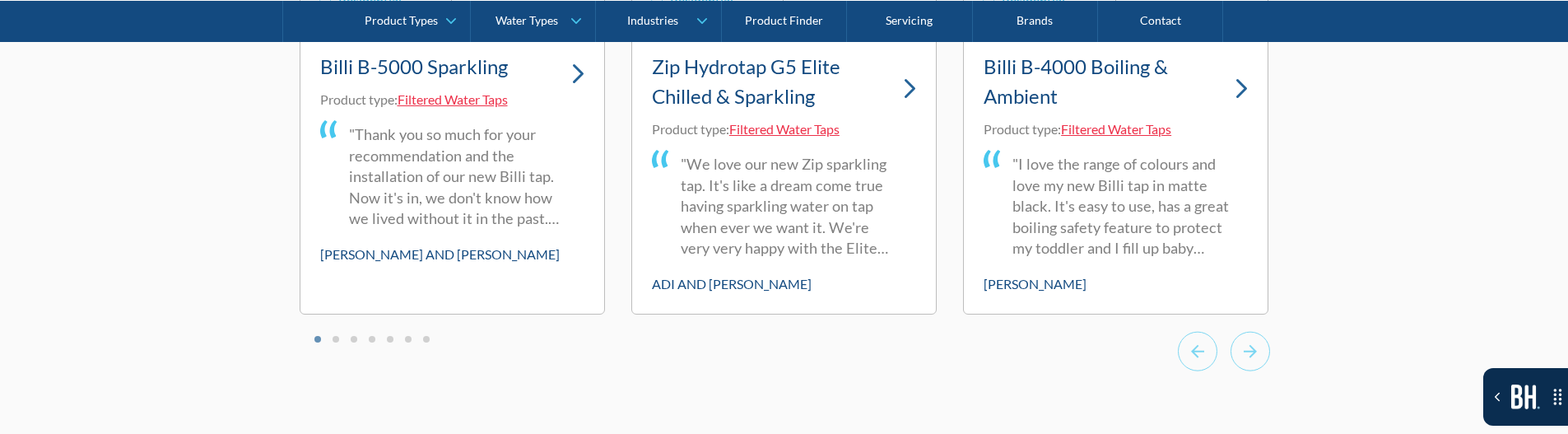
scroll to position [5468, 0]
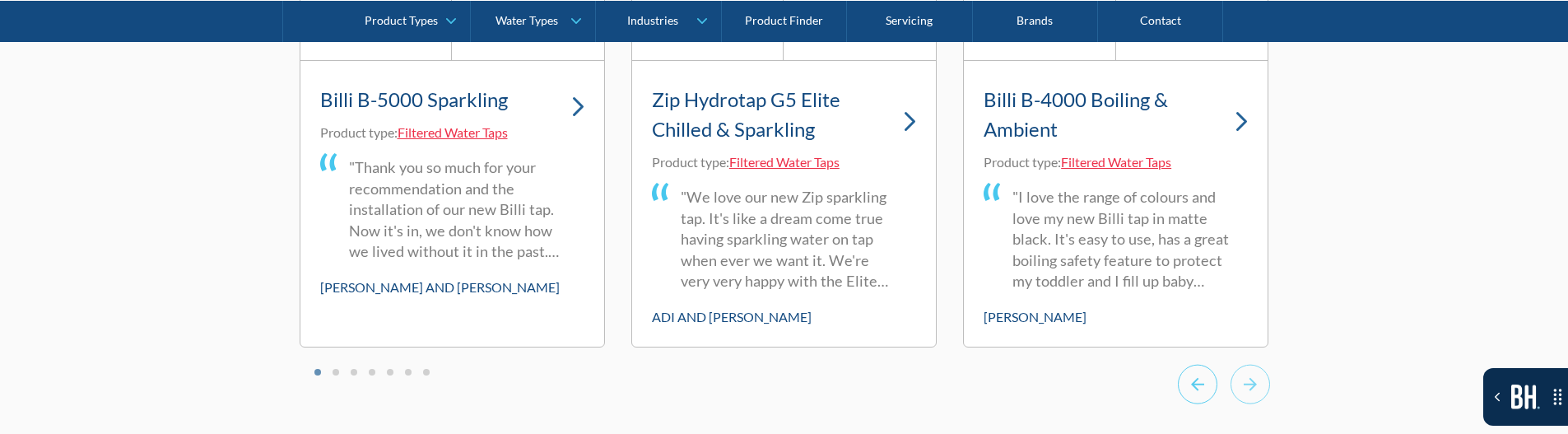
click at [1204, 391] on icon "Go to last slide" at bounding box center [1197, 383] width 39 height 40
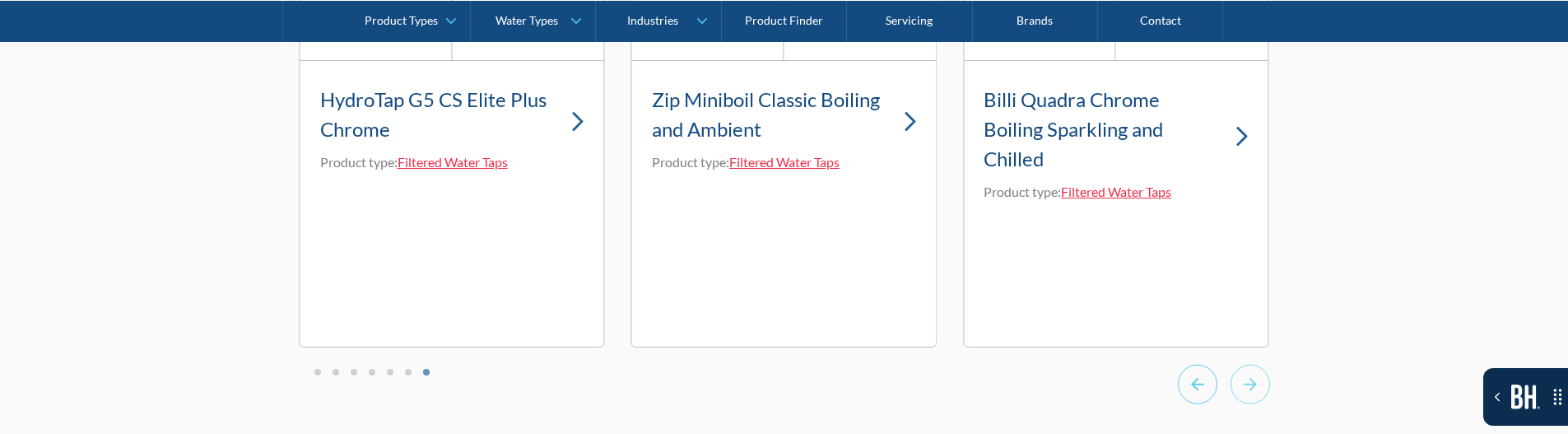
click at [1204, 391] on icon "Previous slide" at bounding box center [1197, 383] width 39 height 40
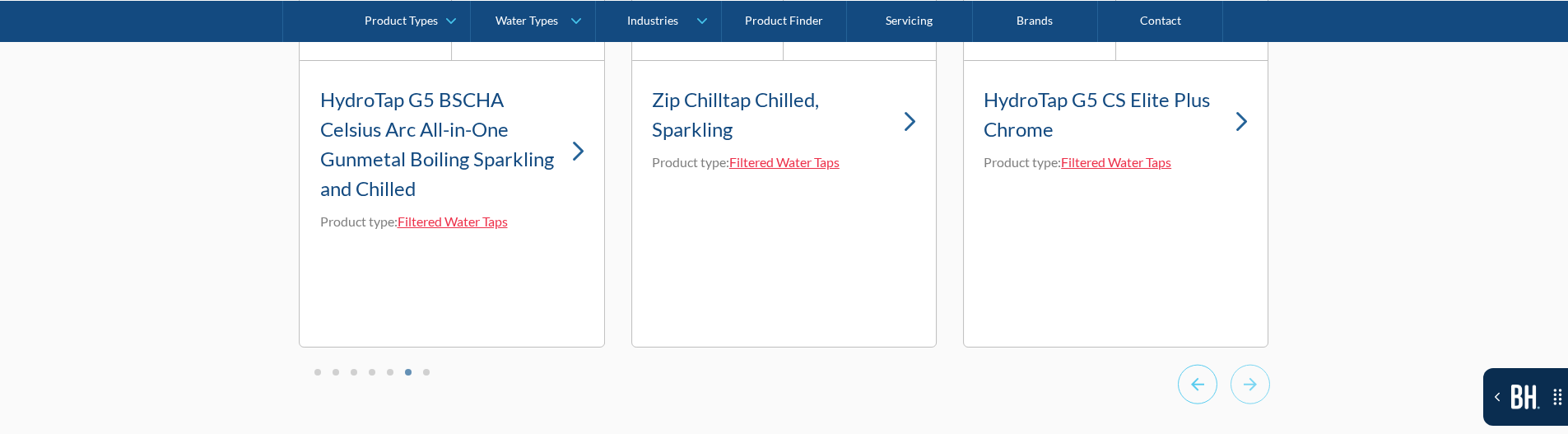
click at [1204, 391] on icon "Previous slide" at bounding box center [1197, 383] width 39 height 40
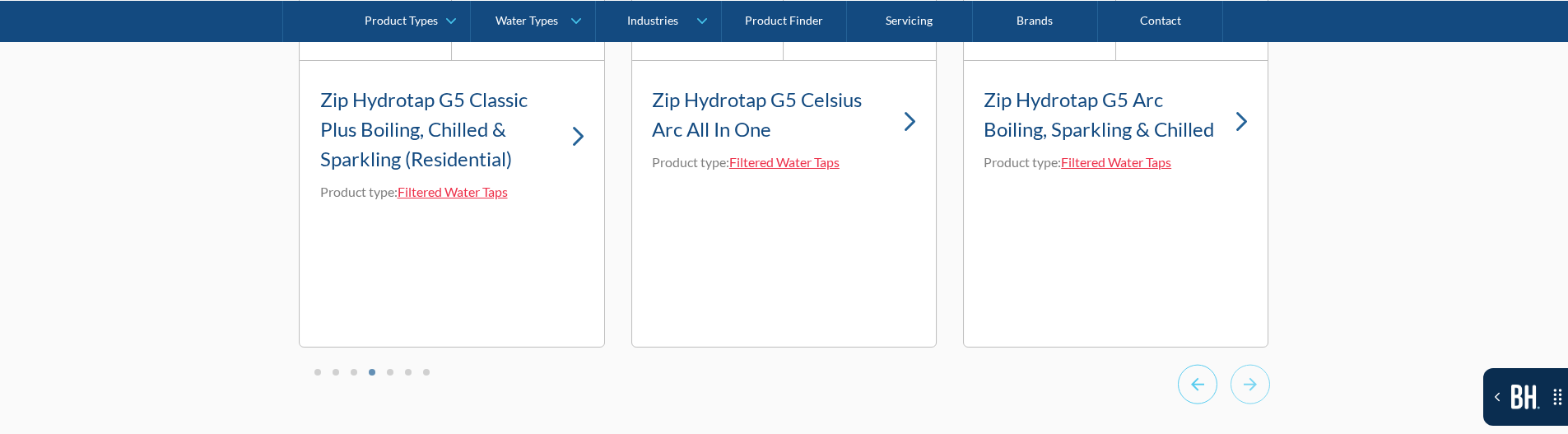
click at [1204, 391] on icon "Previous slide" at bounding box center [1197, 383] width 39 height 40
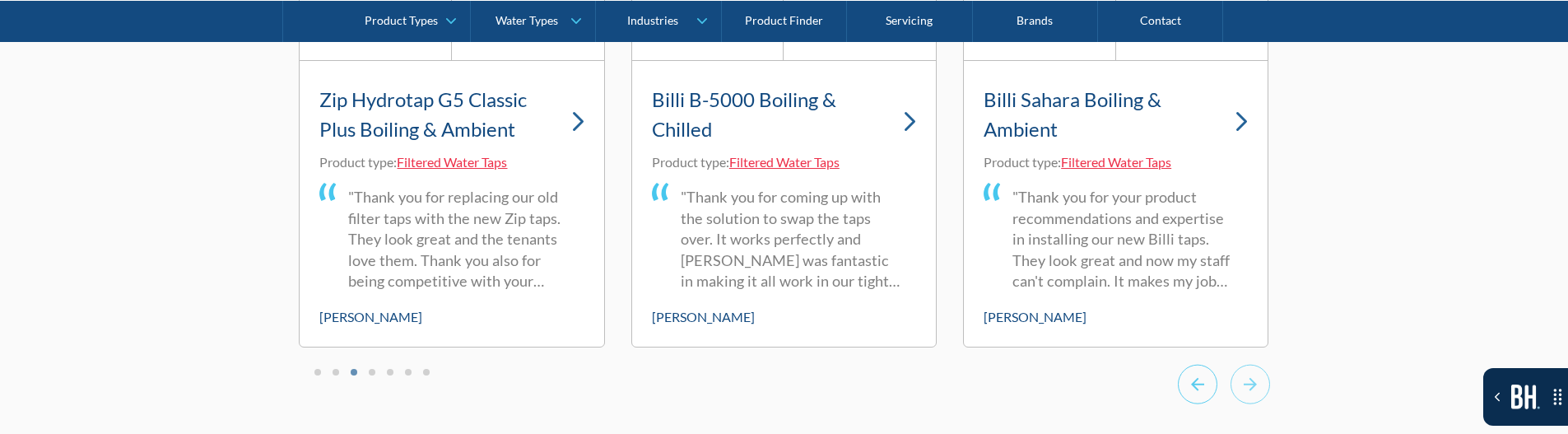
click at [1204, 391] on icon "Previous slide" at bounding box center [1197, 383] width 39 height 40
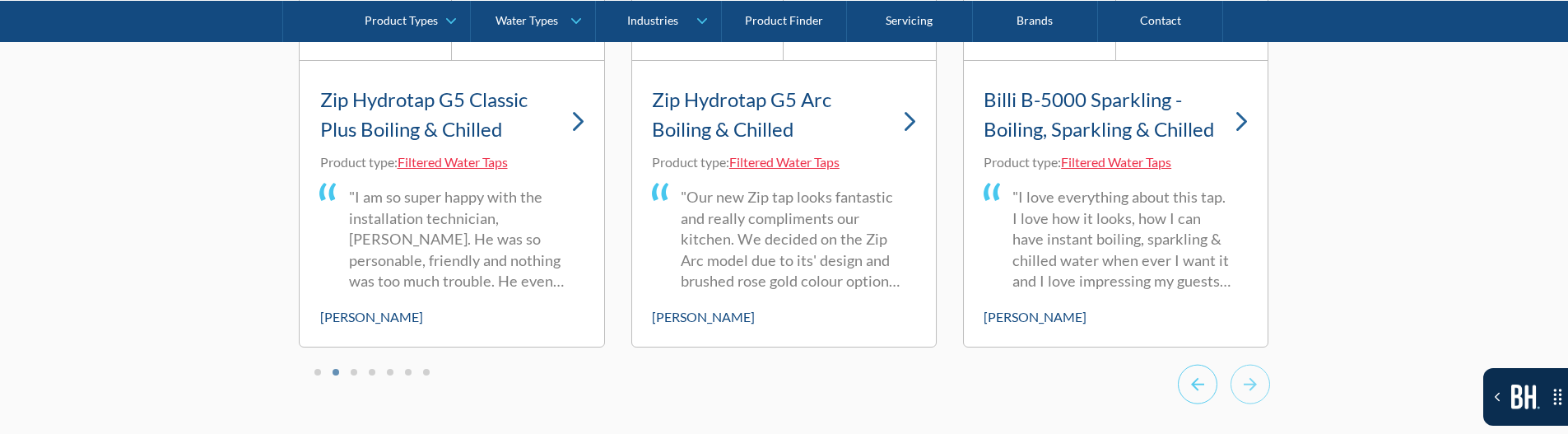
click at [1204, 391] on icon "Previous slide" at bounding box center [1197, 383] width 39 height 40
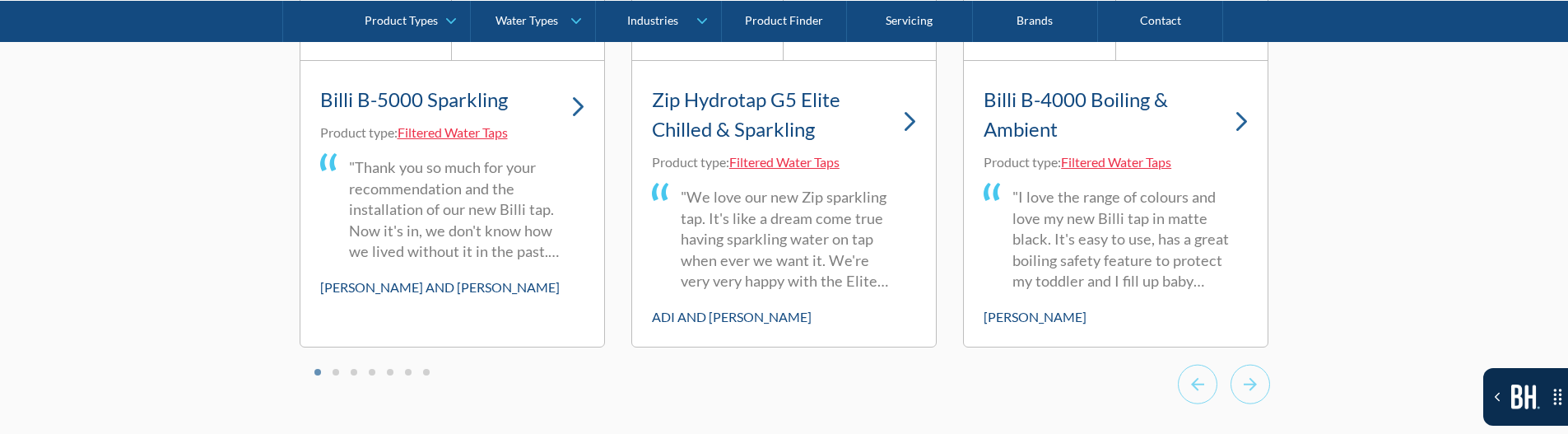
drag, startPoint x: 310, startPoint y: 83, endPoint x: 228, endPoint y: 181, distance: 127.8
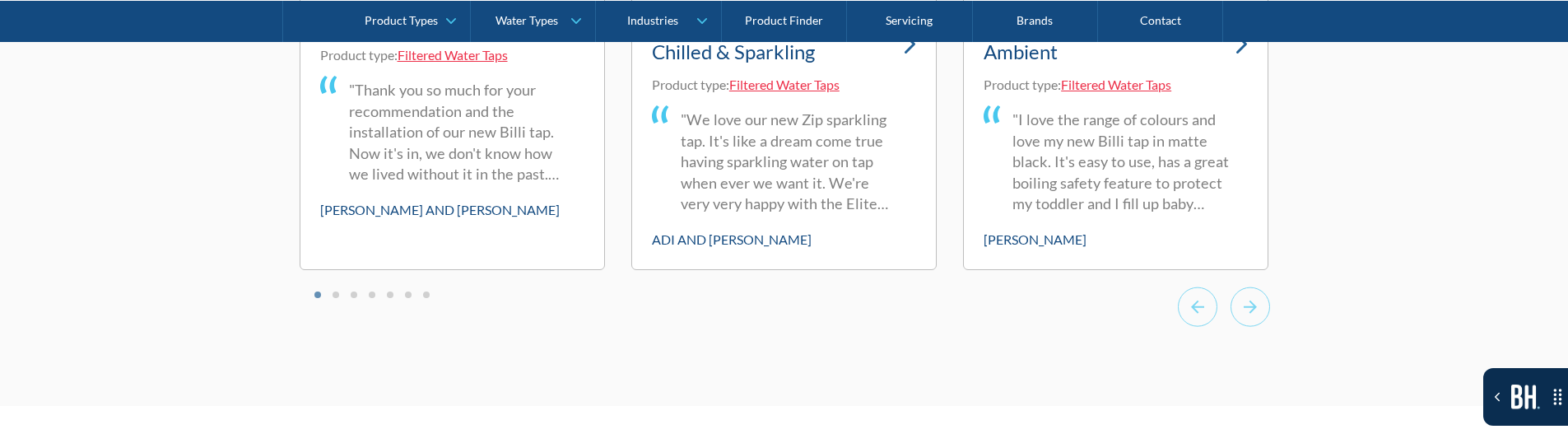
scroll to position [5550, 0]
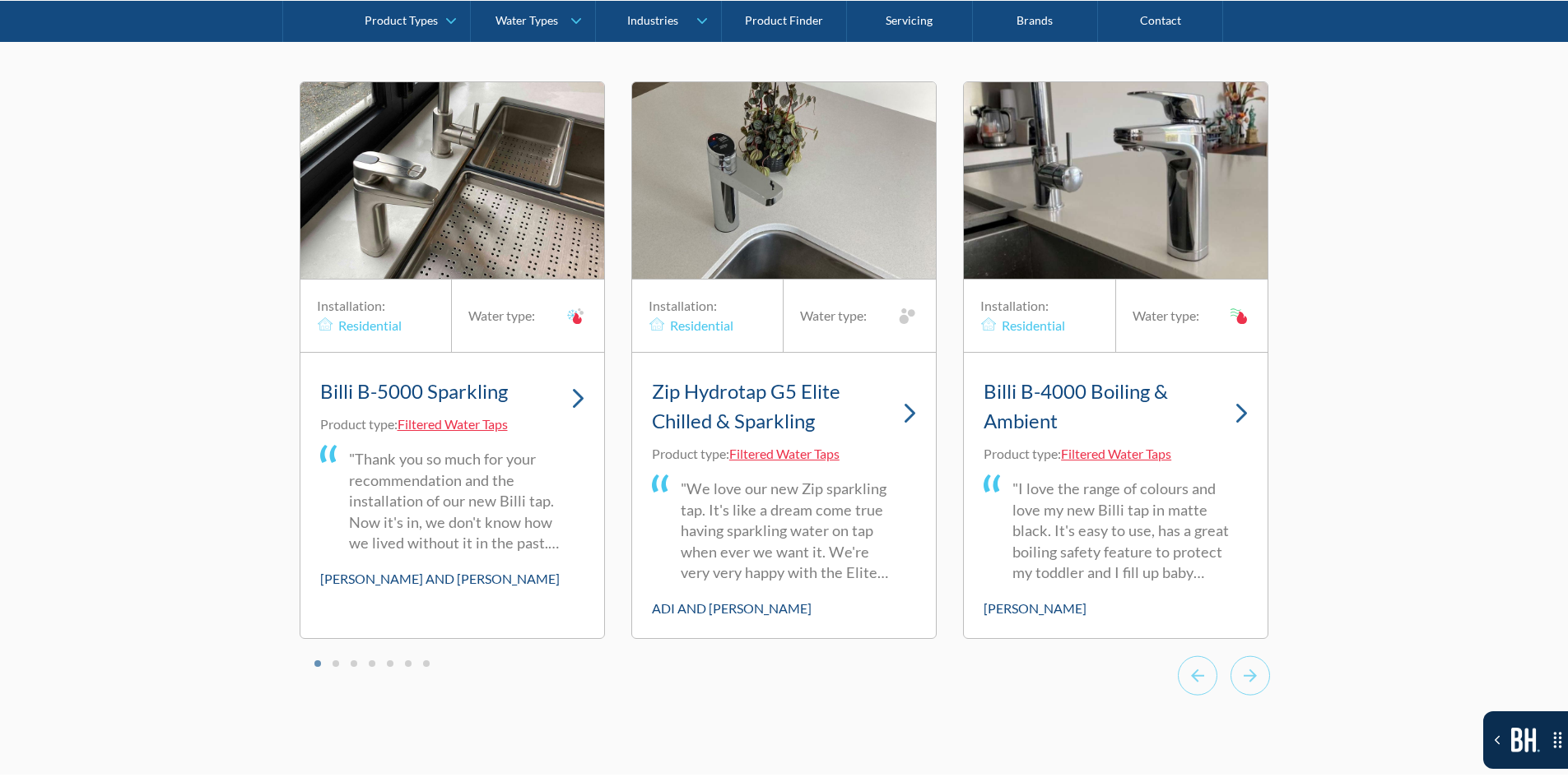
scroll to position [5467, 0]
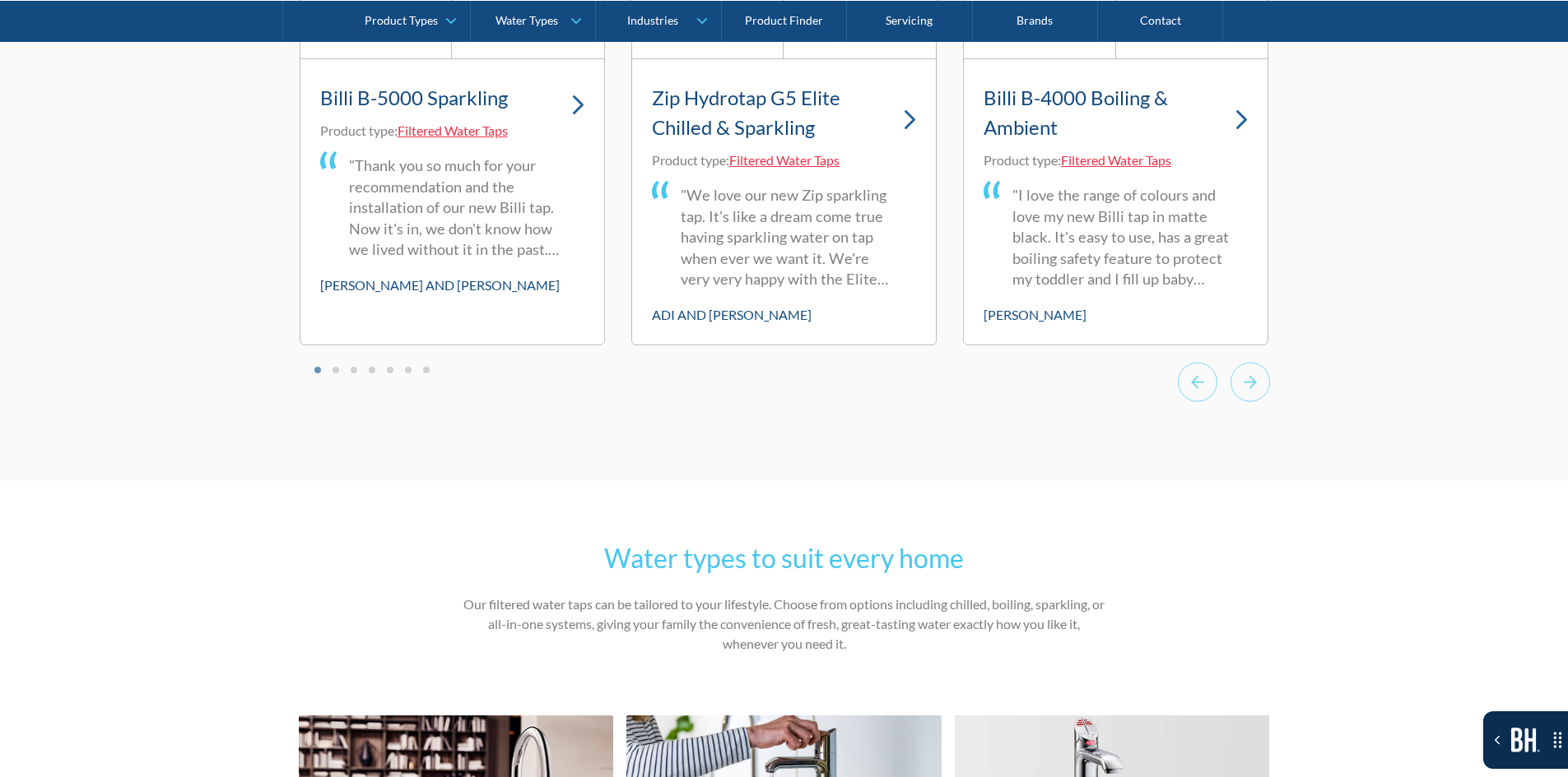
click at [1286, 417] on div "What homeowners say about our filtered taps Families across Australia trust our…" at bounding box center [784, 27] width 1568 height 908
click at [1263, 393] on icon "Next slide" at bounding box center [1250, 381] width 39 height 40
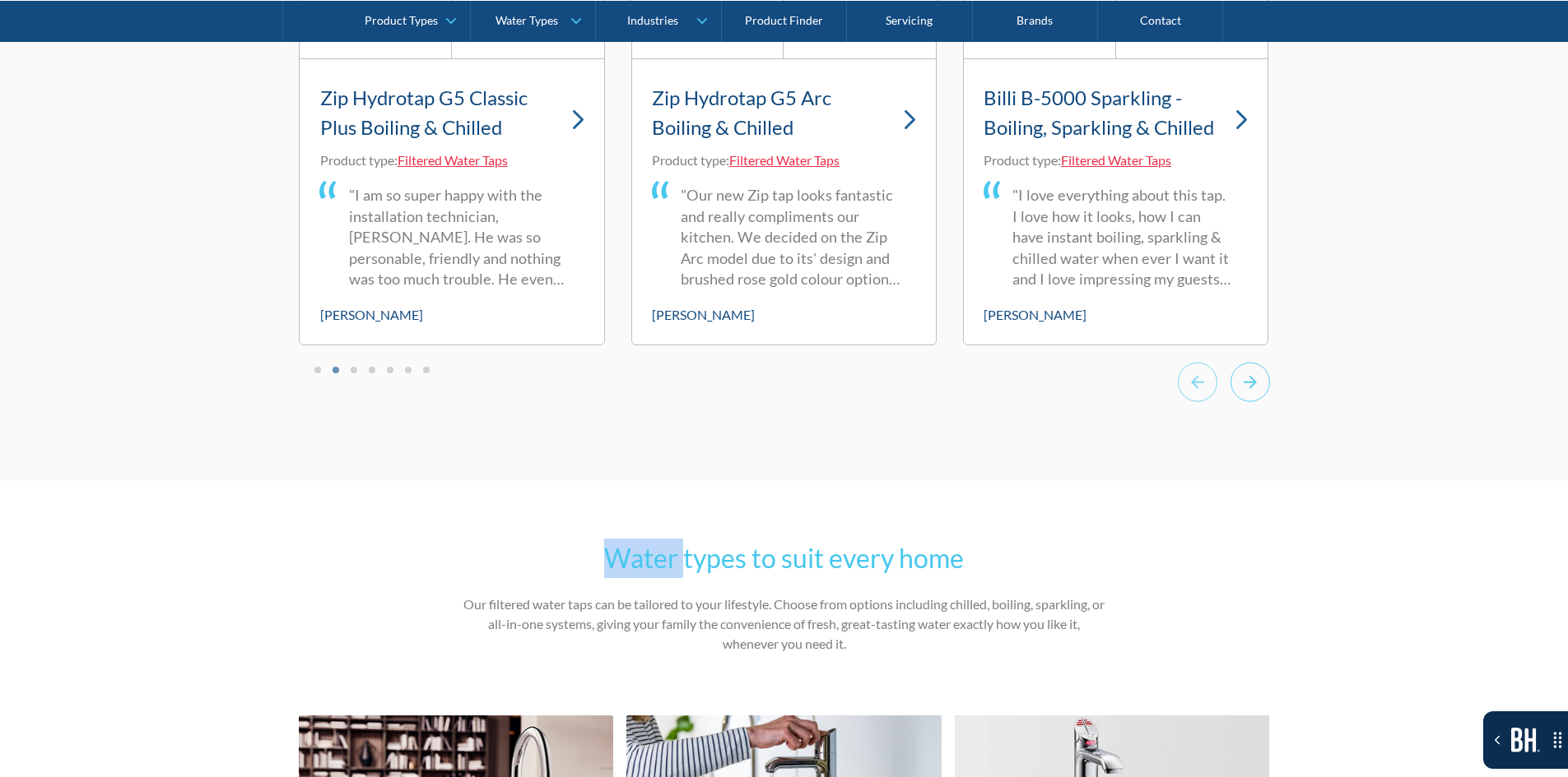
click at [1263, 393] on icon "Next slide" at bounding box center [1250, 381] width 39 height 40
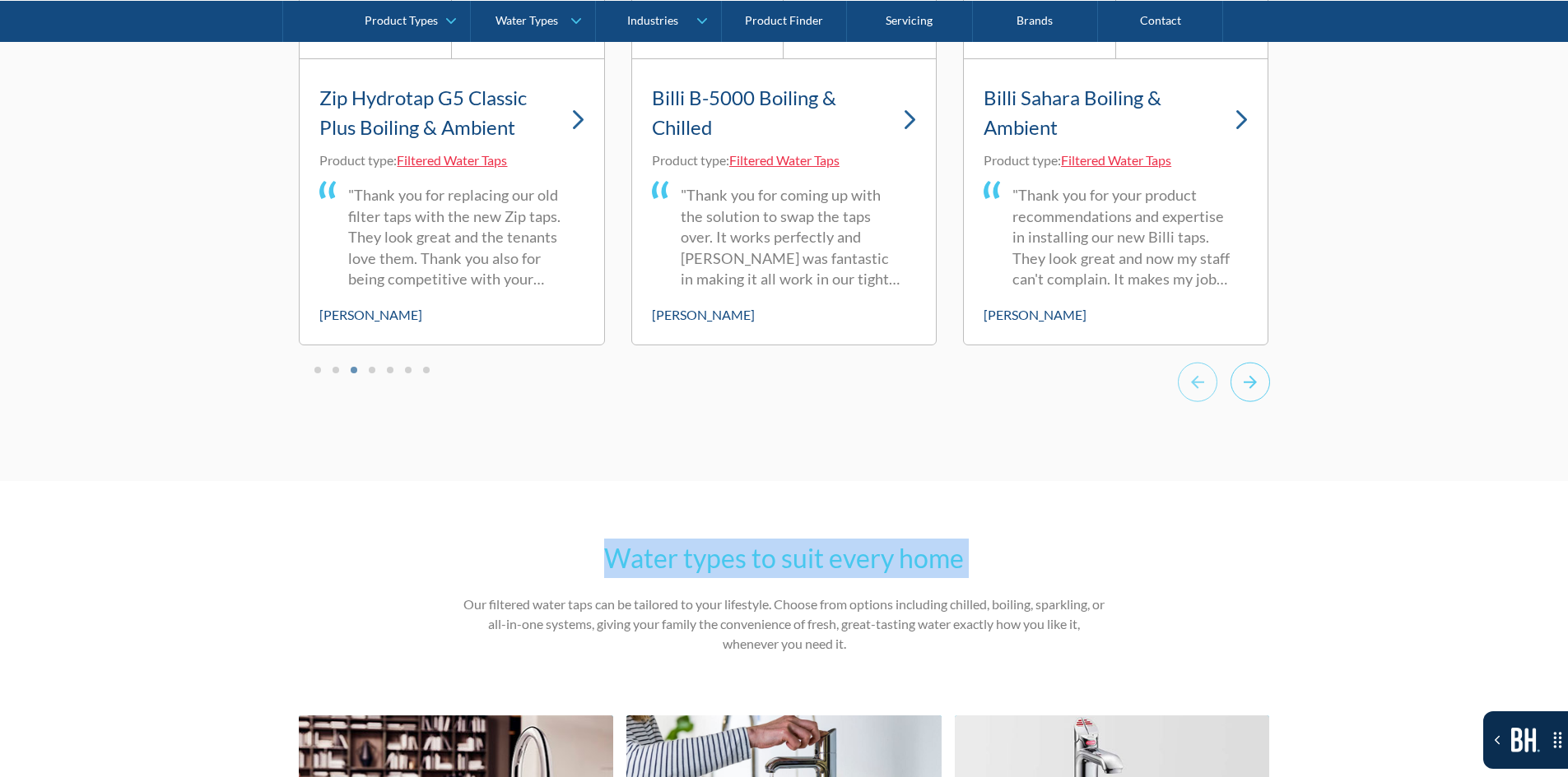
click at [1263, 393] on icon "Next slide" at bounding box center [1250, 381] width 39 height 40
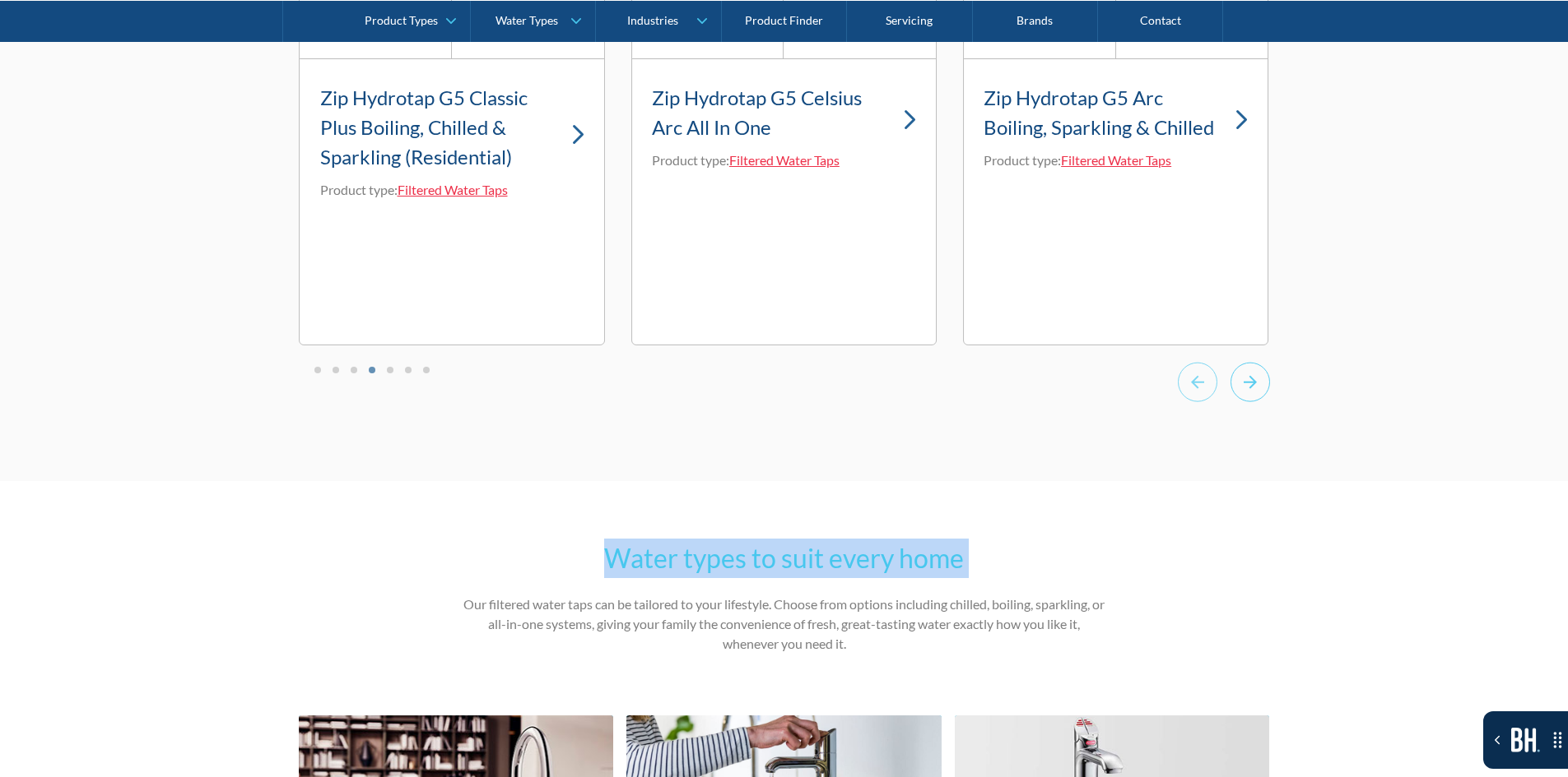
click at [1263, 393] on icon "Next slide" at bounding box center [1250, 381] width 39 height 40
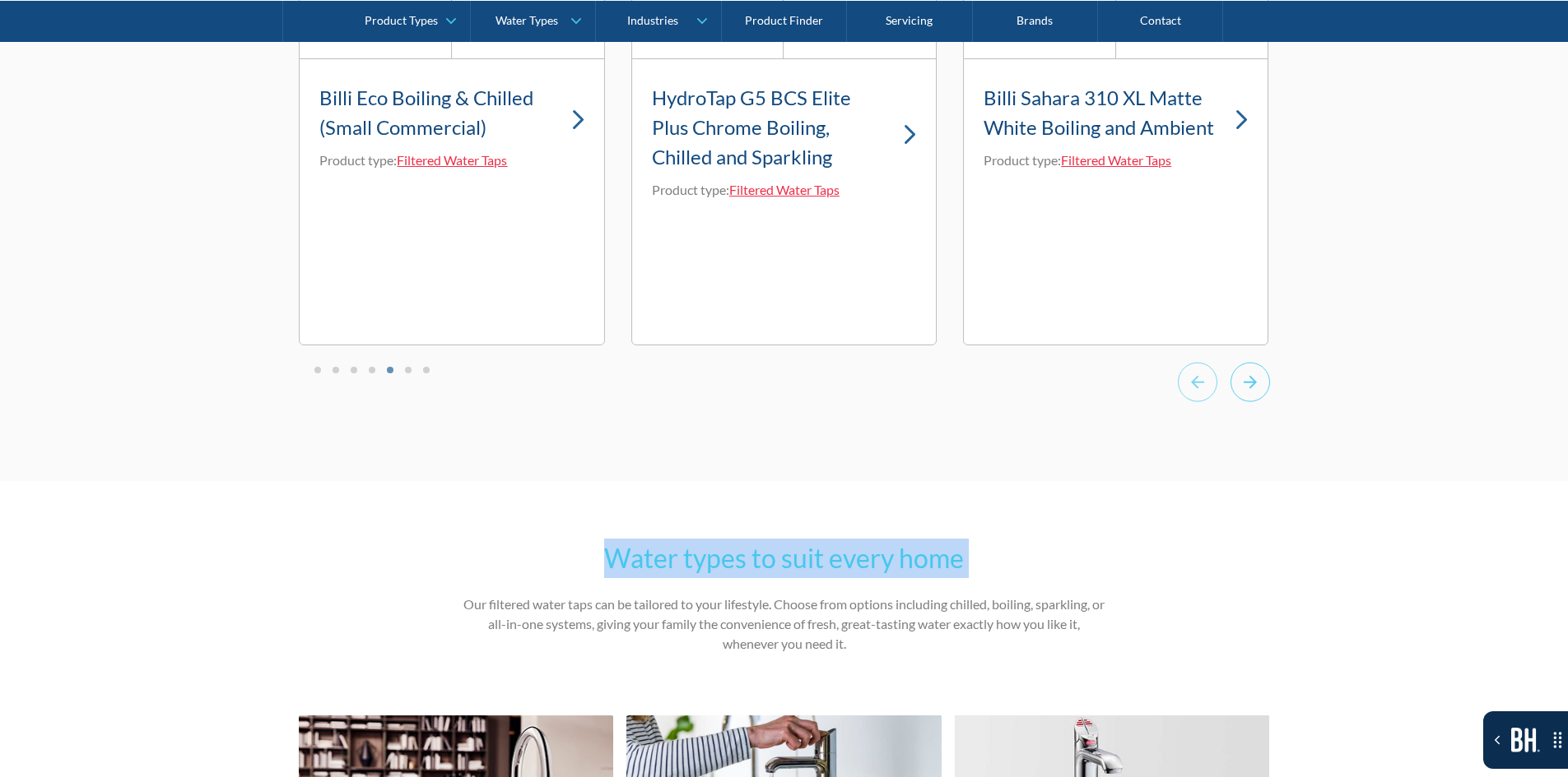
click at [1263, 393] on icon "Next slide" at bounding box center [1250, 381] width 39 height 40
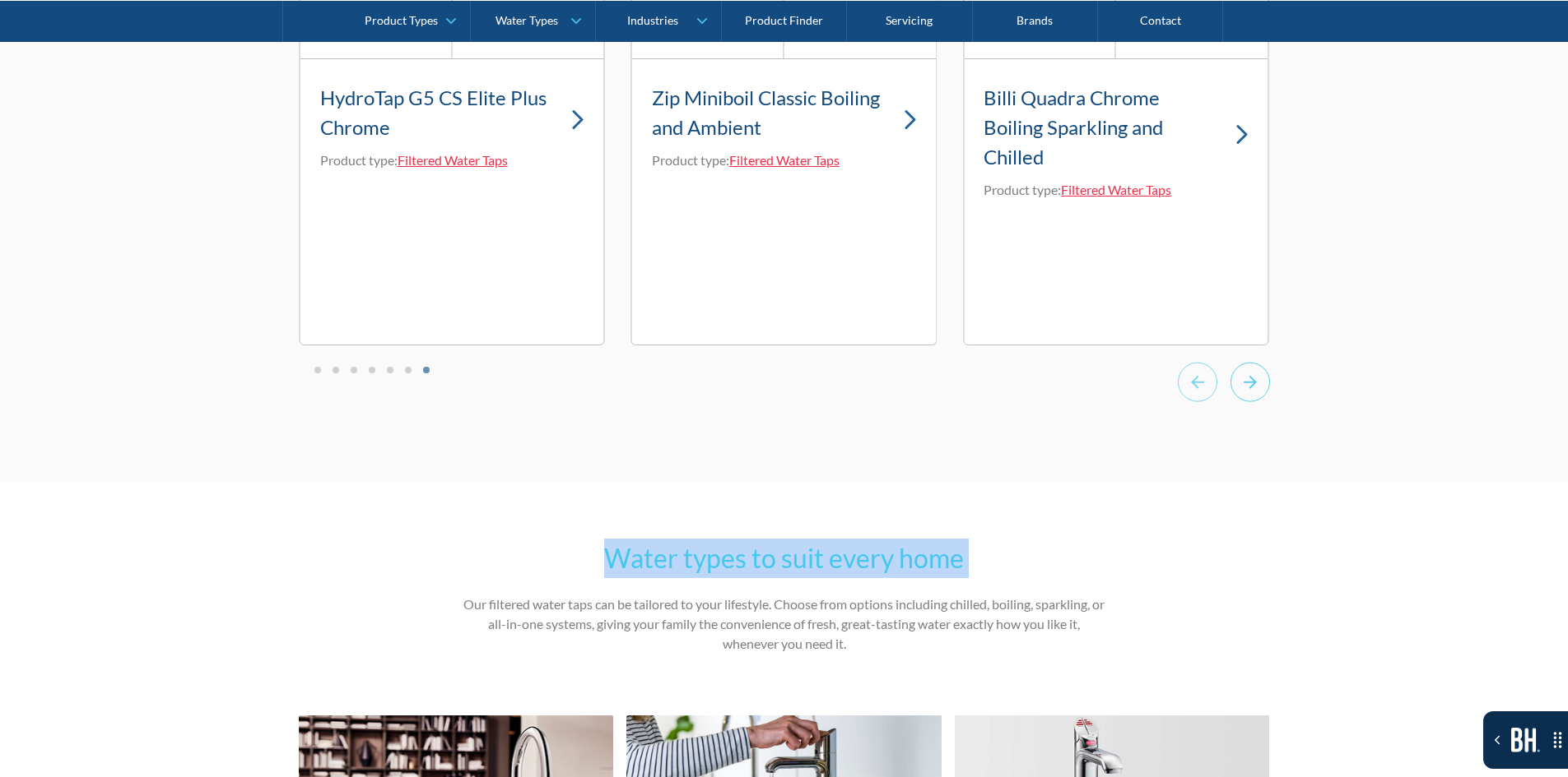
click at [1263, 393] on icon "Next slide" at bounding box center [1250, 381] width 39 height 40
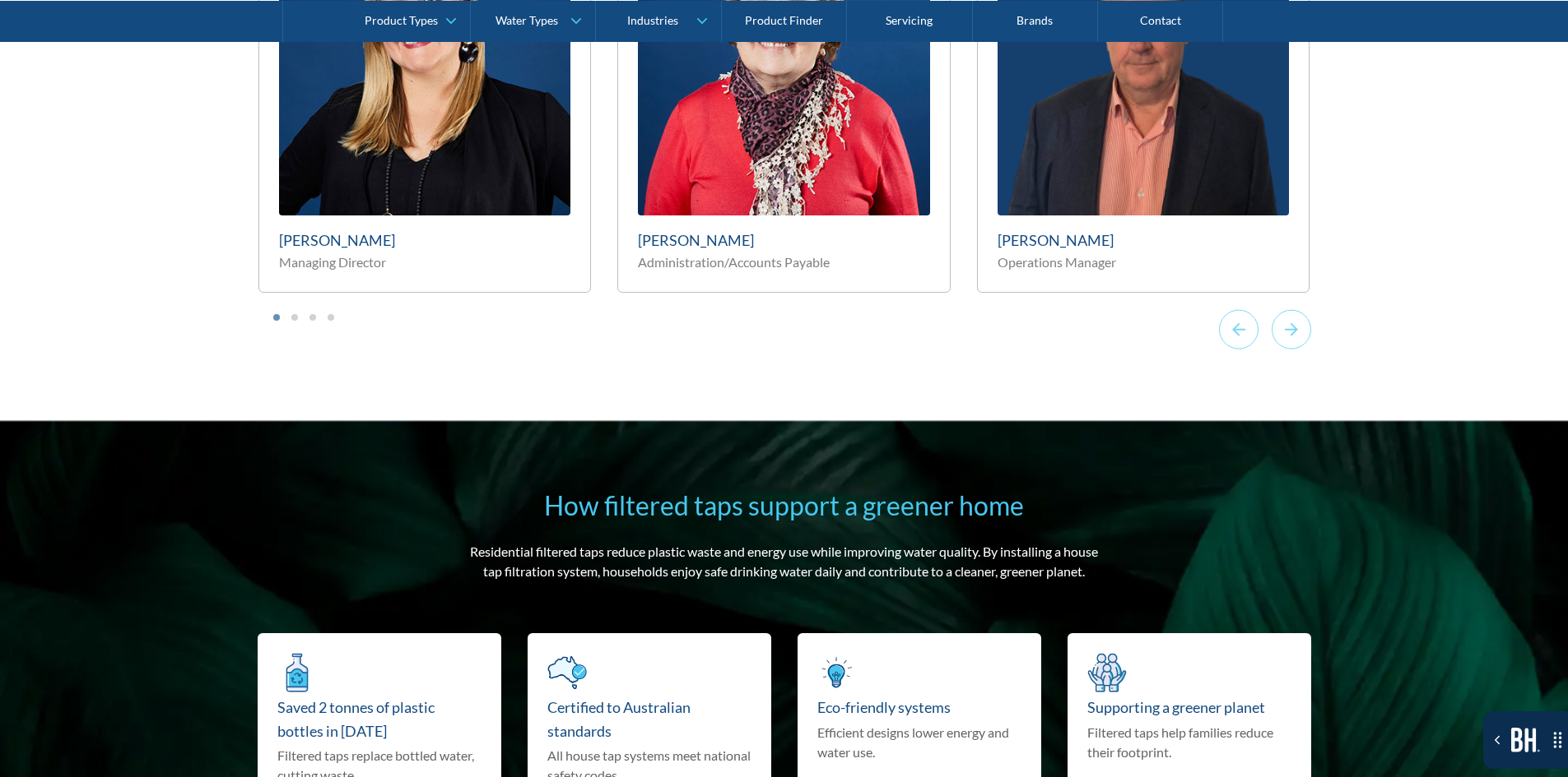
scroll to position [9910, 0]
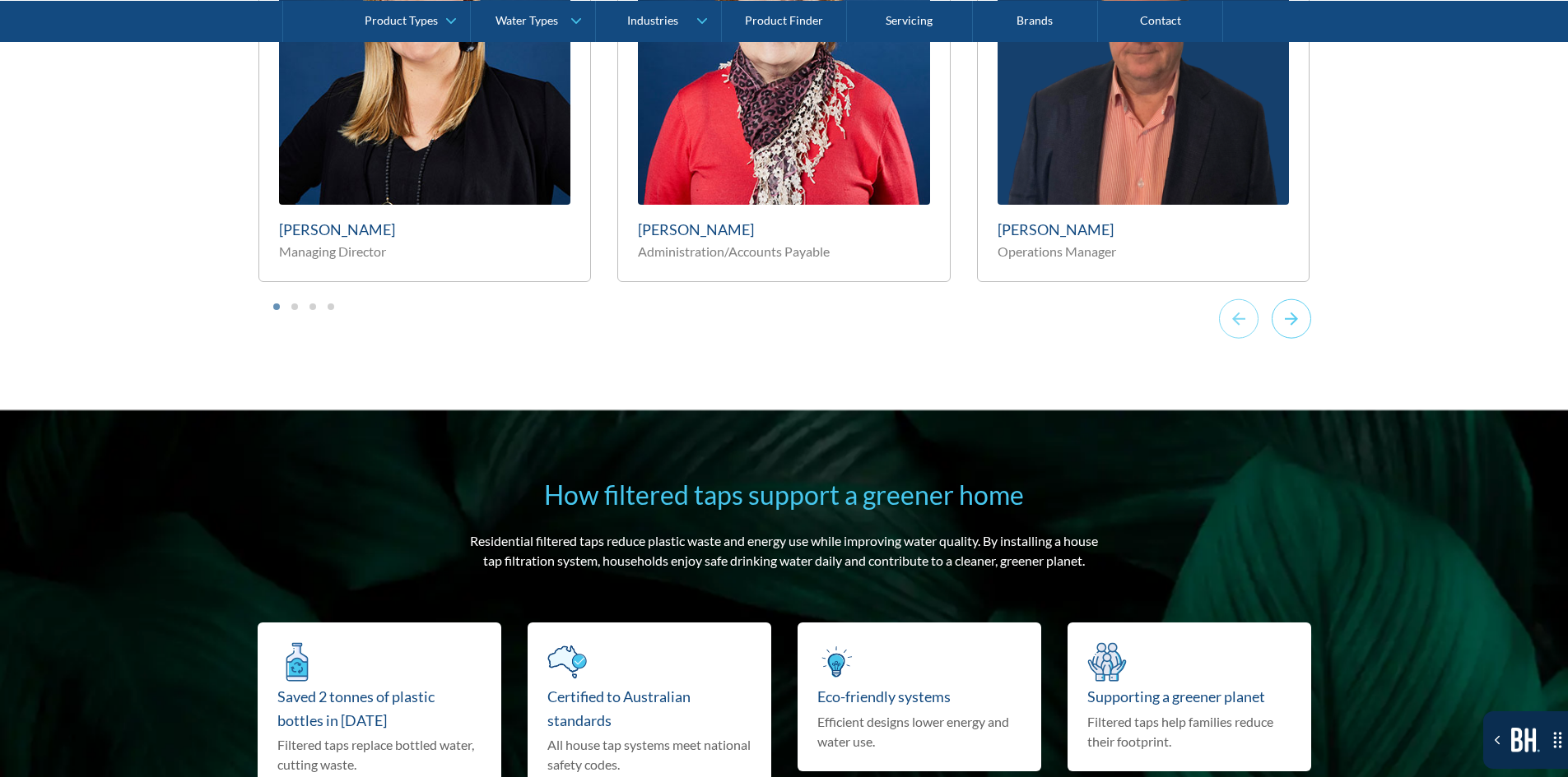
click at [1284, 299] on icon "Next slide" at bounding box center [1291, 318] width 39 height 40
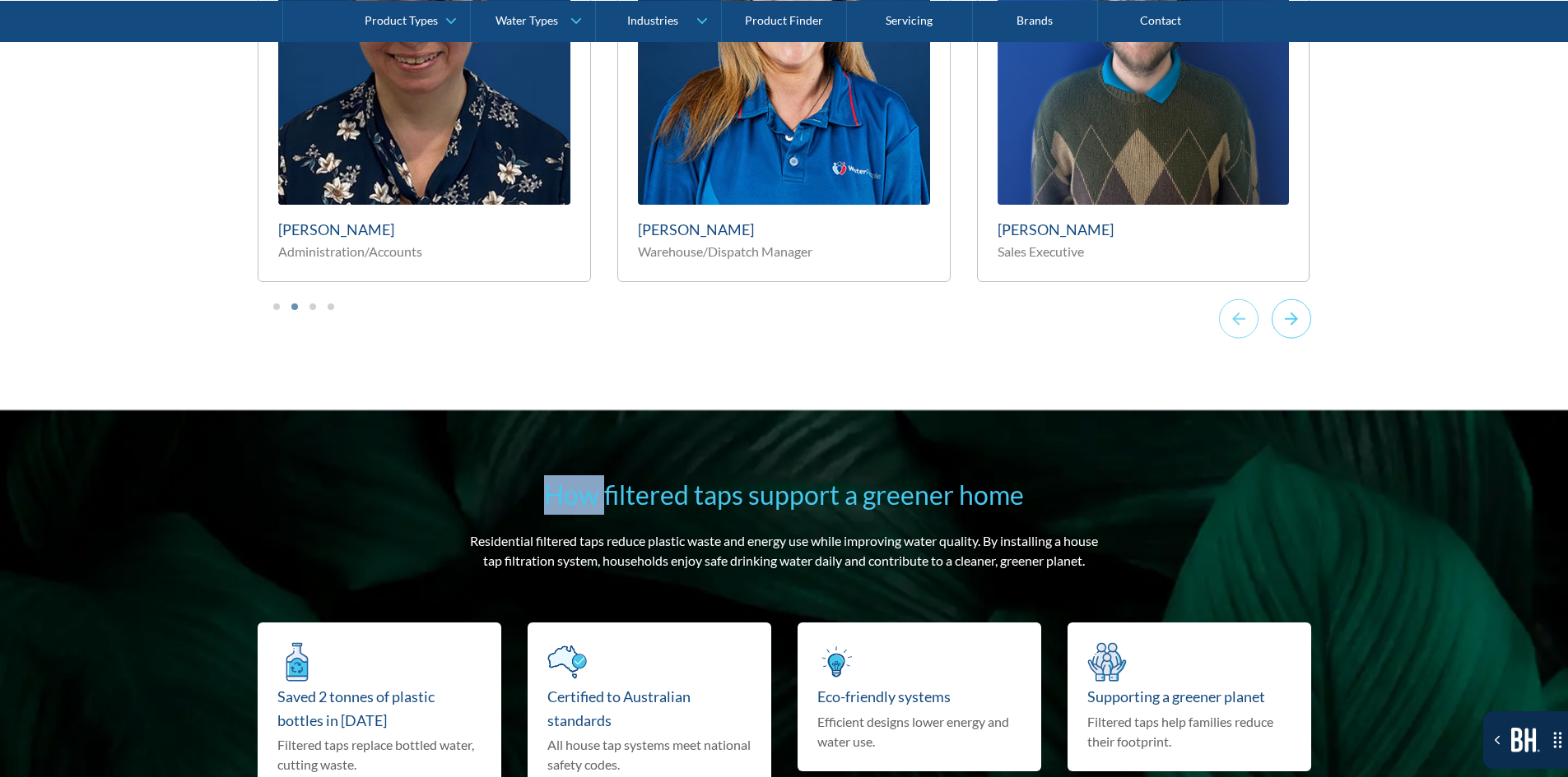
click at [1284, 299] on icon "Next slide" at bounding box center [1291, 318] width 39 height 40
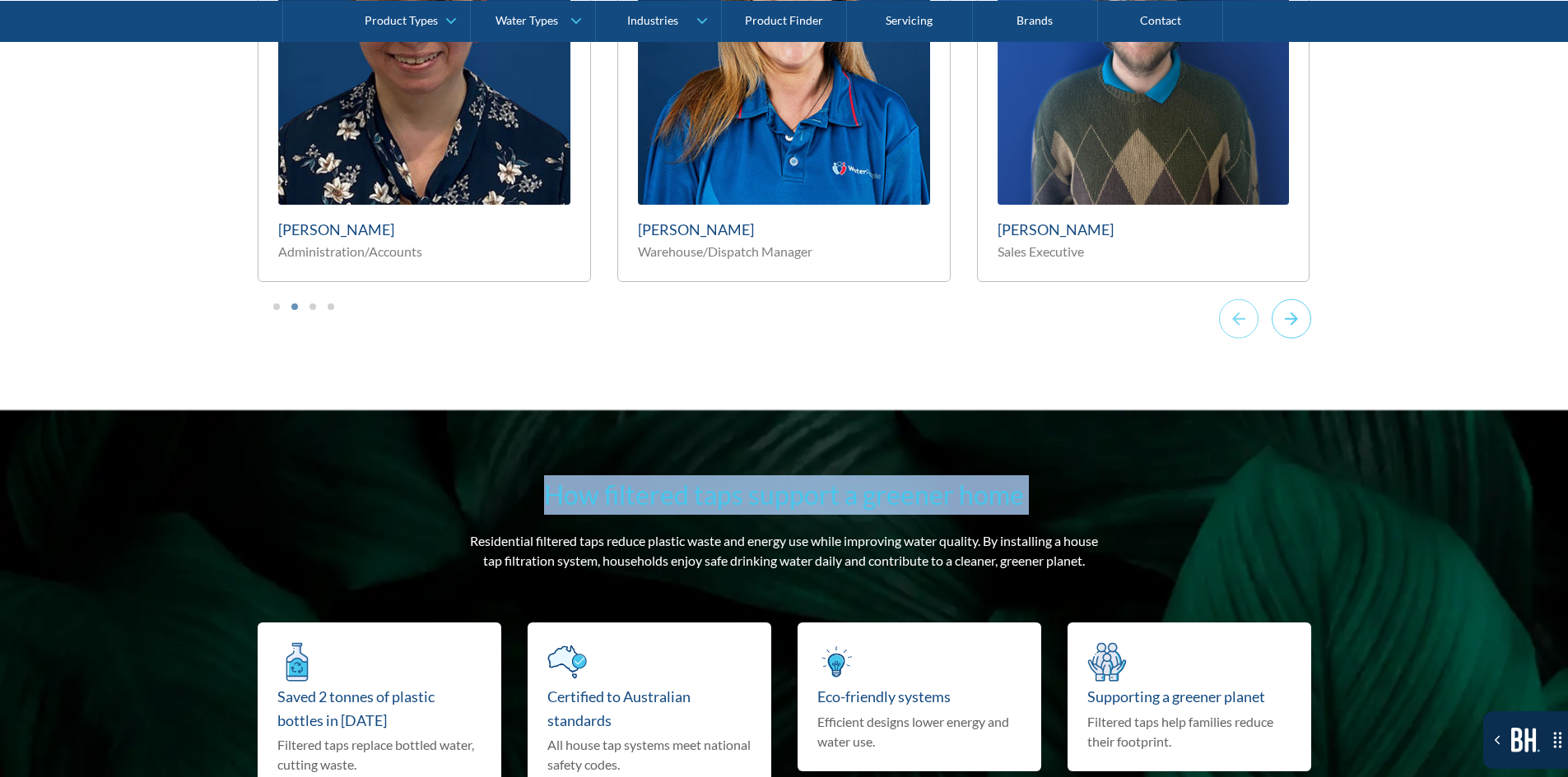
click at [1284, 299] on icon "Next slide" at bounding box center [1291, 318] width 39 height 40
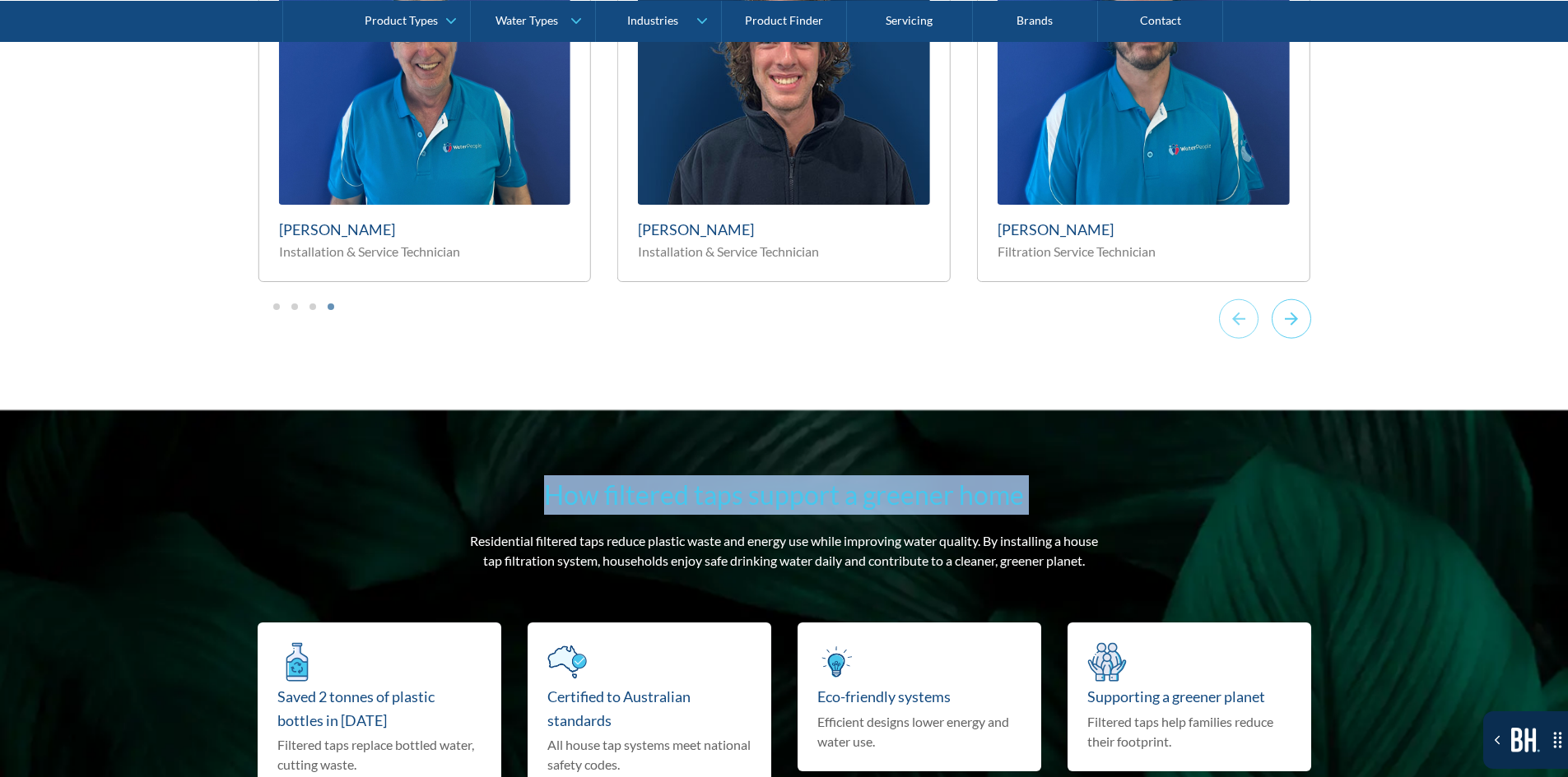
click at [1284, 299] on icon "Next slide" at bounding box center [1291, 318] width 39 height 40
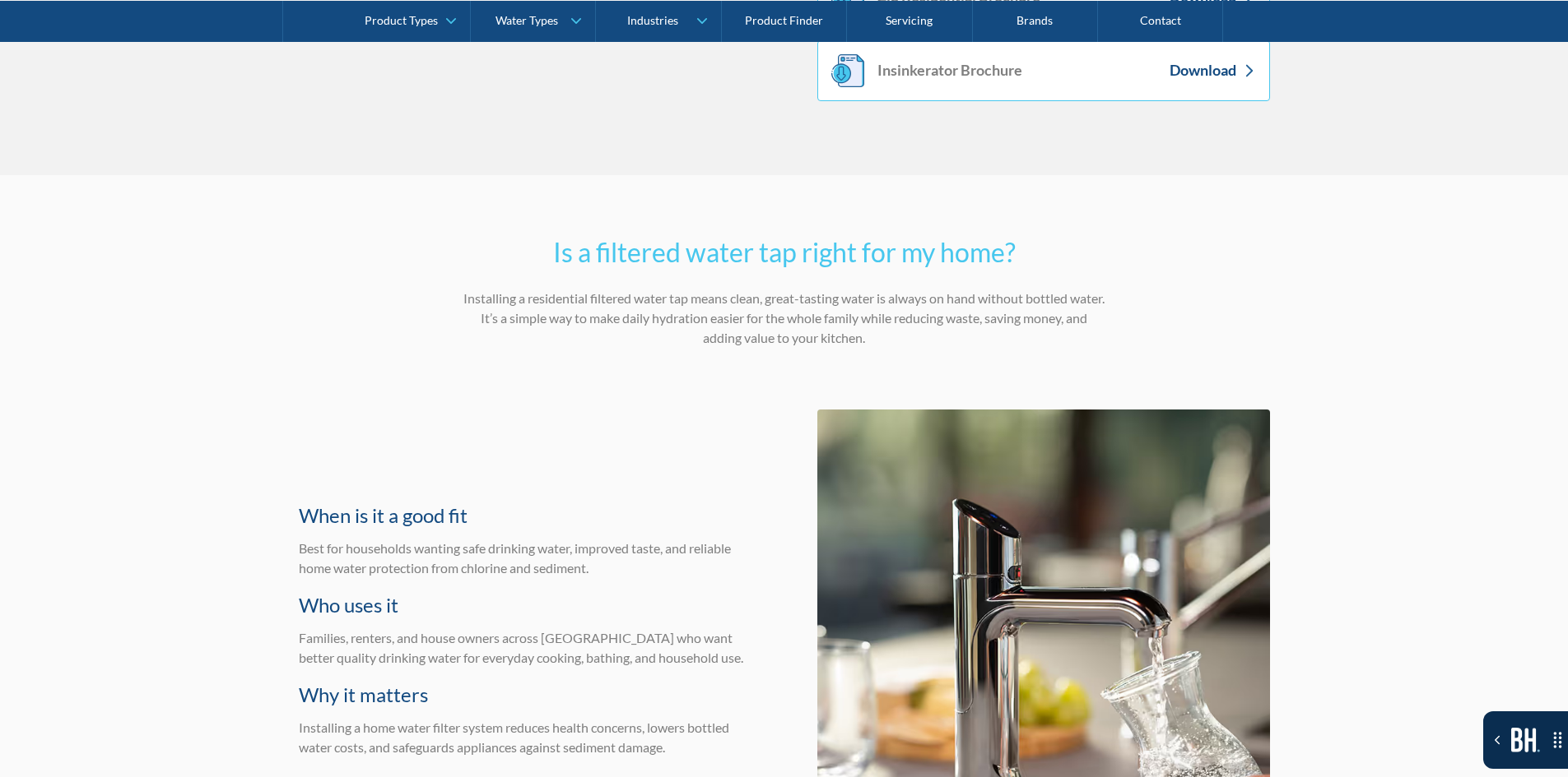
scroll to position [3248, 0]
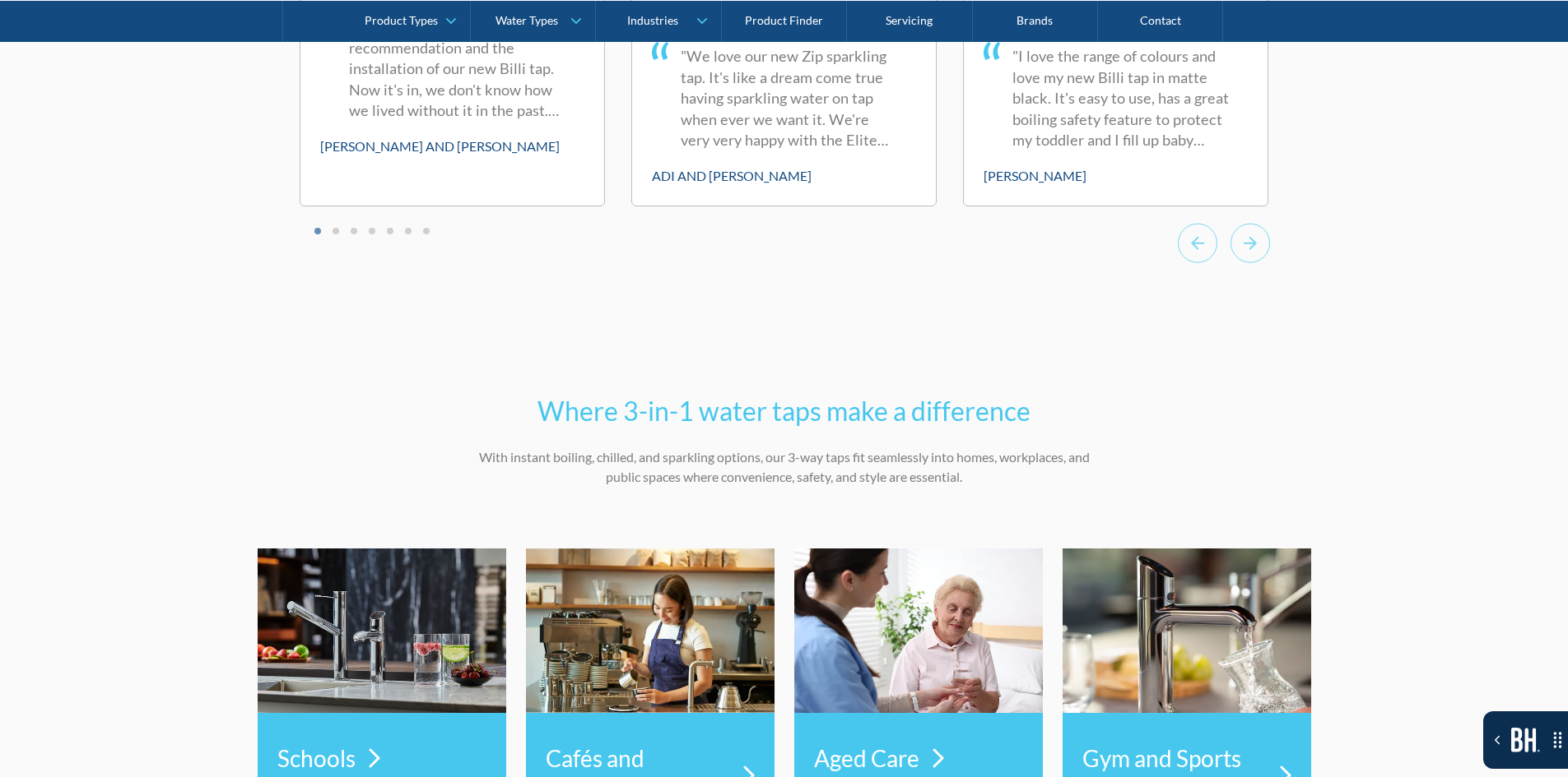
scroll to position [5833, 0]
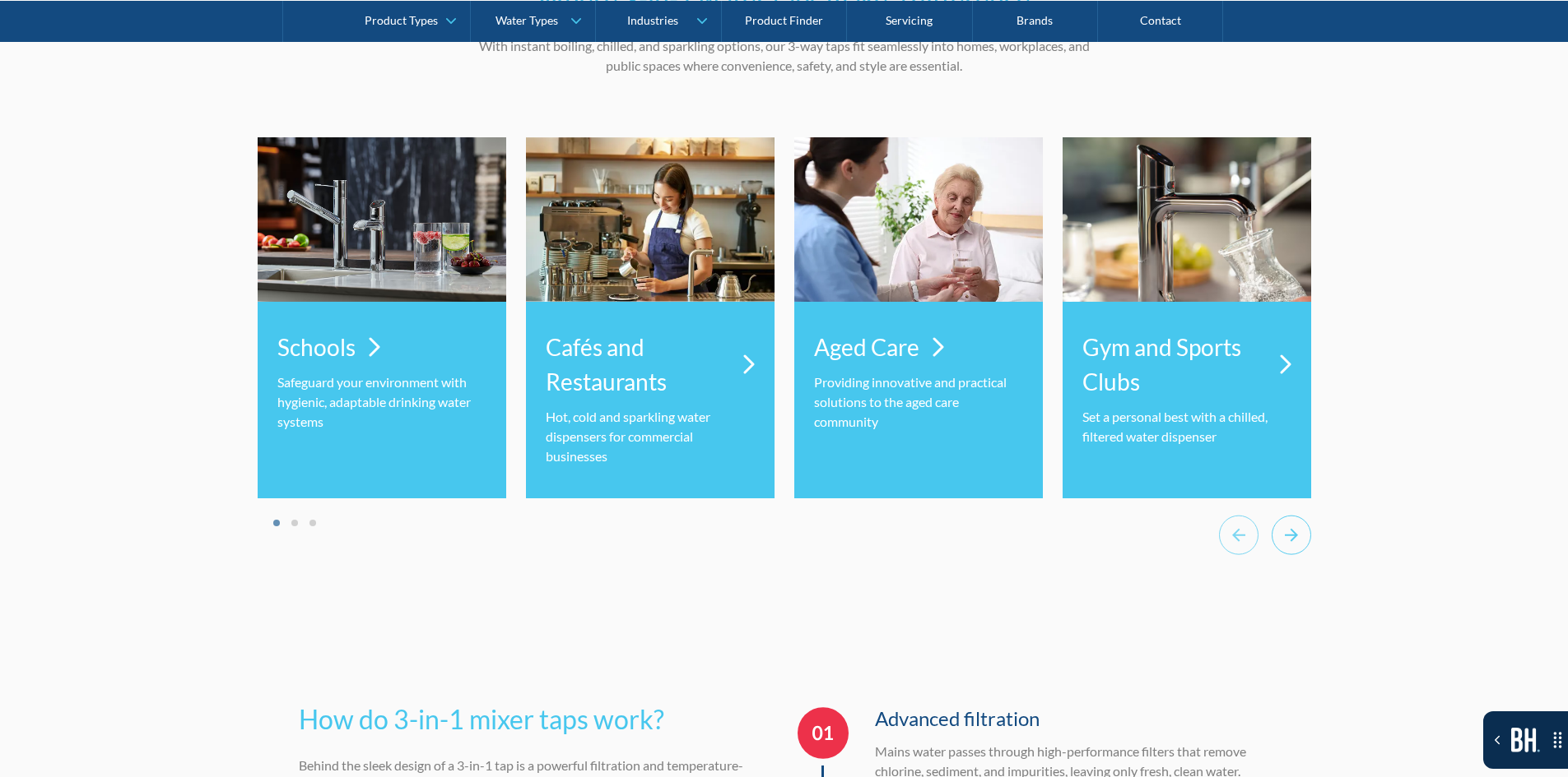
click at [308, 548] on icon "Next slide" at bounding box center [1291, 534] width 39 height 40
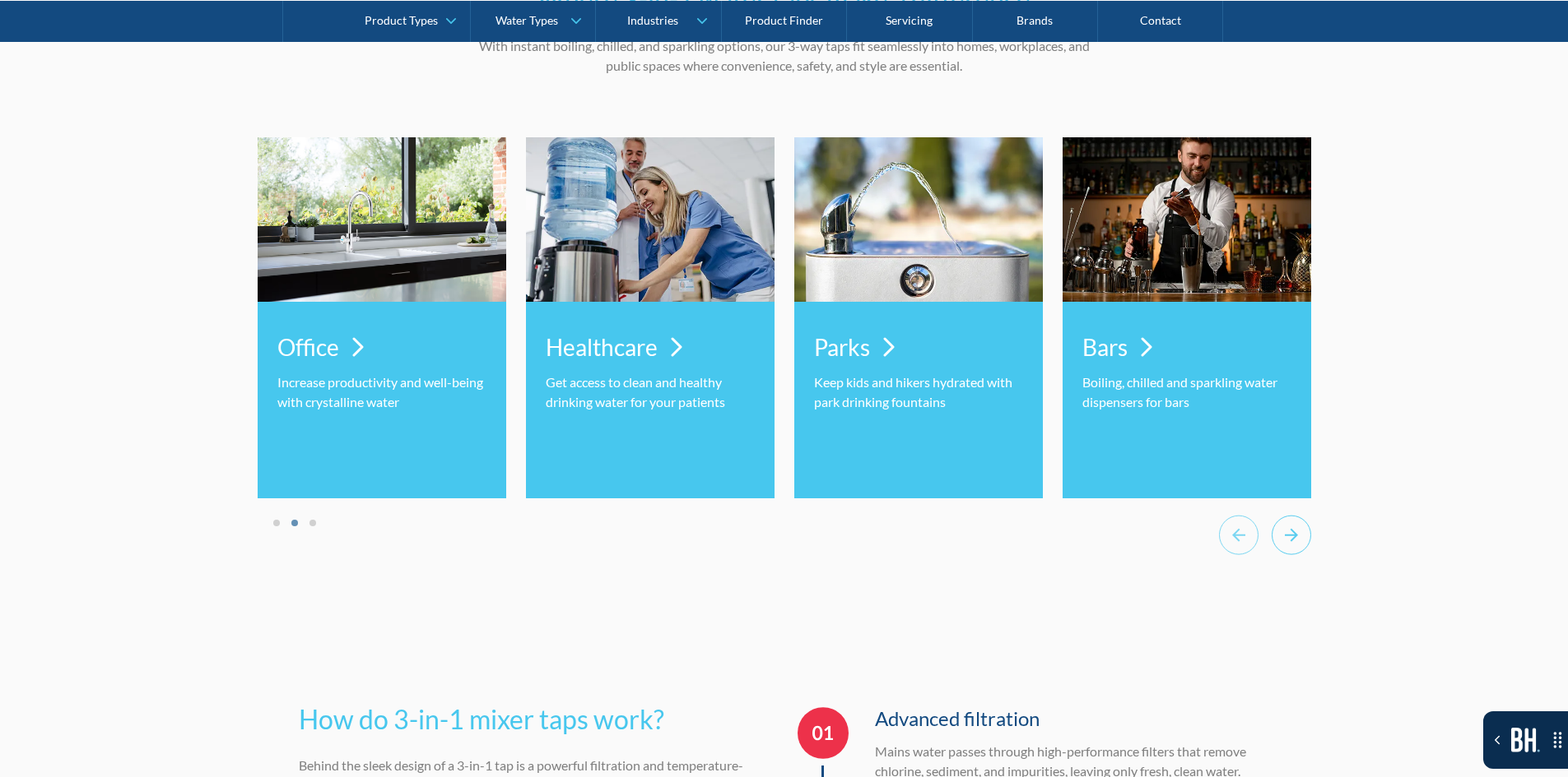
click at [308, 548] on icon "Next slide" at bounding box center [1291, 534] width 39 height 40
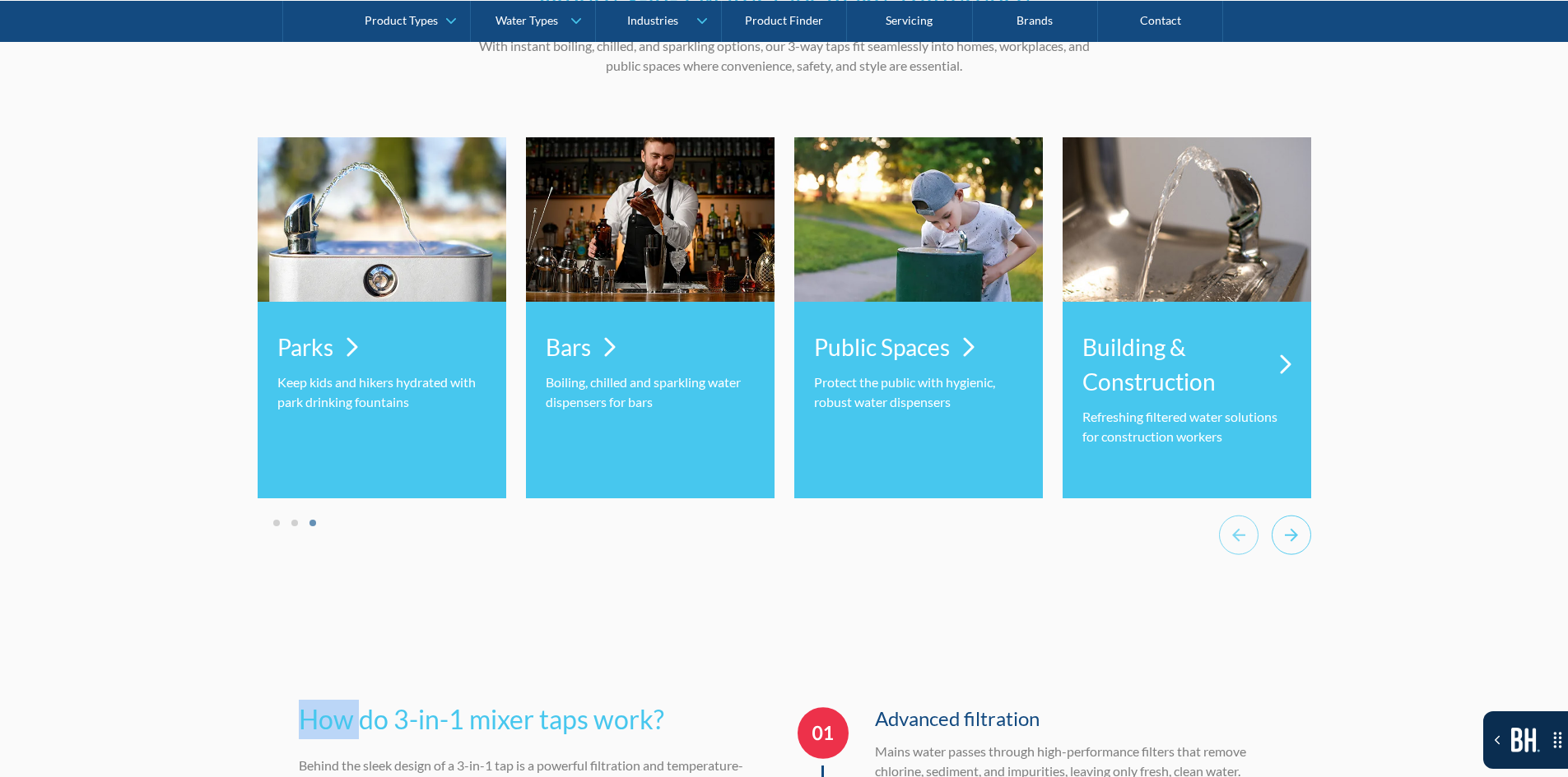
click at [308, 548] on icon "Go to first slide" at bounding box center [1291, 534] width 39 height 40
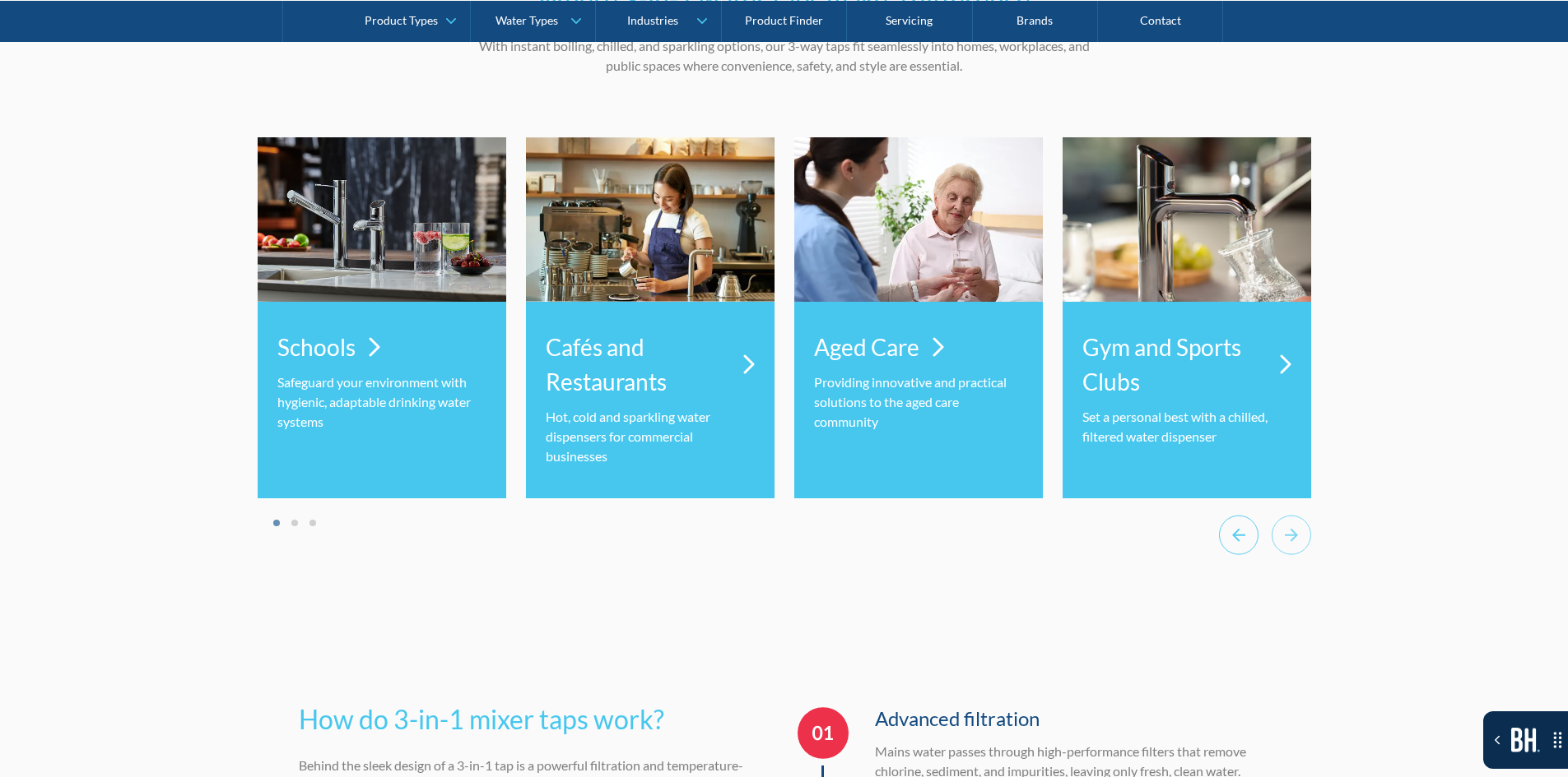
click at [308, 548] on icon "Go to last slide" at bounding box center [1238, 534] width 39 height 40
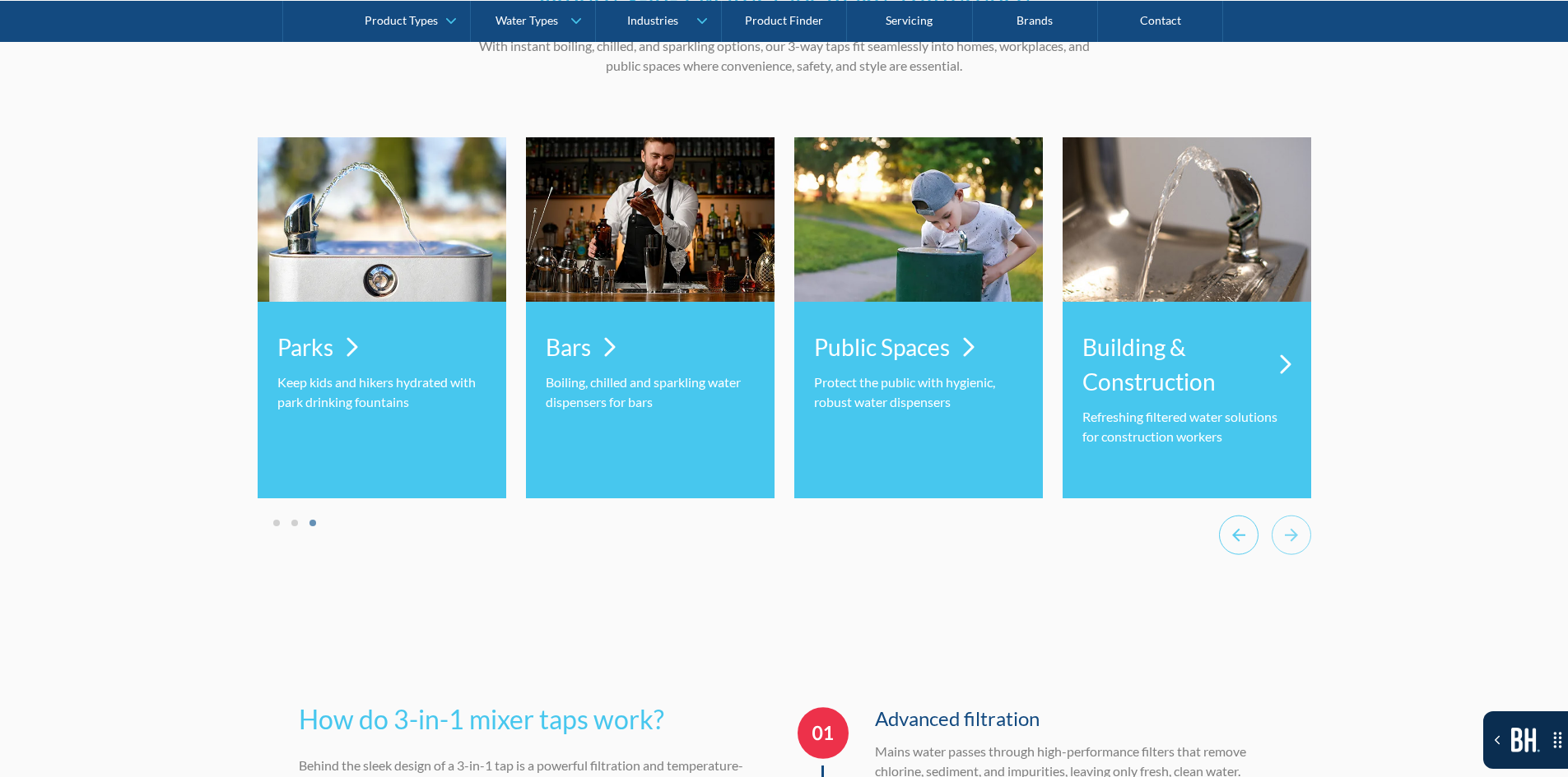
click at [308, 548] on icon "Previous slide" at bounding box center [1238, 534] width 39 height 40
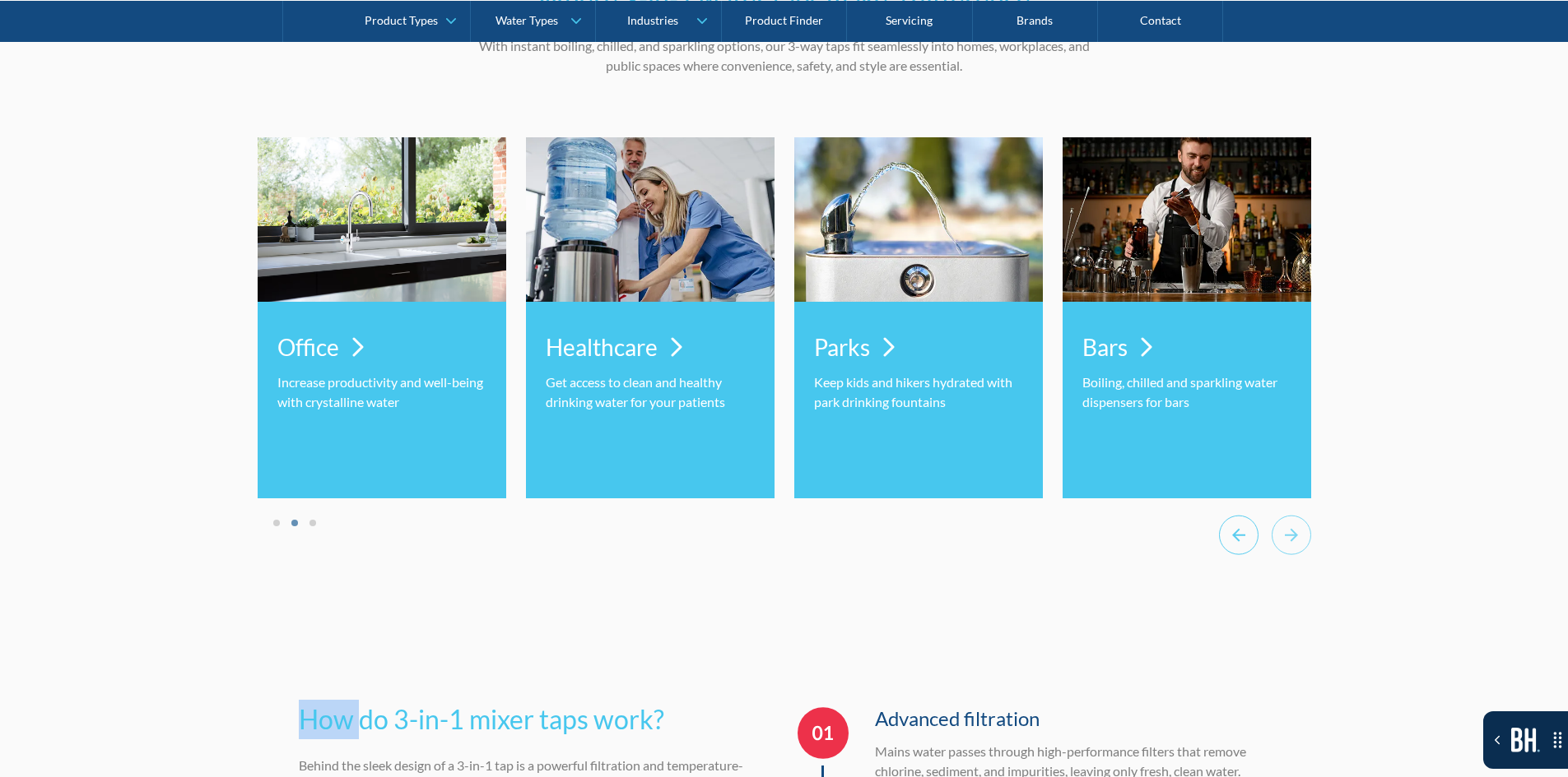
click at [308, 548] on icon "Previous slide" at bounding box center [1238, 534] width 39 height 40
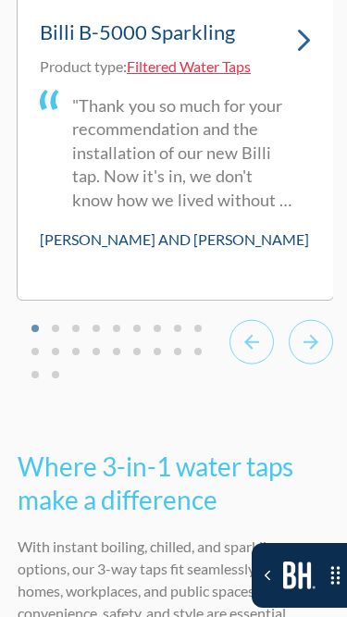
scroll to position [14840, 0]
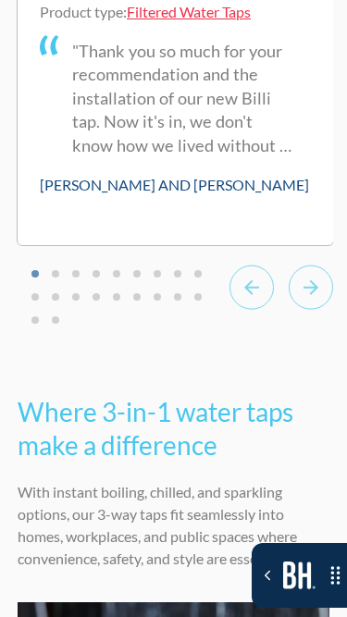
click at [306, 265] on icon "Next slide" at bounding box center [311, 287] width 44 height 45
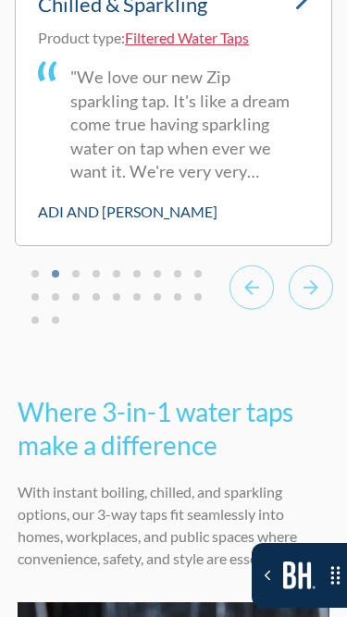
click at [306, 265] on icon "Next slide" at bounding box center [311, 287] width 44 height 45
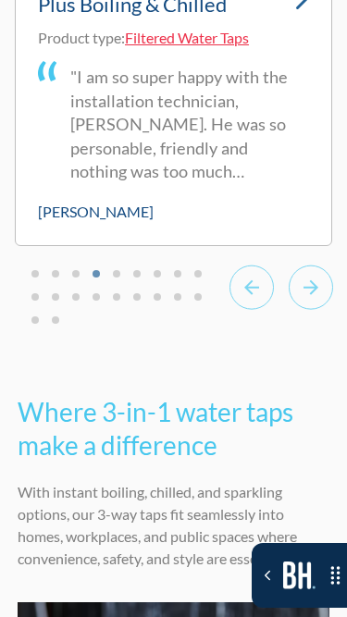
click at [306, 265] on icon "Next slide" at bounding box center [311, 287] width 44 height 45
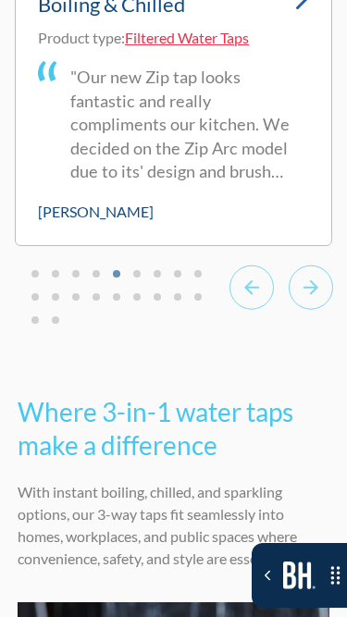
click at [306, 265] on icon "Next slide" at bounding box center [311, 287] width 44 height 45
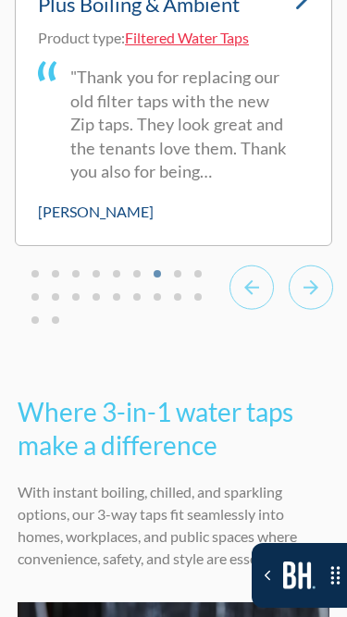
click at [306, 265] on icon "Next slide" at bounding box center [311, 287] width 44 height 45
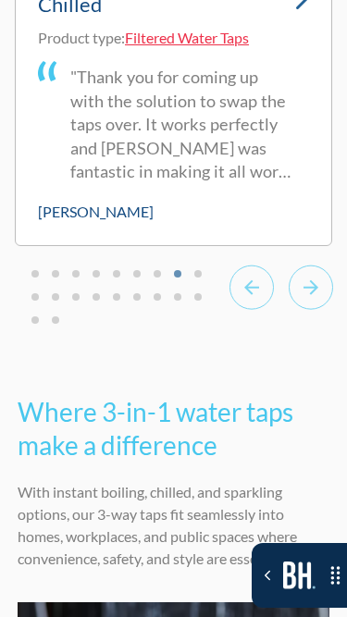
click at [306, 265] on icon "Next slide" at bounding box center [311, 287] width 44 height 45
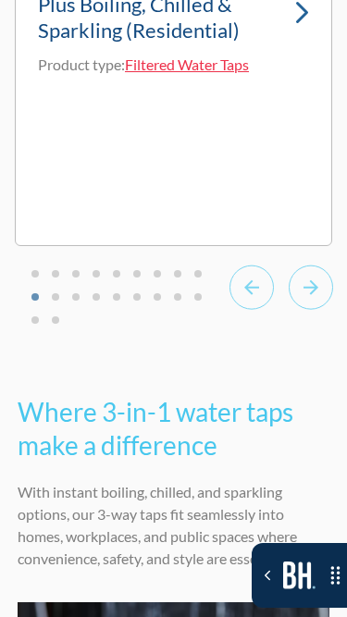
click at [306, 265] on icon "Next slide" at bounding box center [311, 287] width 44 height 45
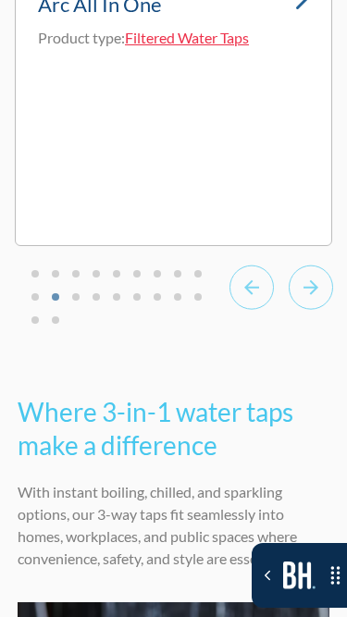
click at [306, 265] on icon "Next slide" at bounding box center [311, 287] width 44 height 45
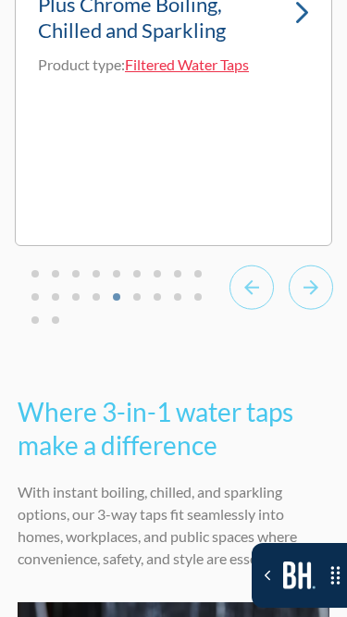
click at [306, 265] on icon "Next slide" at bounding box center [311, 287] width 44 height 45
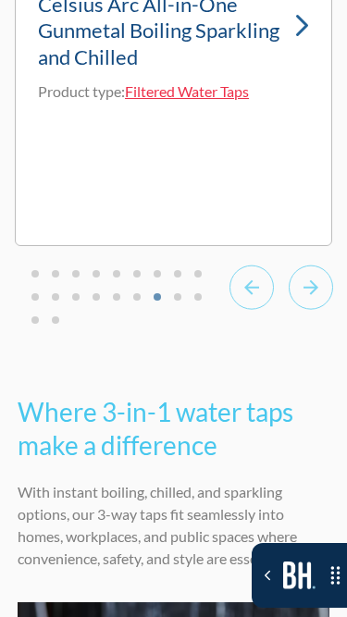
click at [306, 265] on icon "Next slide" at bounding box center [311, 287] width 44 height 45
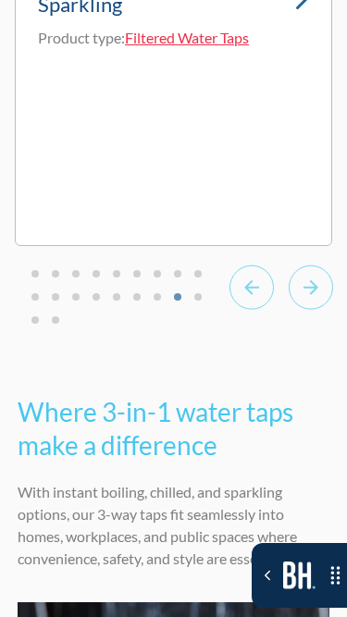
click at [306, 265] on icon "Next slide" at bounding box center [311, 287] width 44 height 45
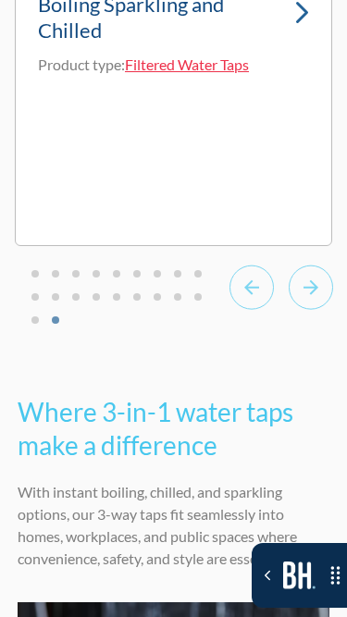
click at [306, 265] on icon "Go to first slide" at bounding box center [311, 287] width 44 height 45
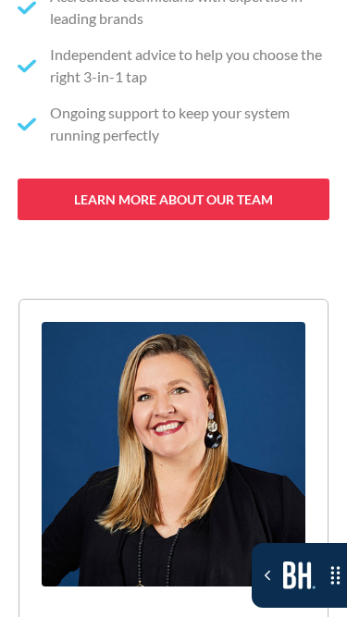
click at [268, 127] on div "Meet our expert team With over 35 years of experience, The Water People team ha…" at bounding box center [174, 162] width 313 height 1540
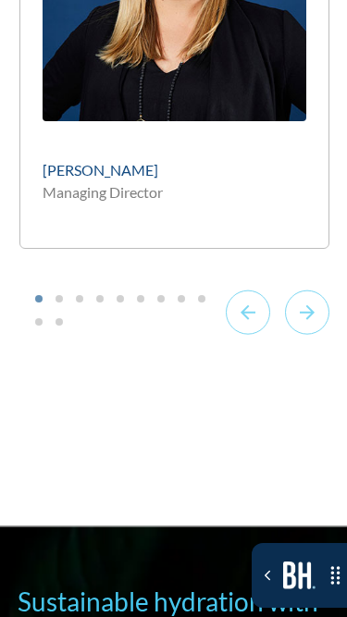
scroll to position [21326, 0]
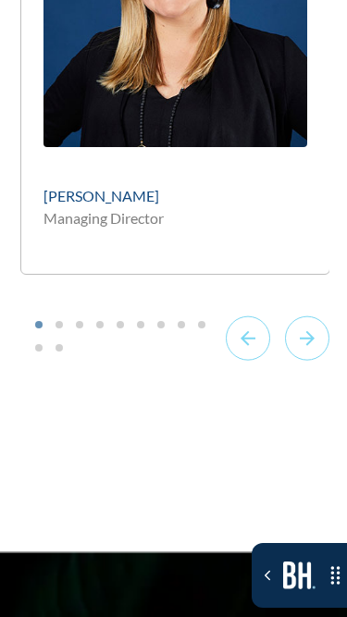
click at [311, 171] on div "[PERSON_NAME] Managing Director" at bounding box center [175, 78] width 311 height 438
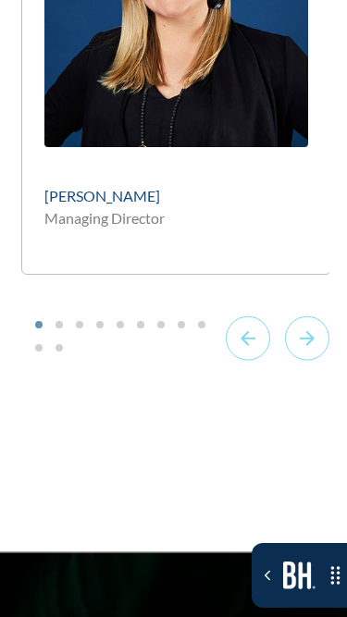
click at [295, 316] on icon "Next slide" at bounding box center [307, 338] width 44 height 45
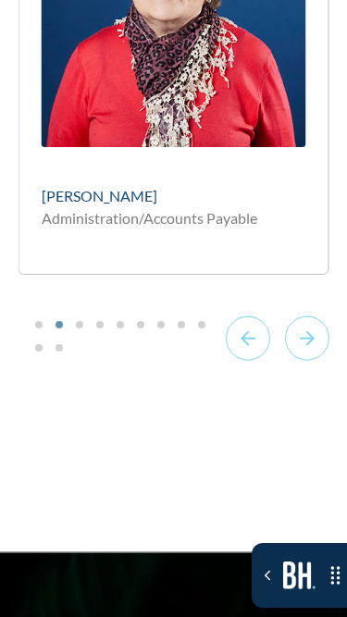
click at [295, 316] on icon "Next slide" at bounding box center [307, 338] width 44 height 45
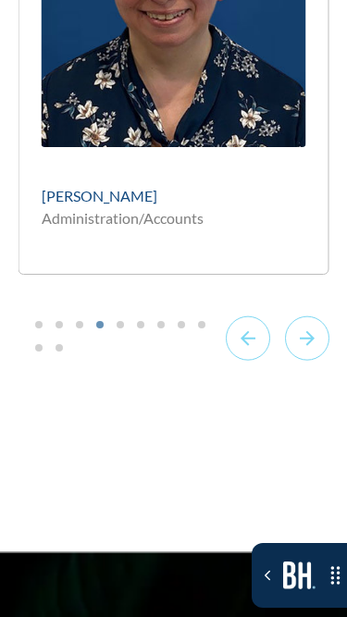
click at [295, 316] on icon "Next slide" at bounding box center [307, 338] width 44 height 45
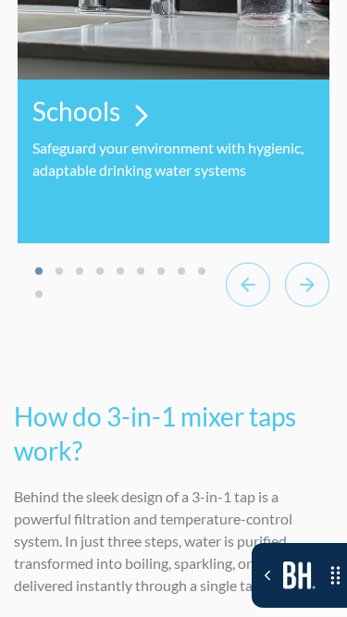
scroll to position [15650, 0]
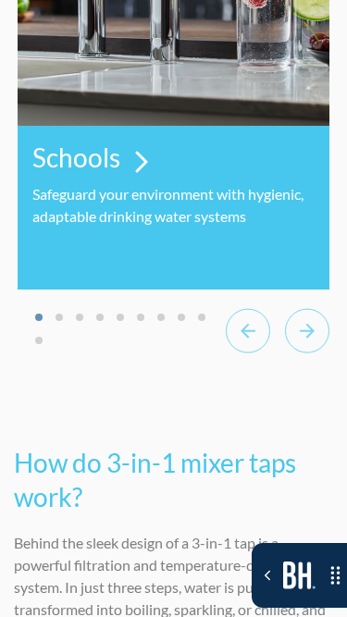
click at [290, 308] on icon "Next slide" at bounding box center [307, 330] width 44 height 45
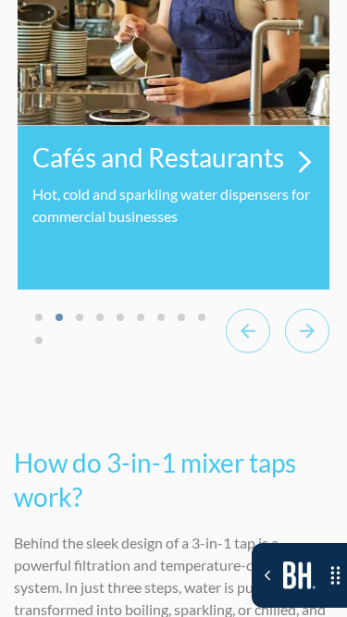
click at [290, 308] on icon "Next slide" at bounding box center [307, 330] width 44 height 45
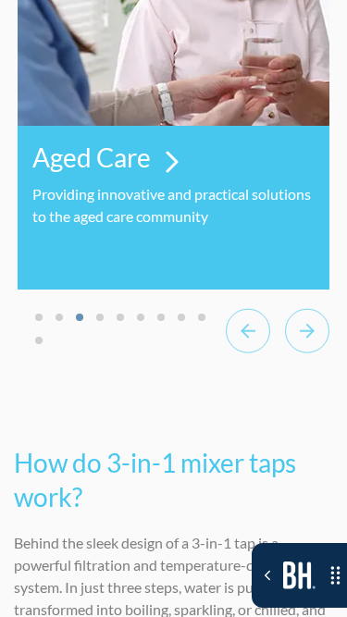
click at [290, 308] on icon "Next slide" at bounding box center [307, 330] width 44 height 45
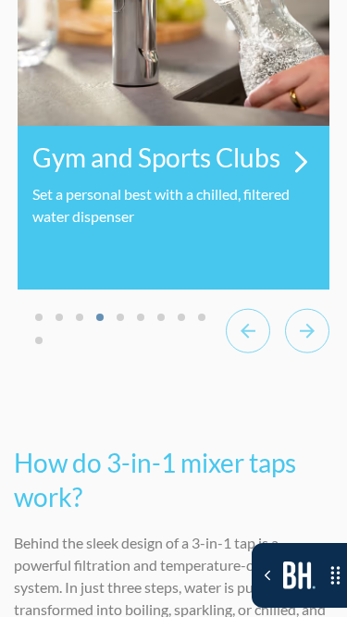
click at [290, 308] on icon "Next slide" at bounding box center [307, 330] width 44 height 45
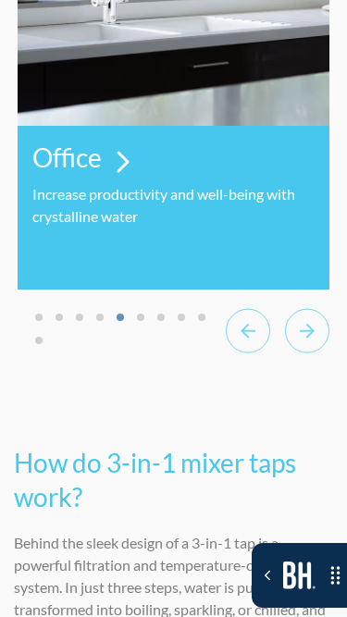
click at [290, 308] on icon "Next slide" at bounding box center [307, 330] width 44 height 45
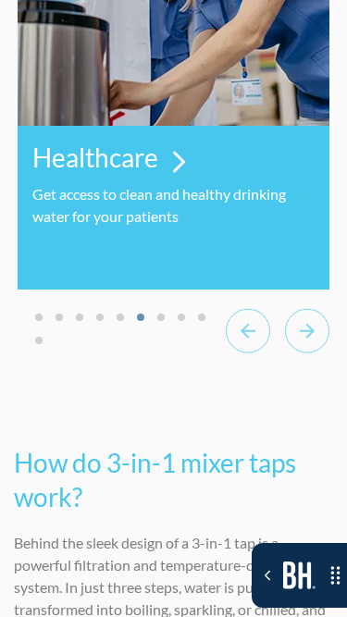
click at [290, 308] on icon "Next slide" at bounding box center [307, 330] width 44 height 45
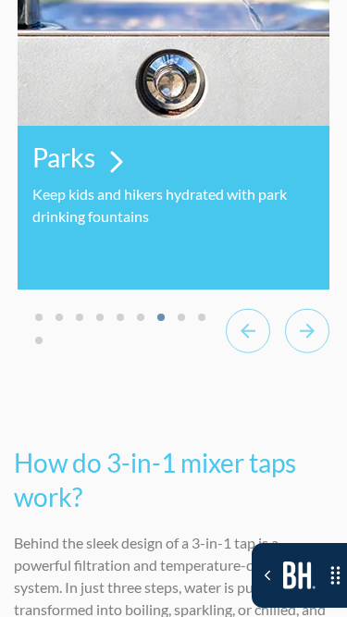
click at [290, 308] on icon "Next slide" at bounding box center [307, 330] width 44 height 45
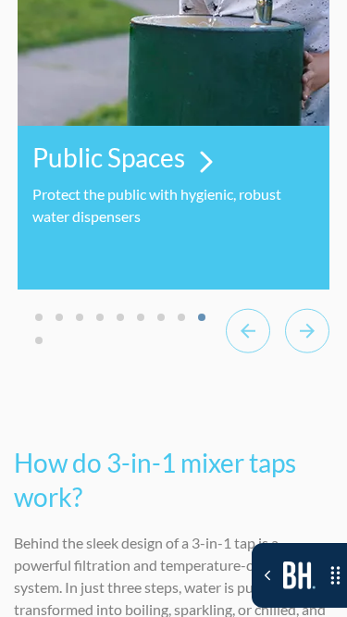
click at [290, 308] on icon "Next slide" at bounding box center [307, 330] width 44 height 45
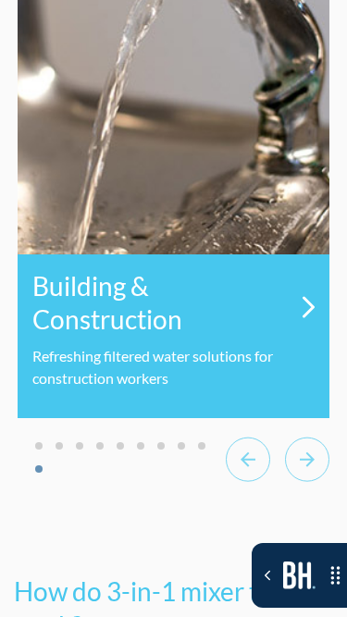
scroll to position [15563, 0]
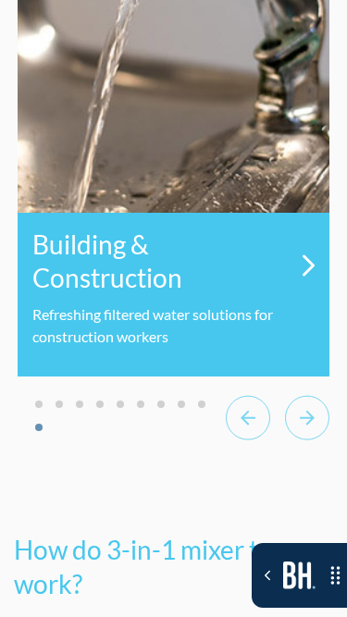
click at [238, 395] on icon "Previous slide" at bounding box center [248, 417] width 44 height 45
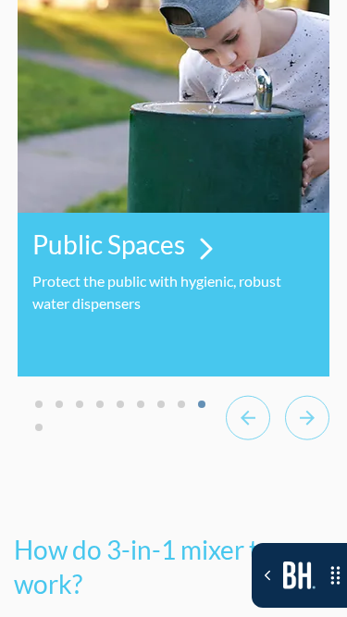
click at [38, 401] on button "Go to slide 1" at bounding box center [38, 404] width 7 height 7
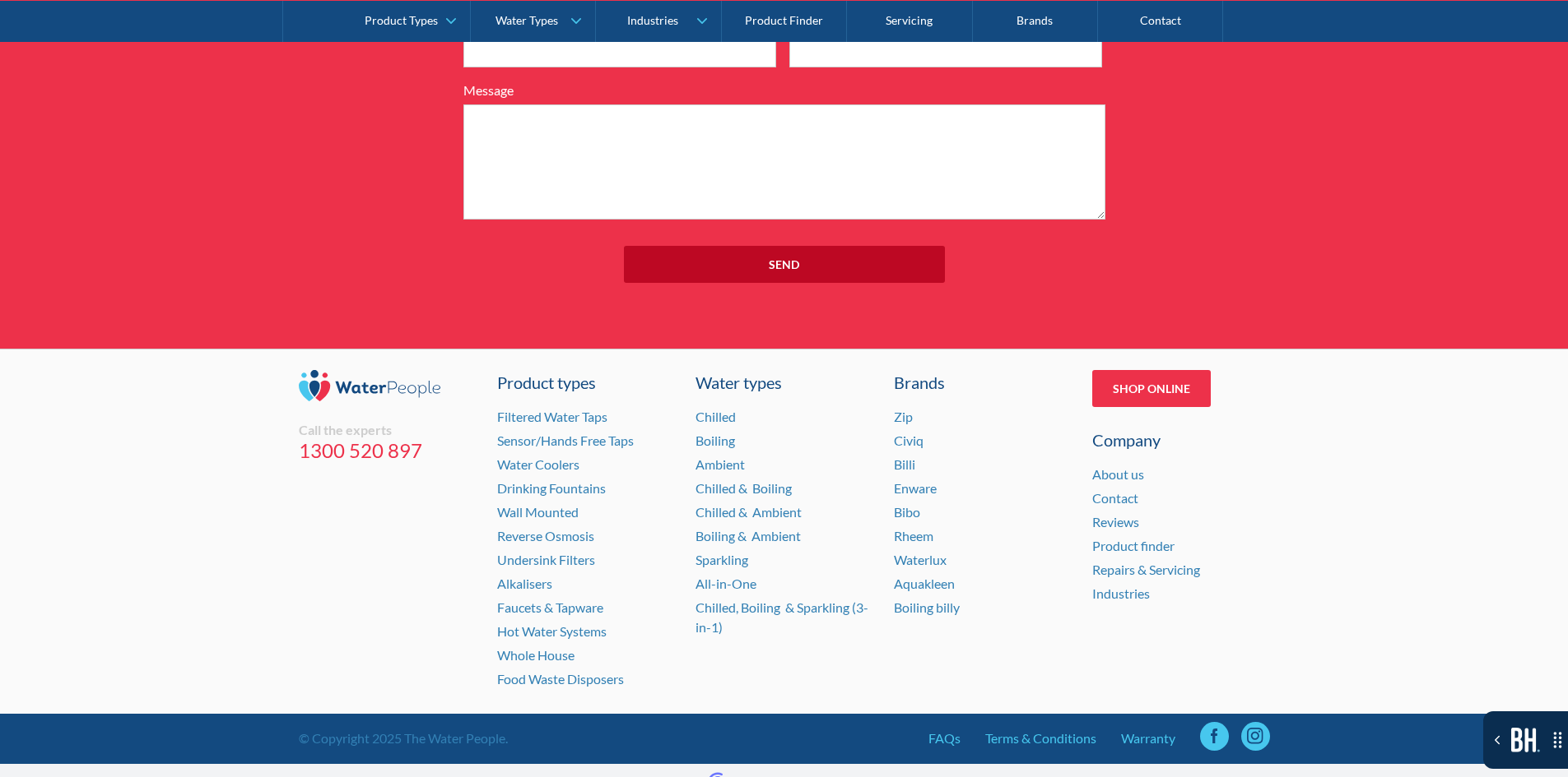
scroll to position [11755, 0]
